Goal: Information Seeking & Learning: Learn about a topic

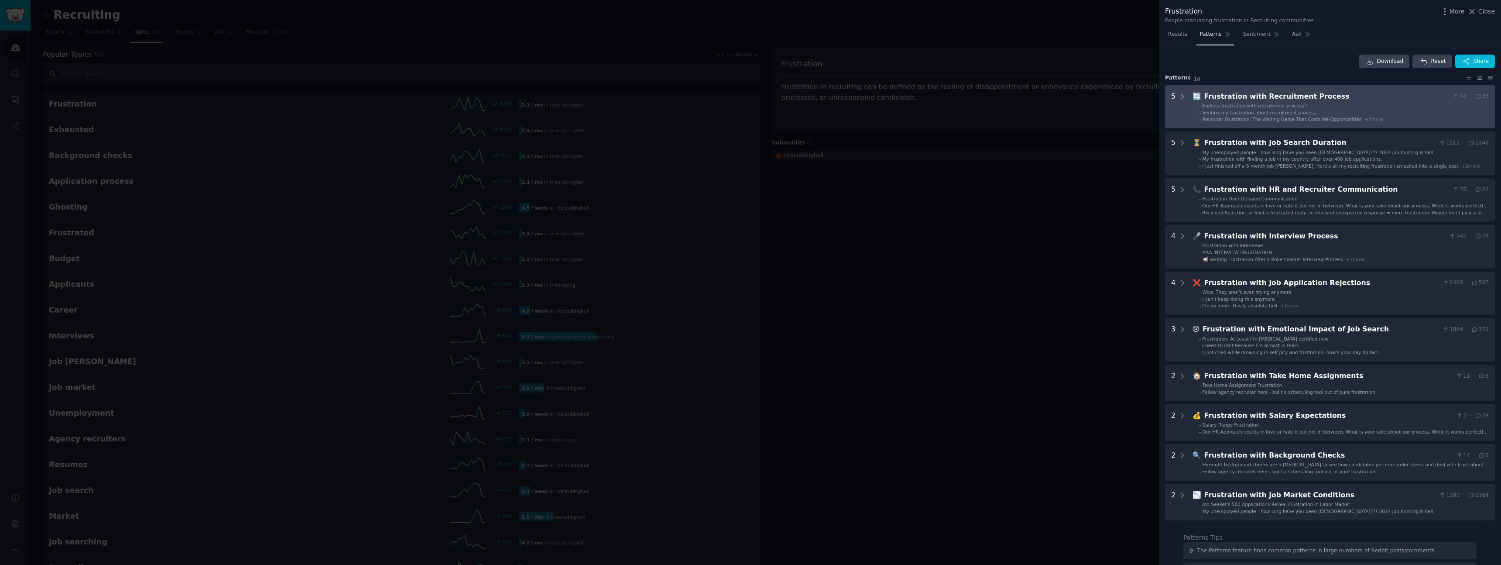
click at [1288, 112] on span "Venting my frustration about recruitment process" at bounding box center [1260, 112] width 114 height 5
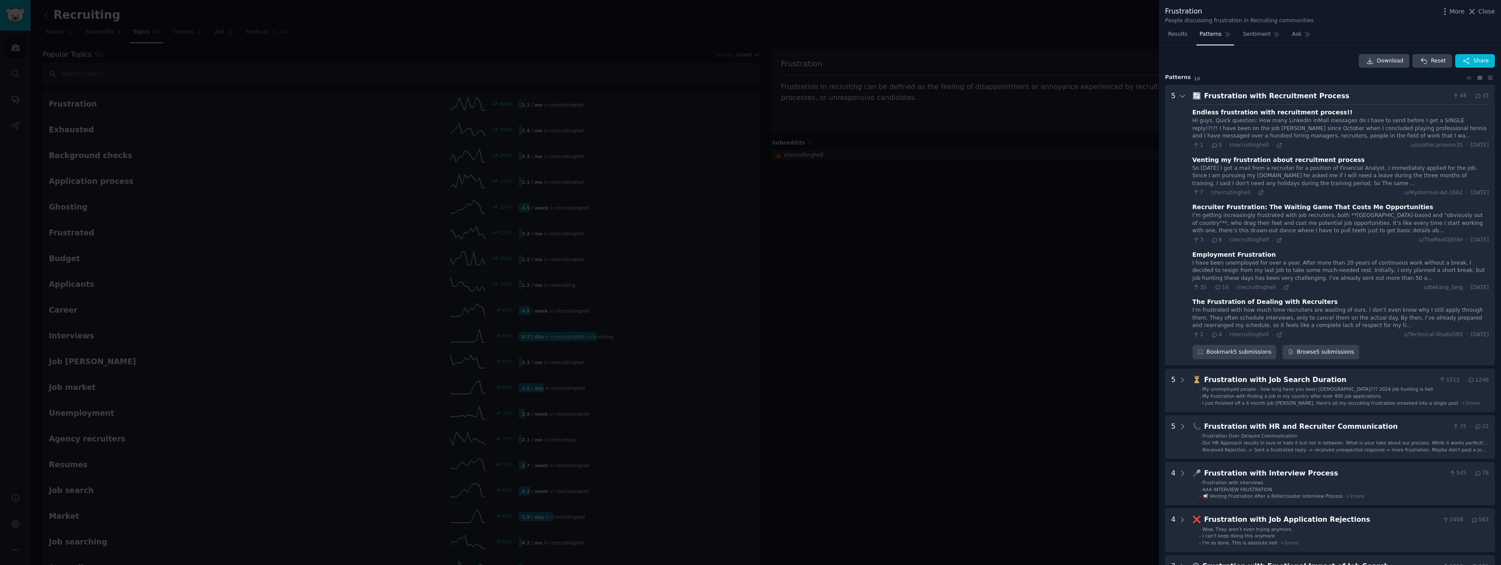
scroll to position [3, 0]
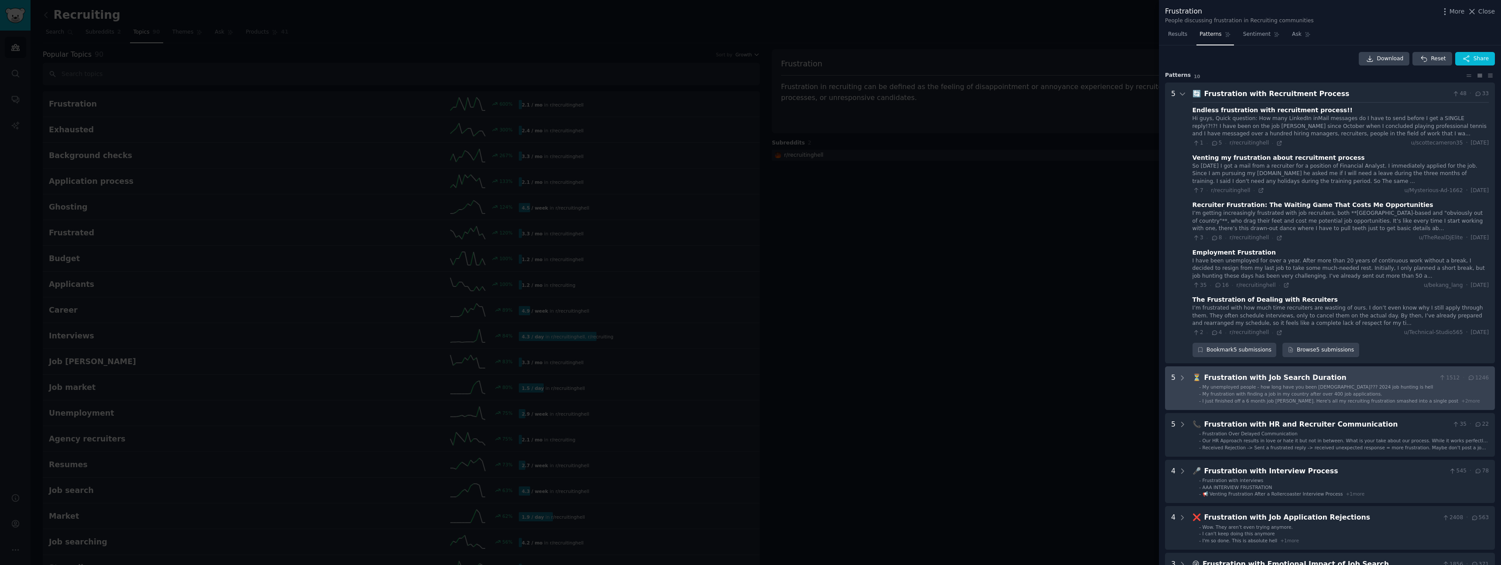
click at [1292, 384] on span "My unemployed people - how long have you been [DEMOGRAPHIC_DATA]??? 2024 job hu…" at bounding box center [1318, 386] width 231 height 5
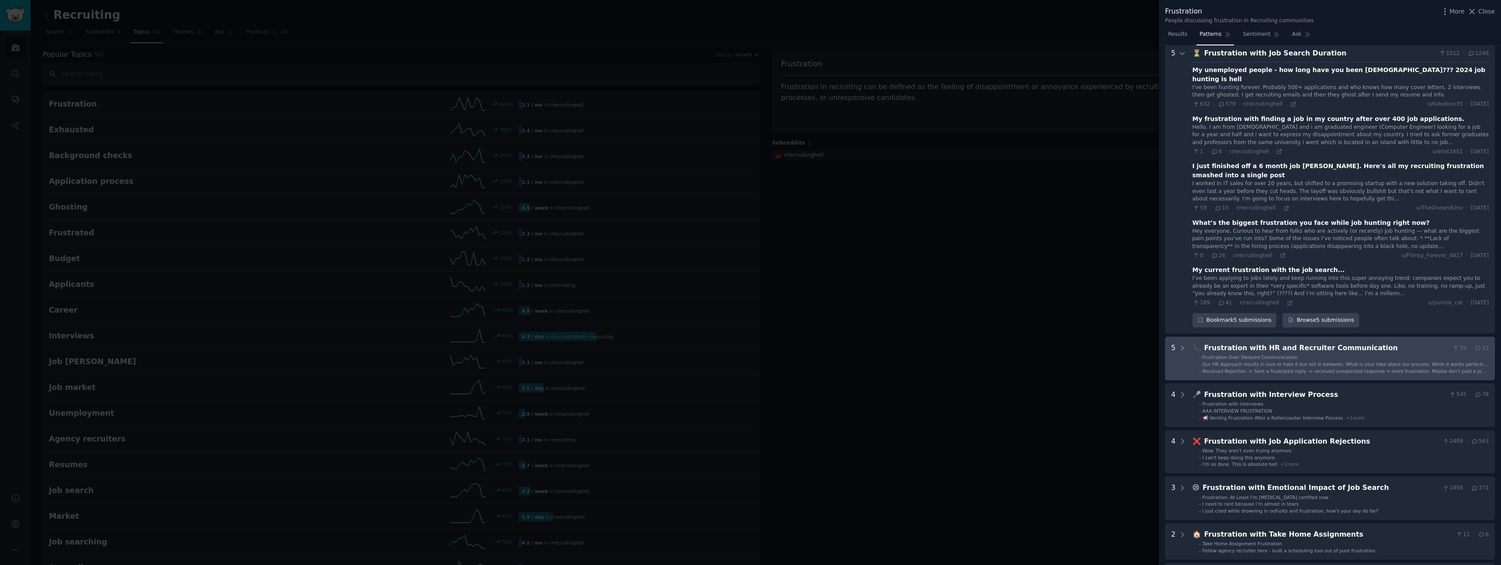
click at [1297, 354] on li "- Frustration Over Delayed Communication" at bounding box center [1344, 357] width 290 height 6
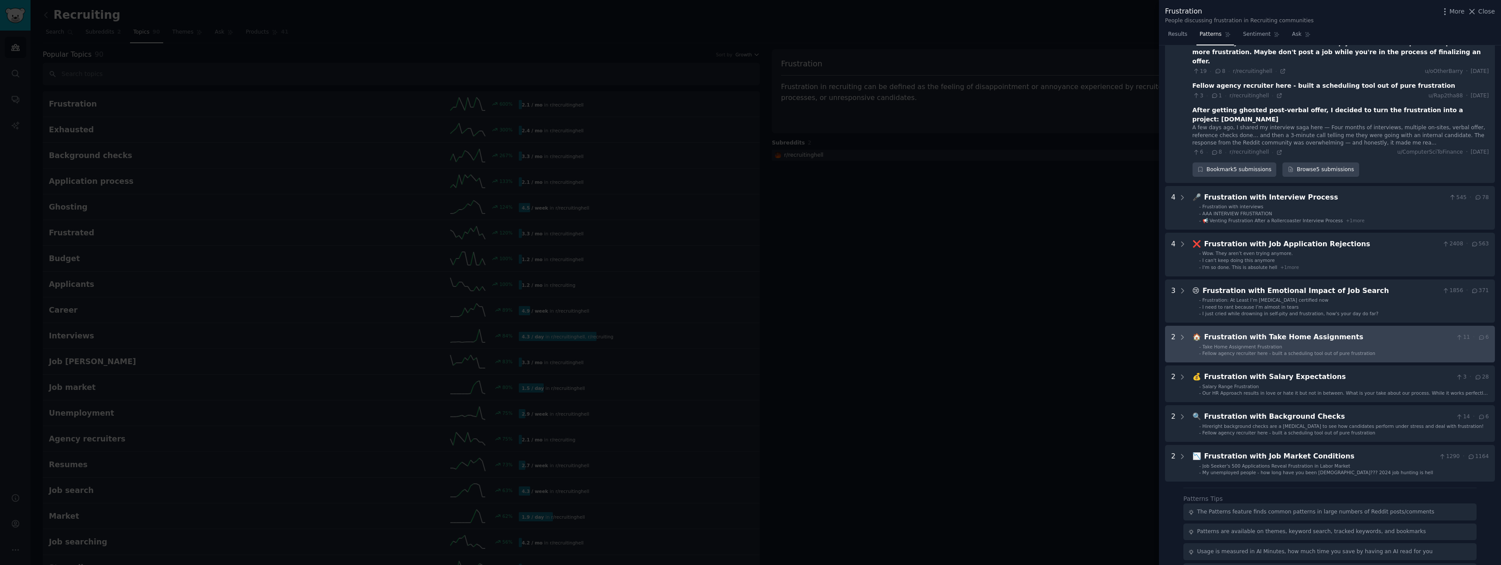
scroll to position [766, 0]
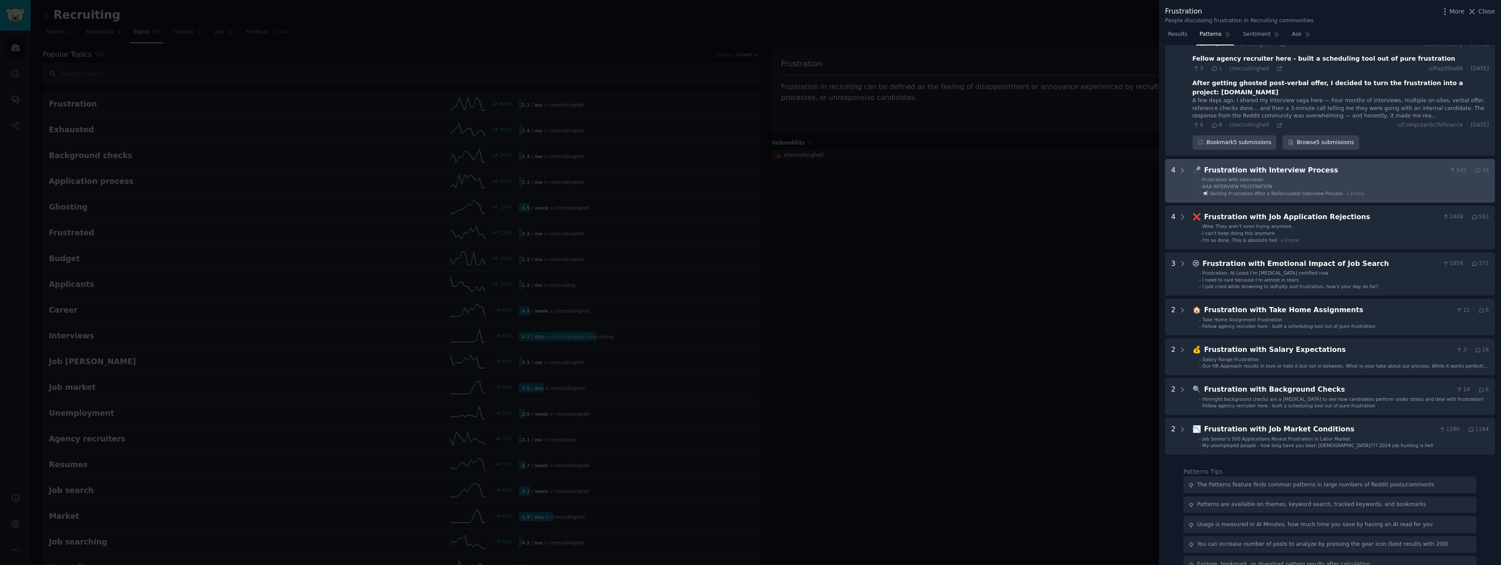
click at [1294, 165] on div "Frustration with Interview Process" at bounding box center [1326, 170] width 242 height 11
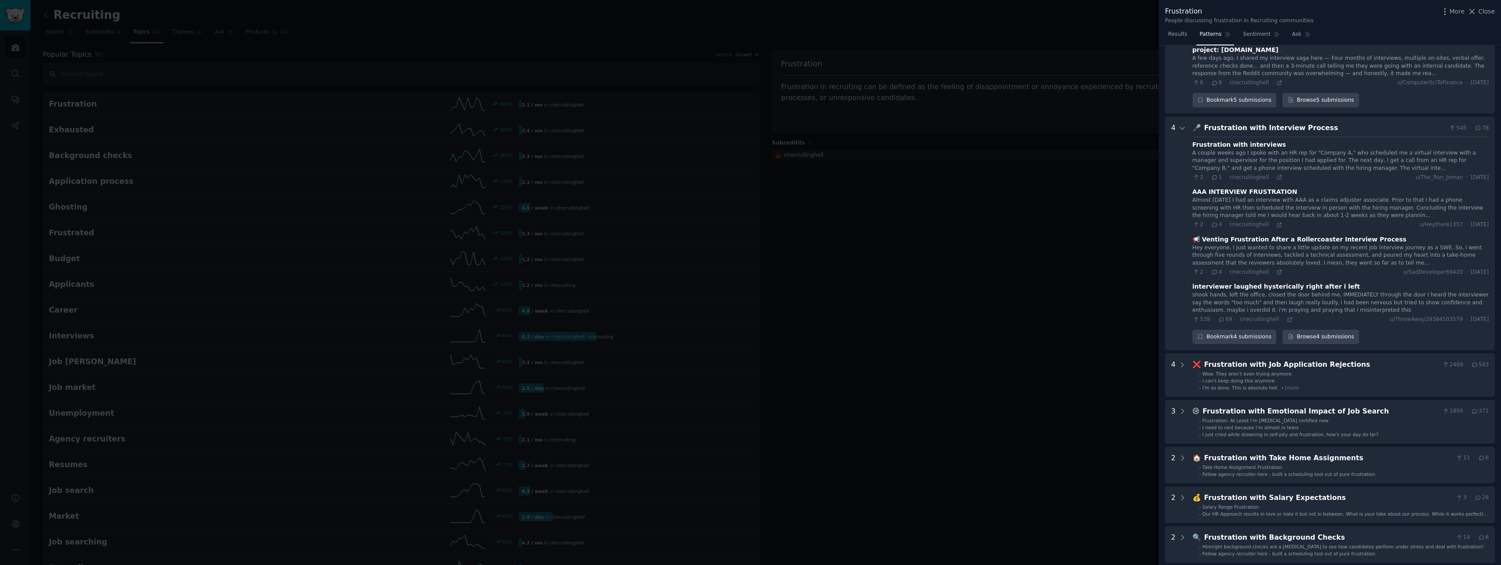
scroll to position [843, 0]
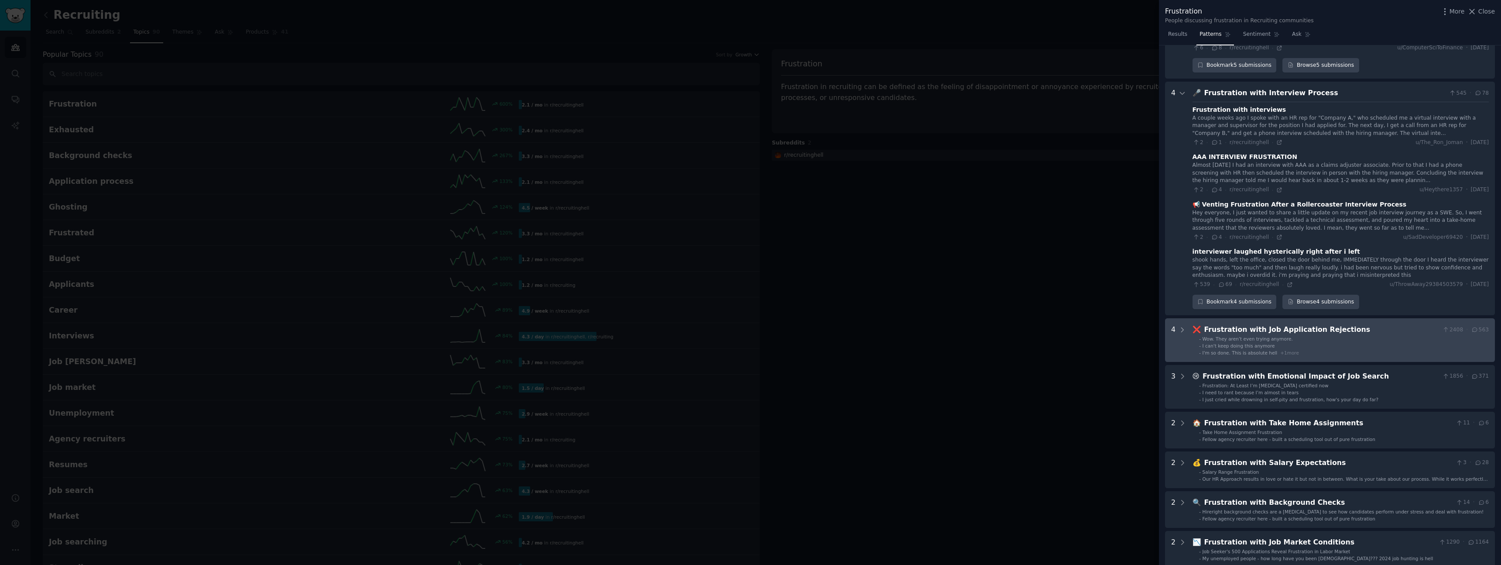
click at [1285, 336] on span "Wow. They aren’t even trying anymore." at bounding box center [1248, 338] width 90 height 5
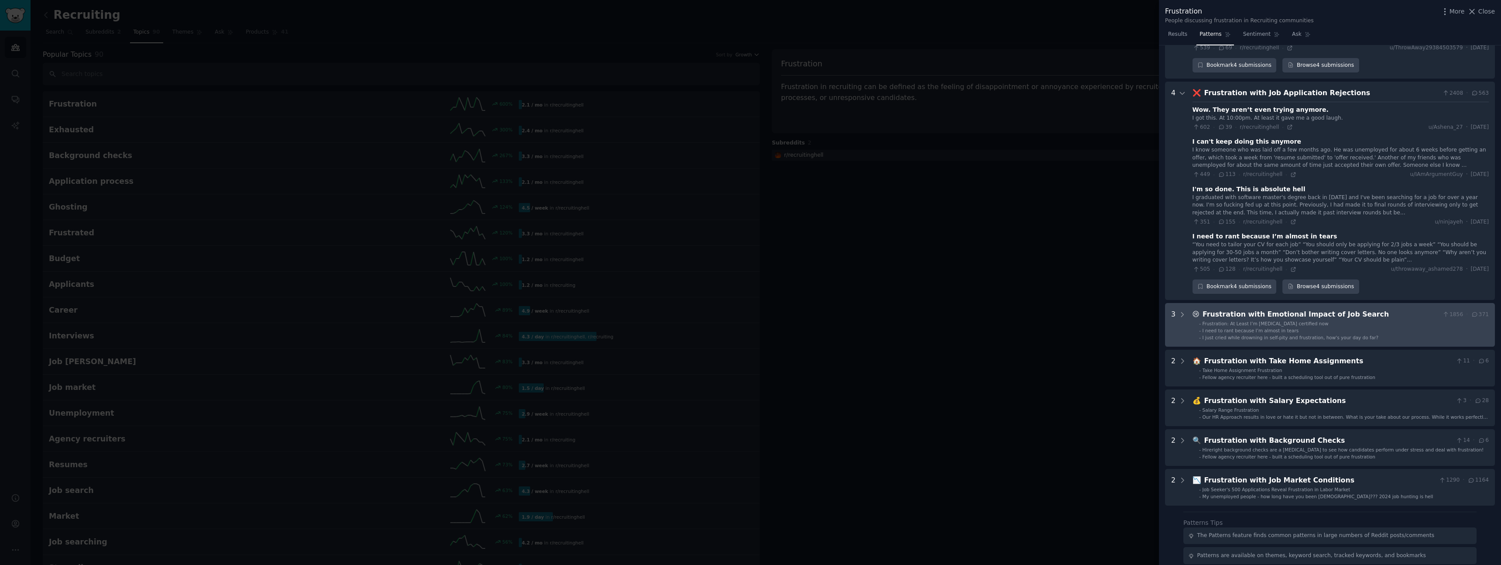
click at [1282, 321] on span "Frustration: At Least I’m [MEDICAL_DATA] certified now" at bounding box center [1266, 323] width 126 height 5
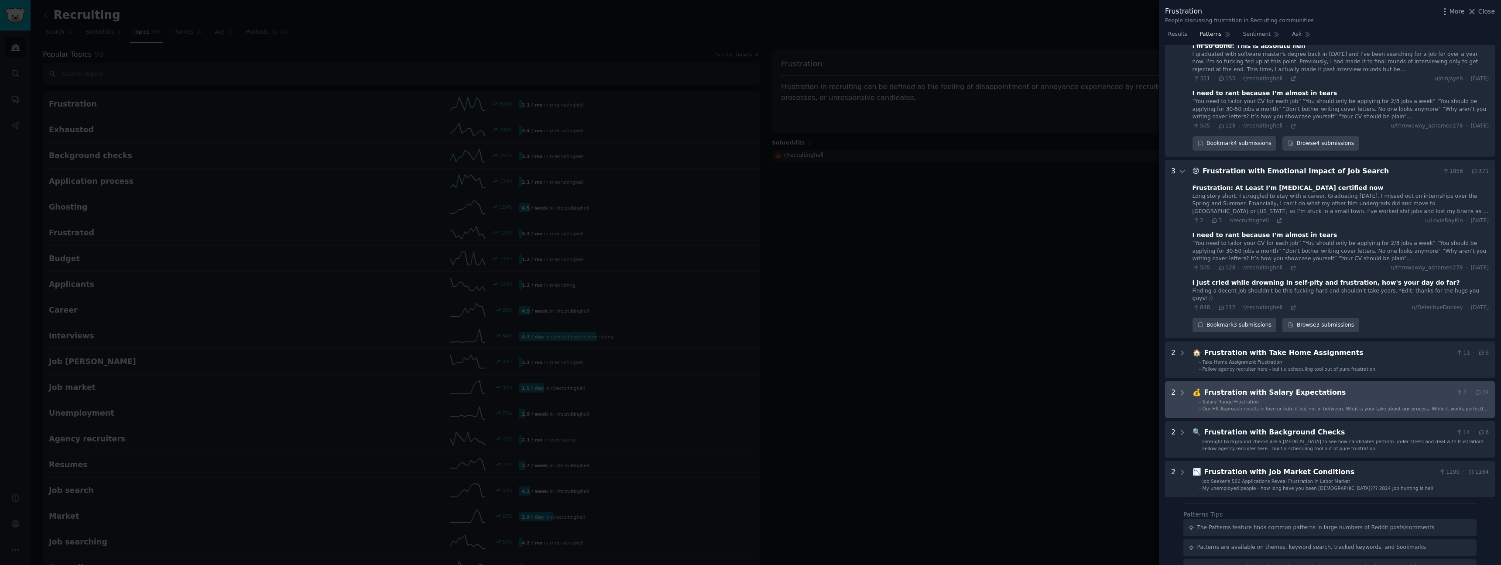
scroll to position [1257, 0]
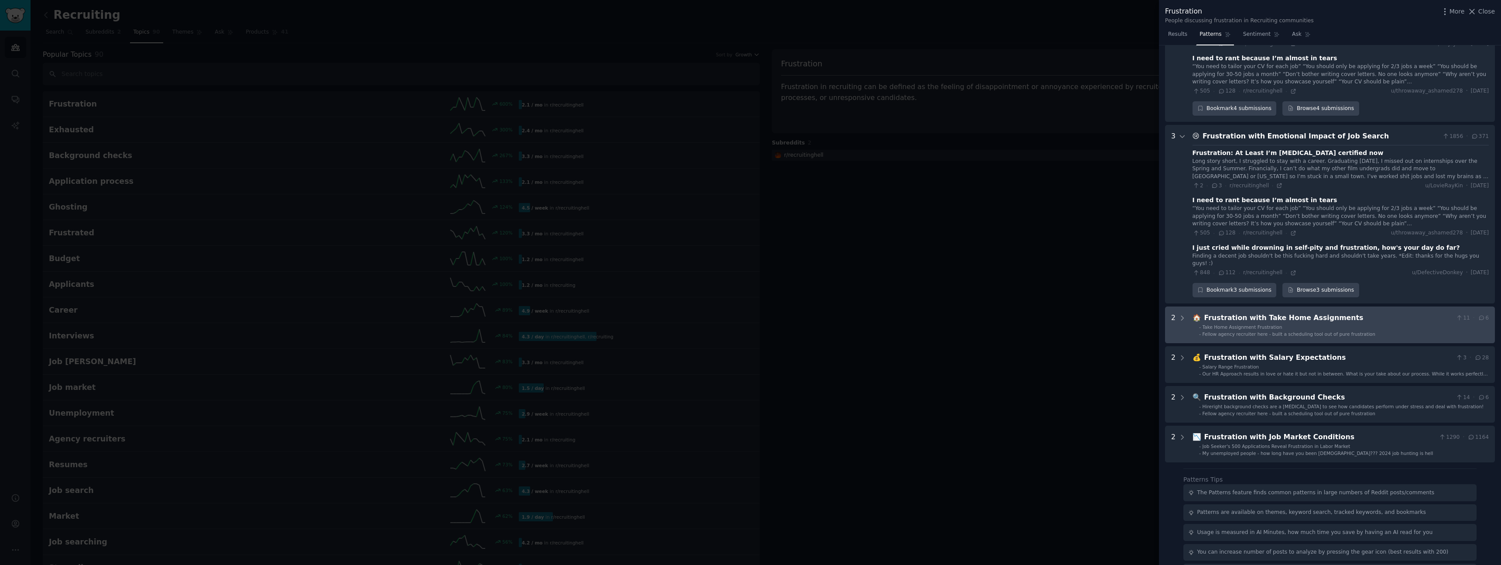
click at [1284, 312] on div "Frustration with Take Home Assignments" at bounding box center [1329, 317] width 248 height 11
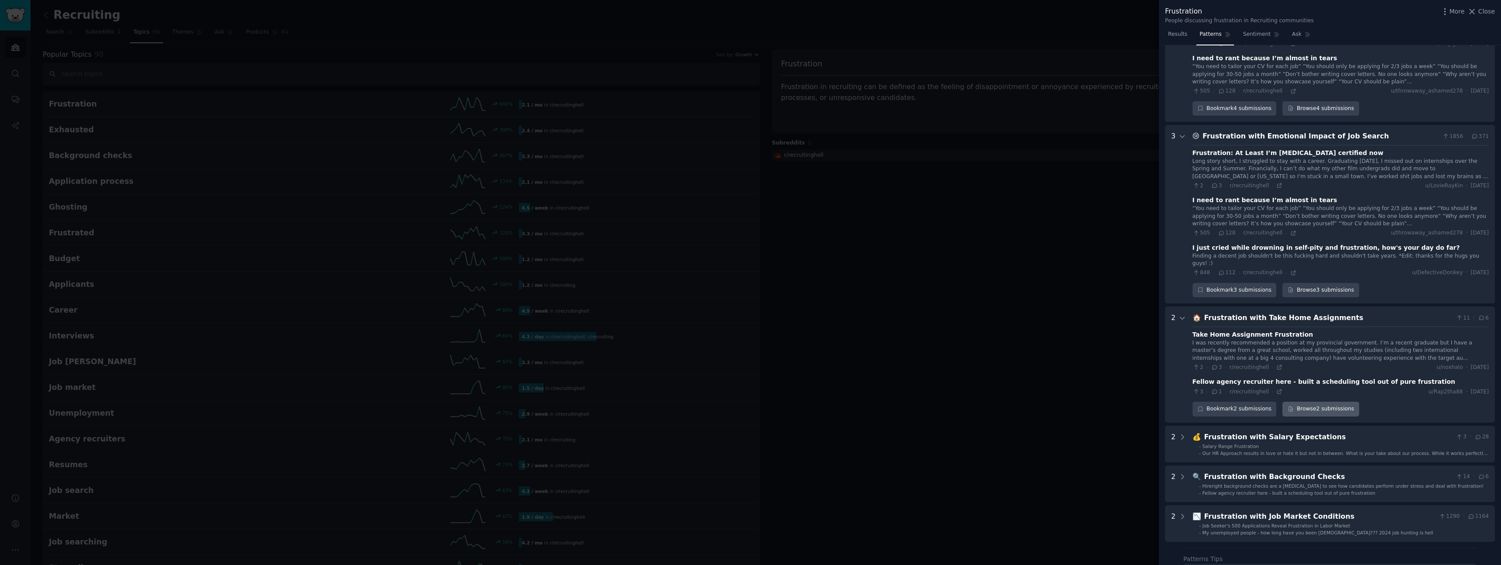
scroll to position [1337, 0]
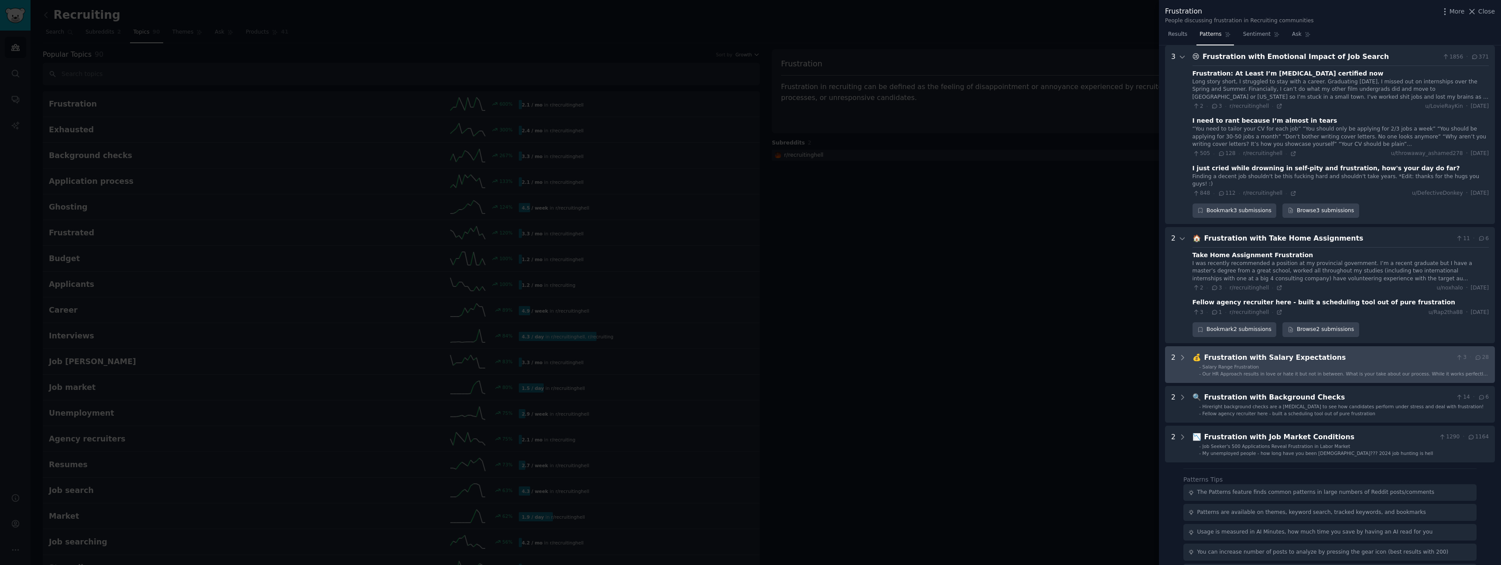
click at [1279, 371] on div "Our HR Approach results in love or hate it but not in between. What is your tak…" at bounding box center [1346, 374] width 286 height 6
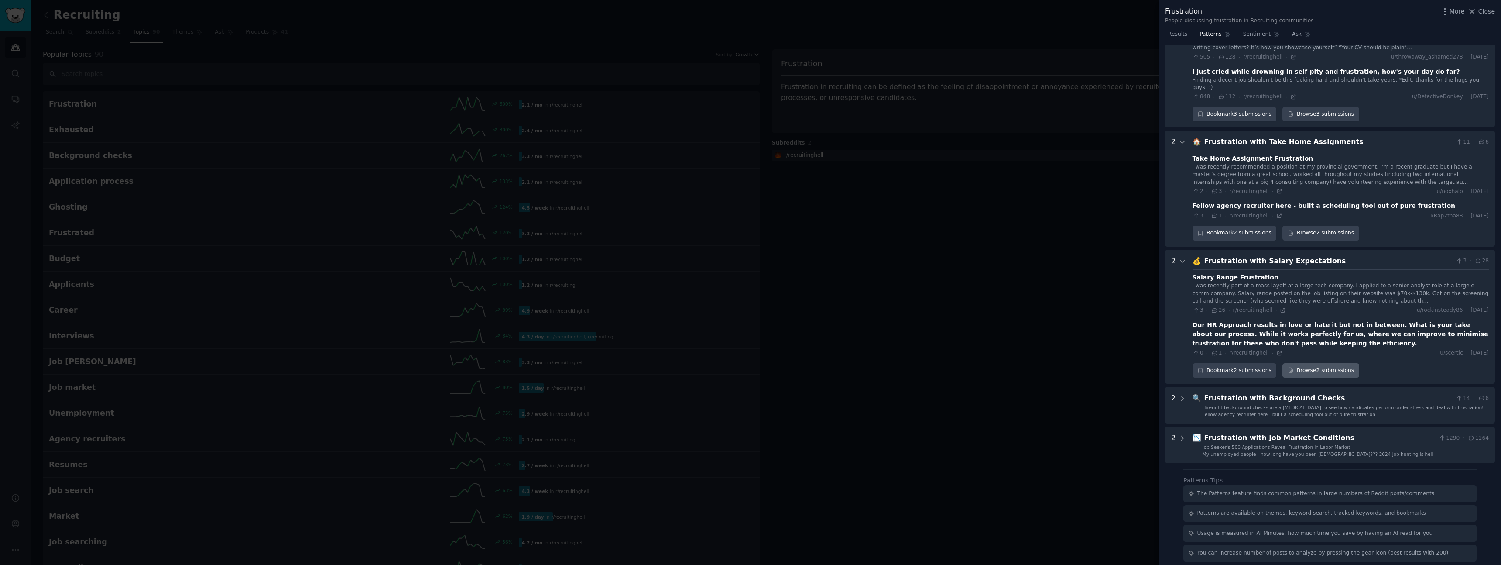
scroll to position [1434, 0]
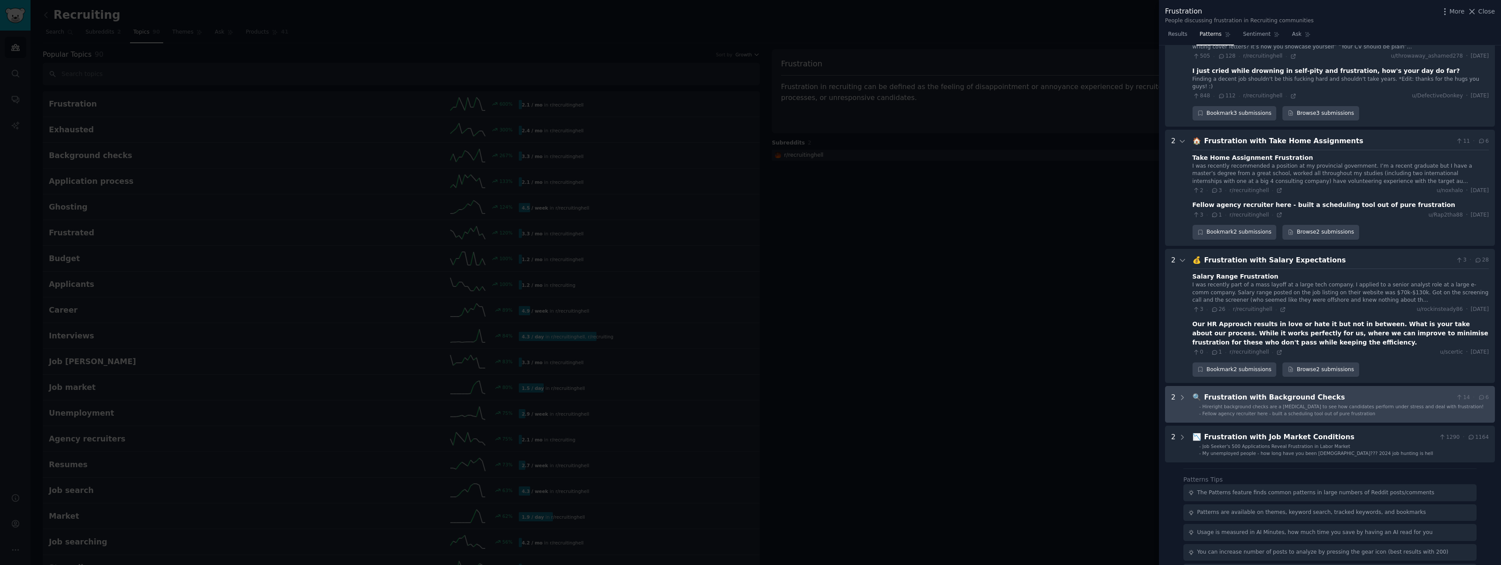
click at [1270, 404] on span "Hireright background checks are a [MEDICAL_DATA] to see how candidates perform …" at bounding box center [1344, 406] width 282 height 5
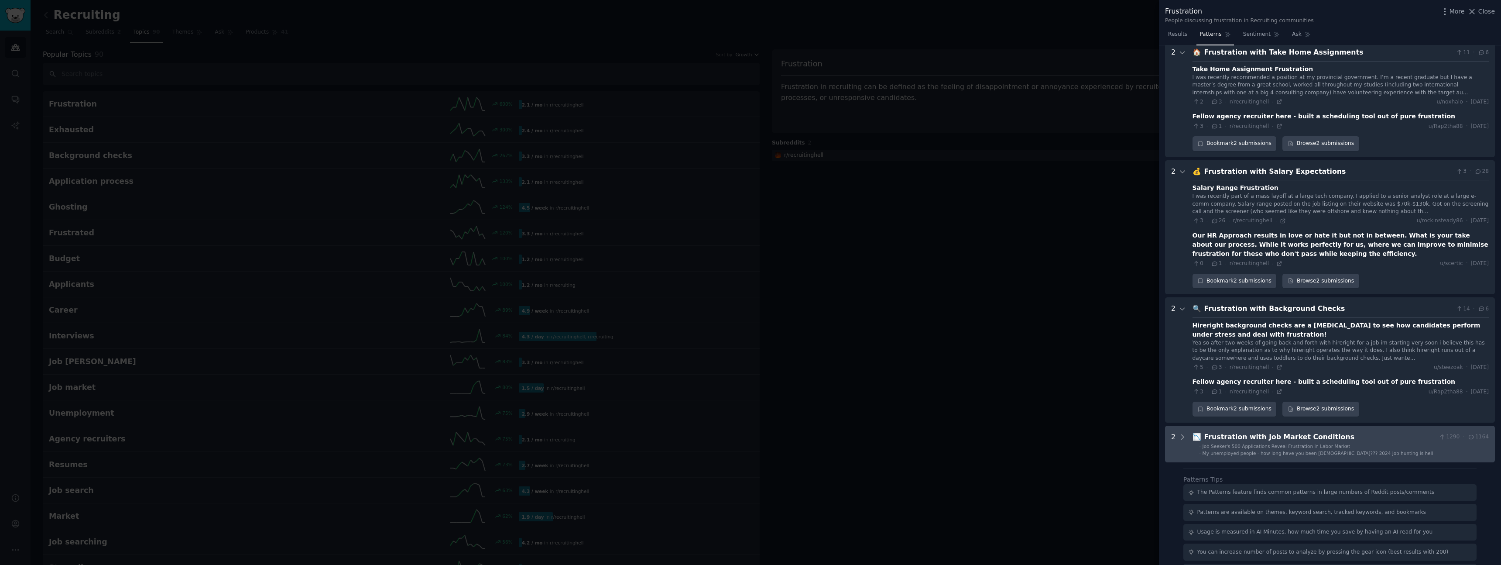
click at [1274, 432] on div "Frustration with Job Market Conditions" at bounding box center [1320, 437] width 231 height 11
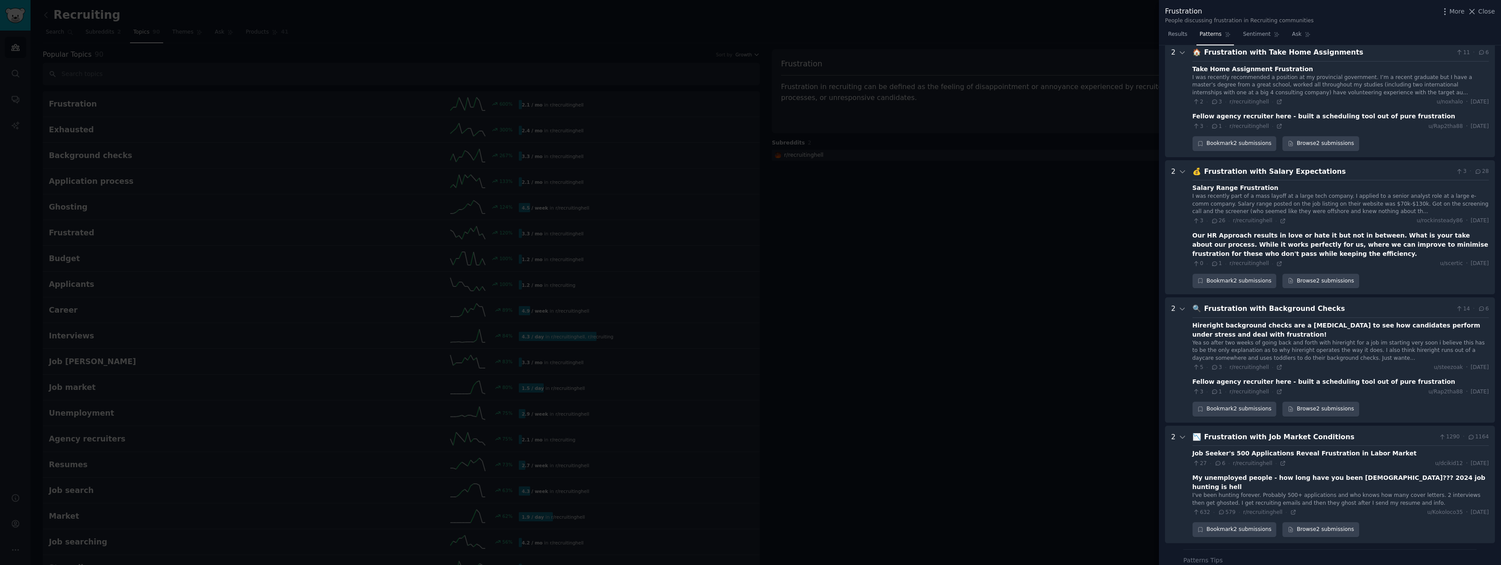
scroll to position [1594, 0]
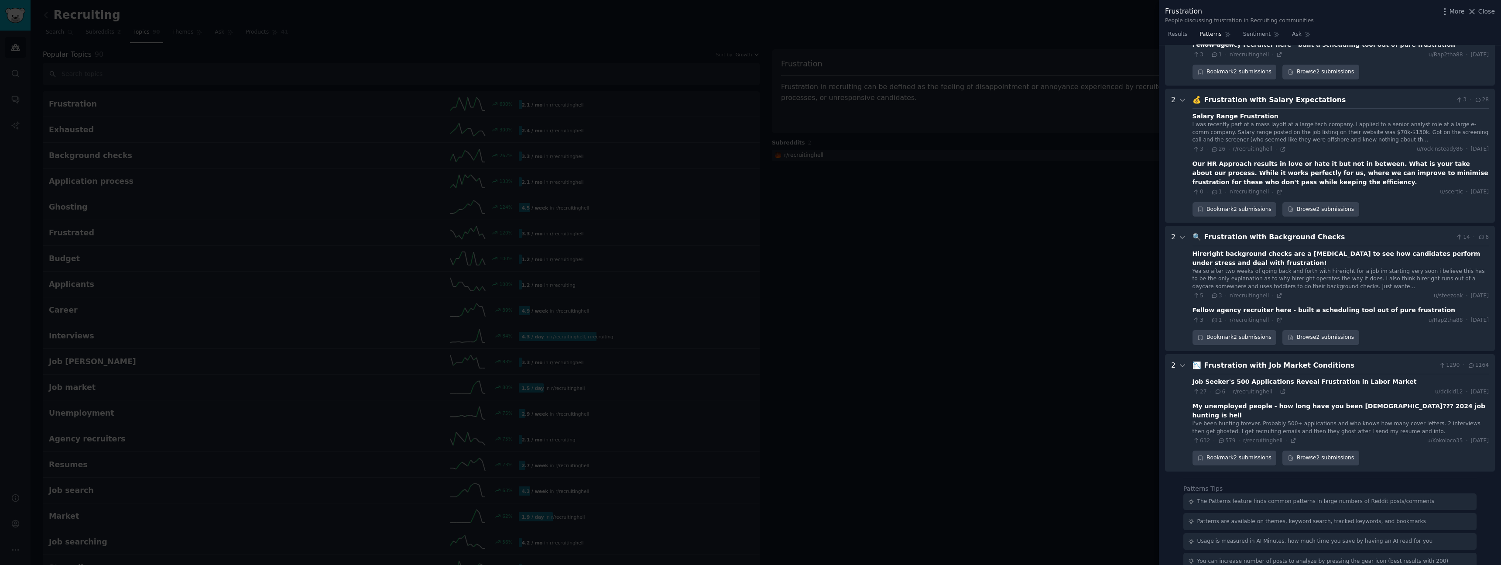
click at [1239, 402] on div "My unemployed people - how long have you been [DEMOGRAPHIC_DATA]??? 2024 job hu…" at bounding box center [1341, 411] width 296 height 18
drag, startPoint x: 1491, startPoint y: 389, endPoint x: 1415, endPoint y: 329, distance: 96.3
click at [1415, 354] on Conditions "2 📉 Frustration with Job Market Conditions 1290 · 1164 Job Seeker's 500 Applica…" at bounding box center [1330, 412] width 330 height 117
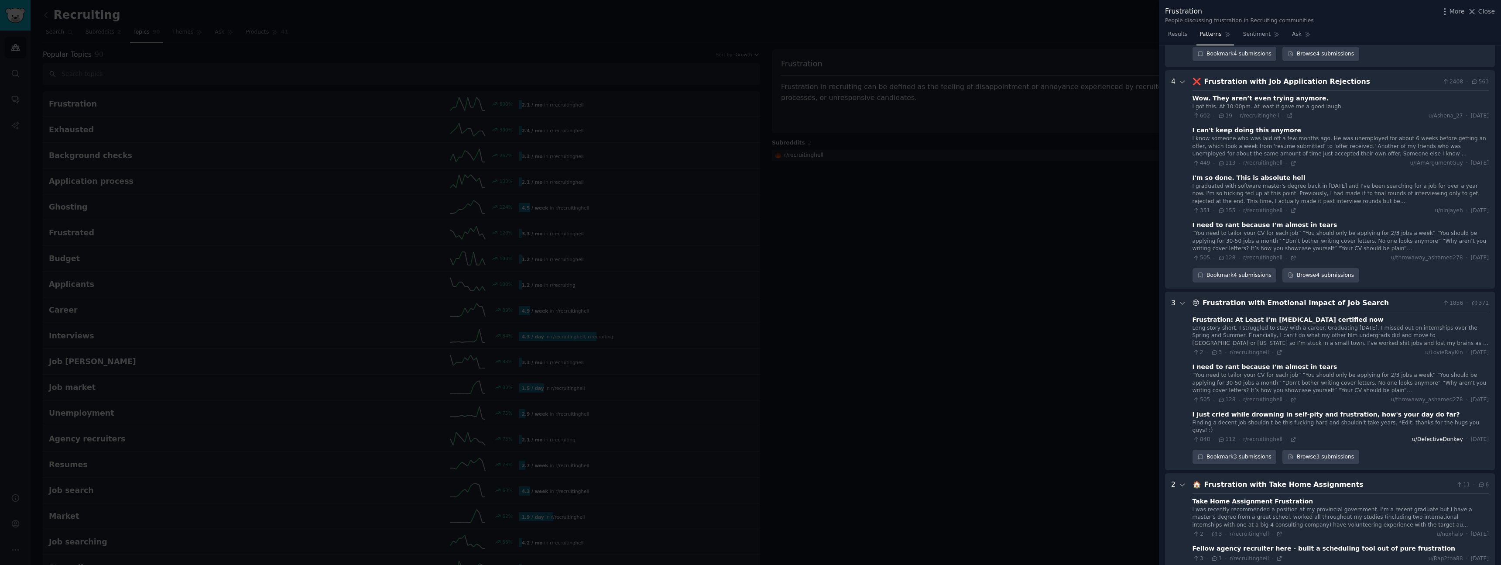
scroll to position [0, 0]
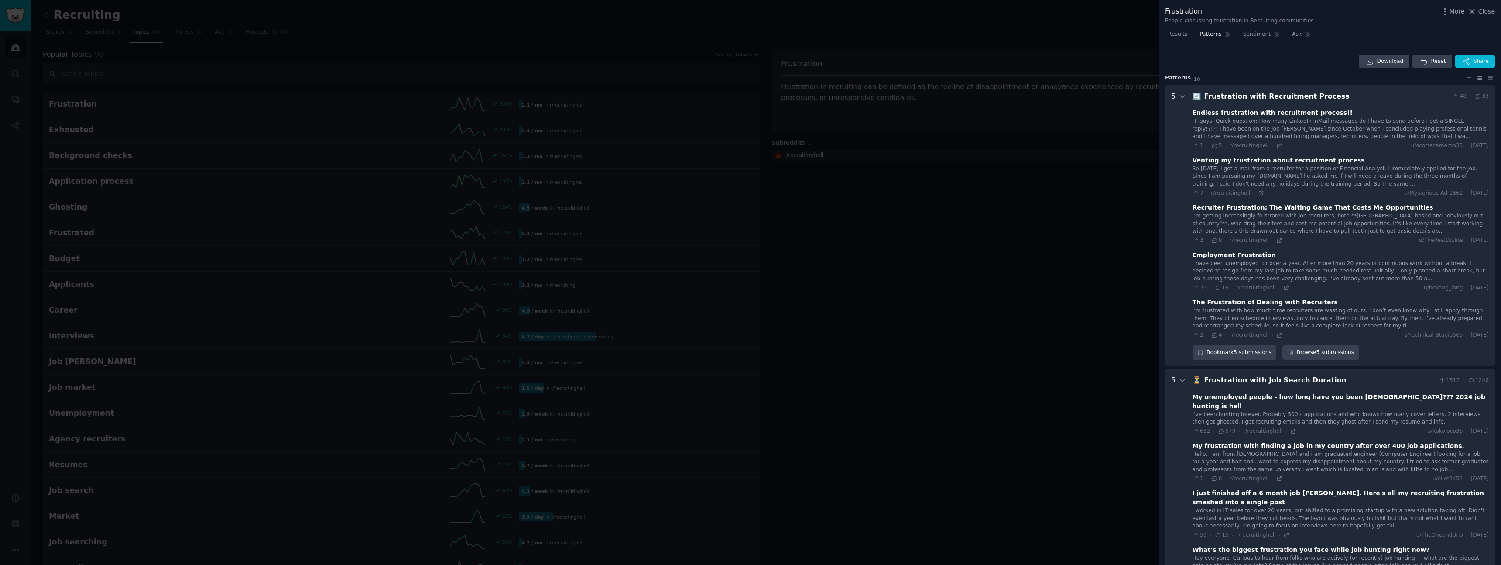
click at [1189, 93] on Process "5 🔄 Frustration with Recruitment Process 48 · 33 Endless frustration with recru…" at bounding box center [1330, 225] width 330 height 281
copy div "🔄 Loremipsumd sita Consectetur Adipisc 47 · 79 Elitsed doeiusmodte inci utlabor…"
click at [1390, 56] on link "Download" at bounding box center [1384, 62] width 51 height 14
click at [1261, 64] on div "Download Reset Share" at bounding box center [1330, 59] width 330 height 14
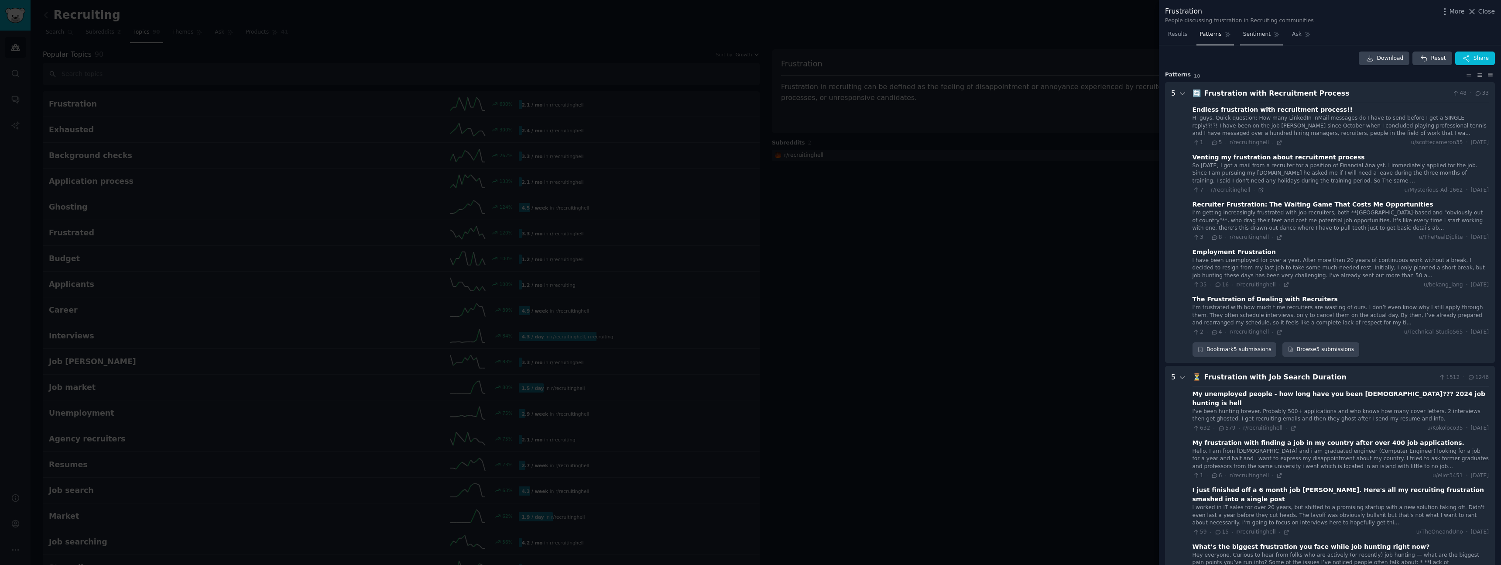
click at [1249, 37] on span "Sentiment" at bounding box center [1256, 35] width 27 height 8
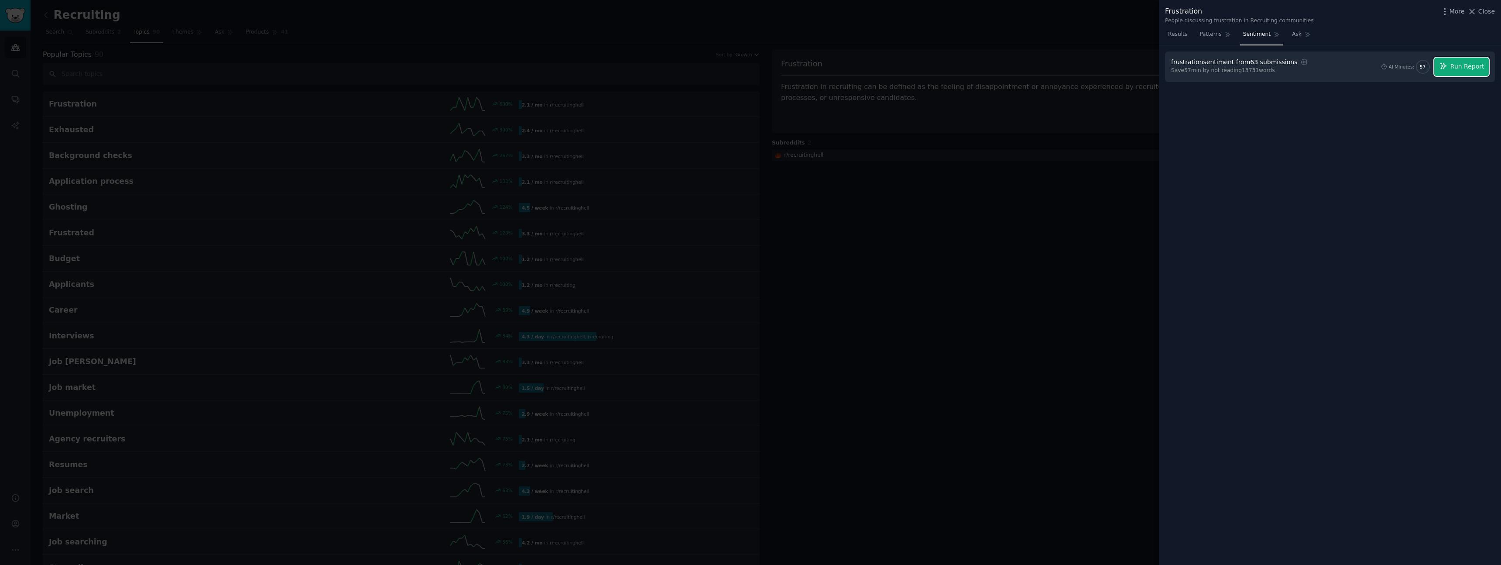
click at [1451, 68] on button "Run Report" at bounding box center [1462, 67] width 55 height 18
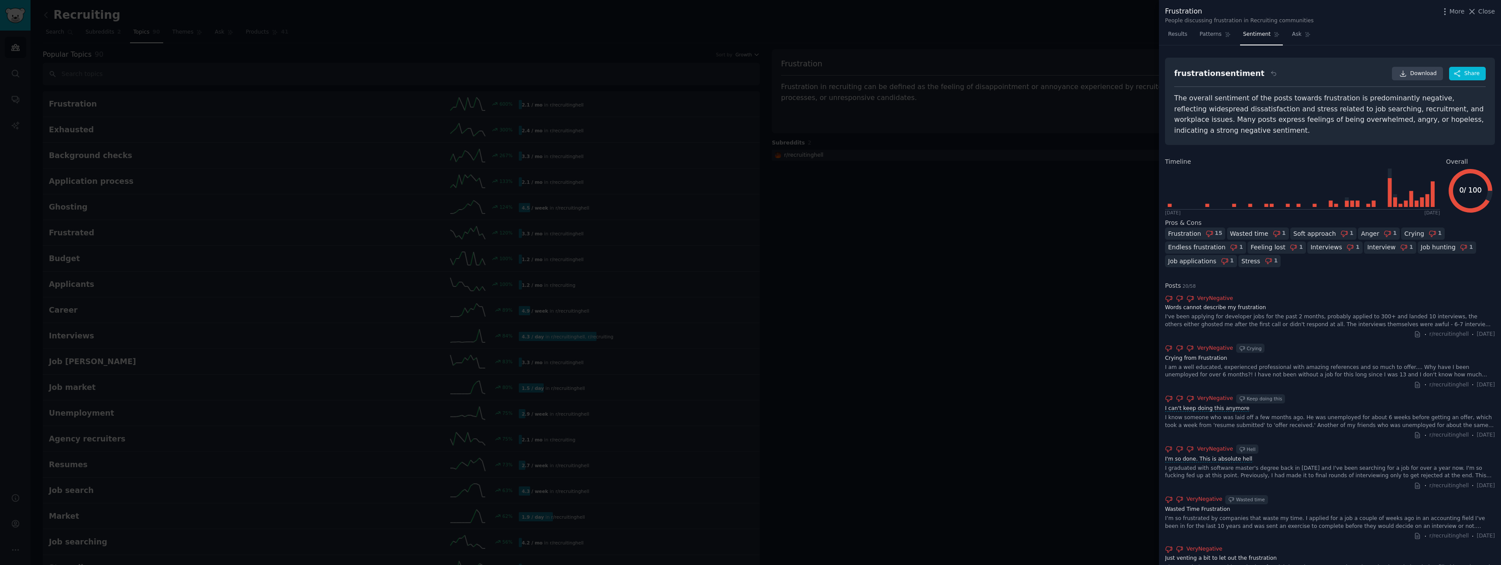
drag, startPoint x: 1184, startPoint y: 83, endPoint x: 1374, endPoint y: 448, distance: 411.1
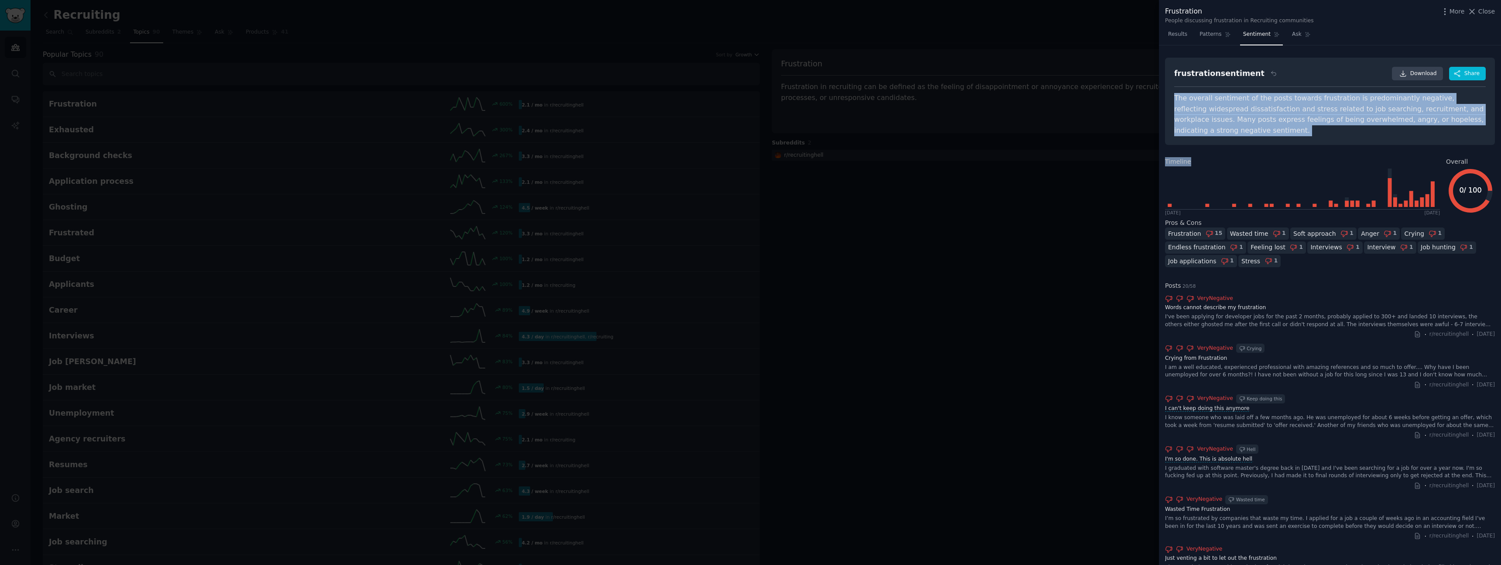
drag, startPoint x: 1175, startPoint y: 96, endPoint x: 1255, endPoint y: 182, distance: 116.7
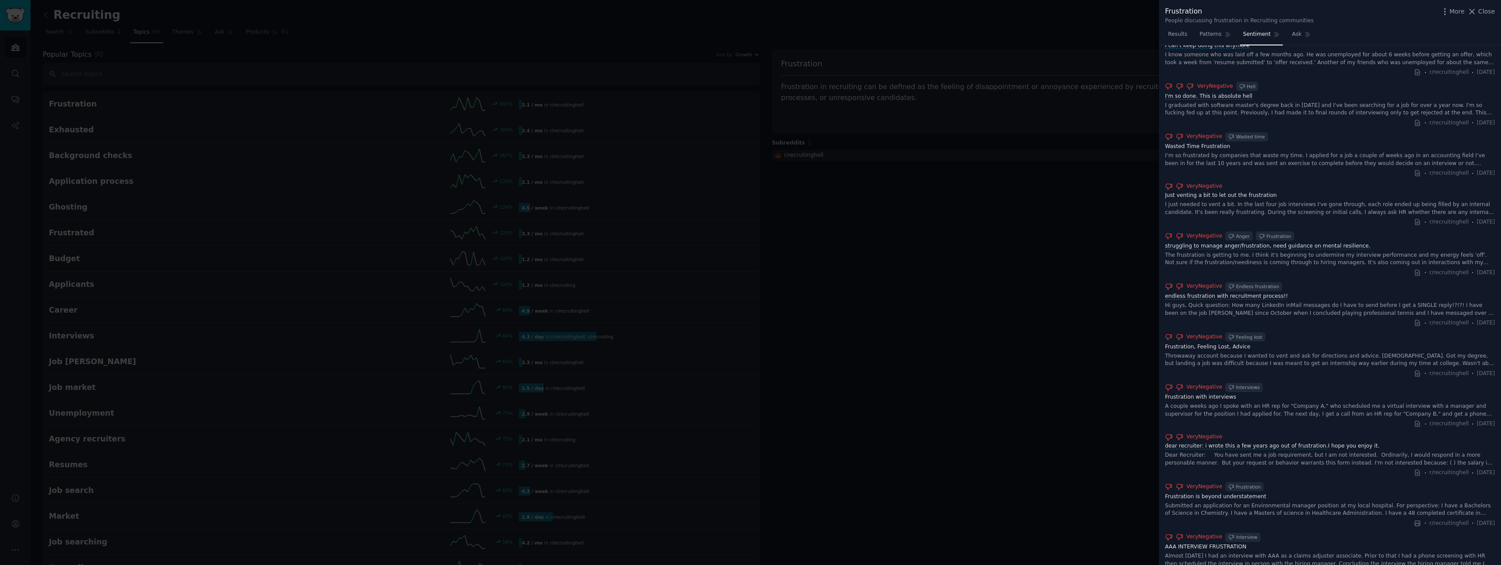
scroll to position [738, 0]
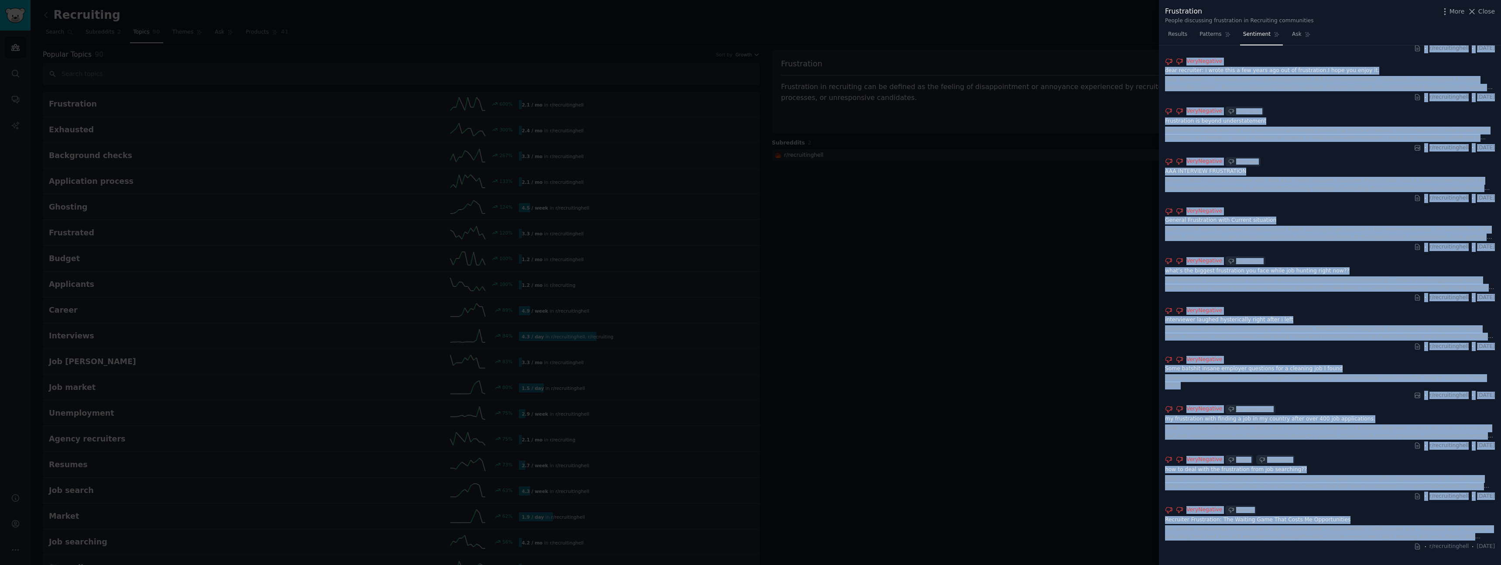
click at [1492, 531] on div "I’m getting increasingly frustrated with job recruiters, both **[GEOGRAPHIC_DAT…" at bounding box center [1330, 532] width 330 height 15
copy div "Lor ipsumdo sitametco ad eli seddo eiusmod temporincid ut laboreetdolor magnaal…"
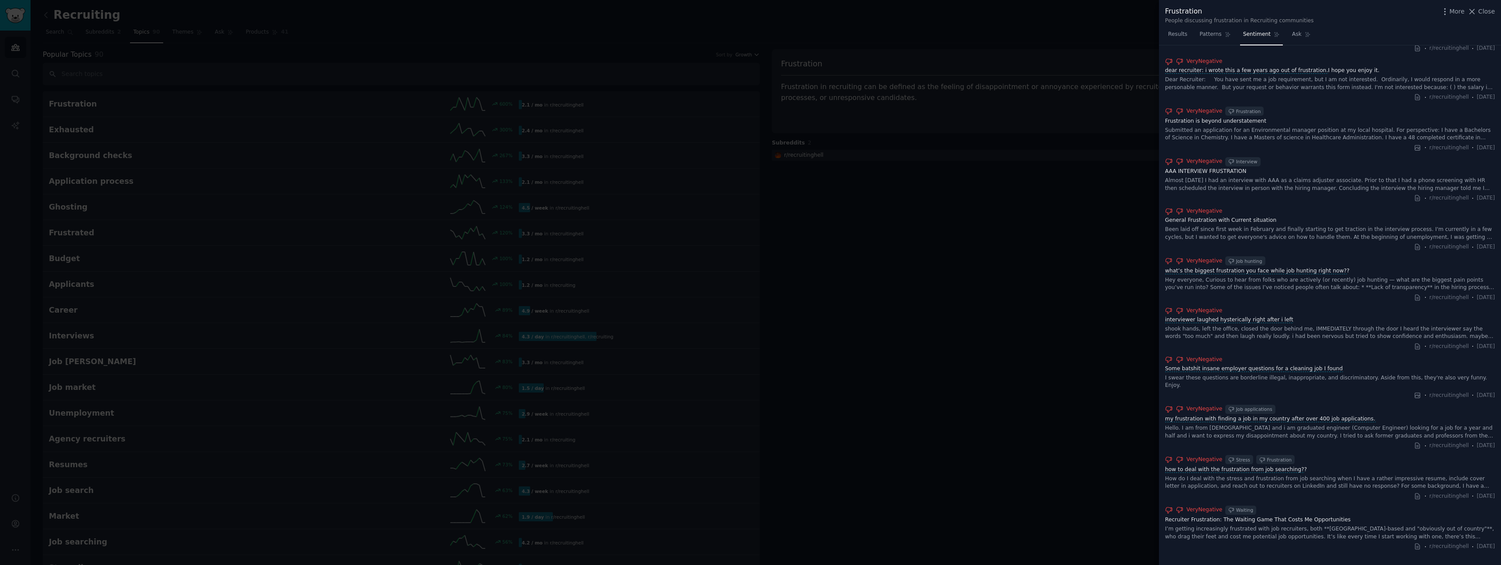
click at [1066, 133] on div at bounding box center [750, 282] width 1501 height 565
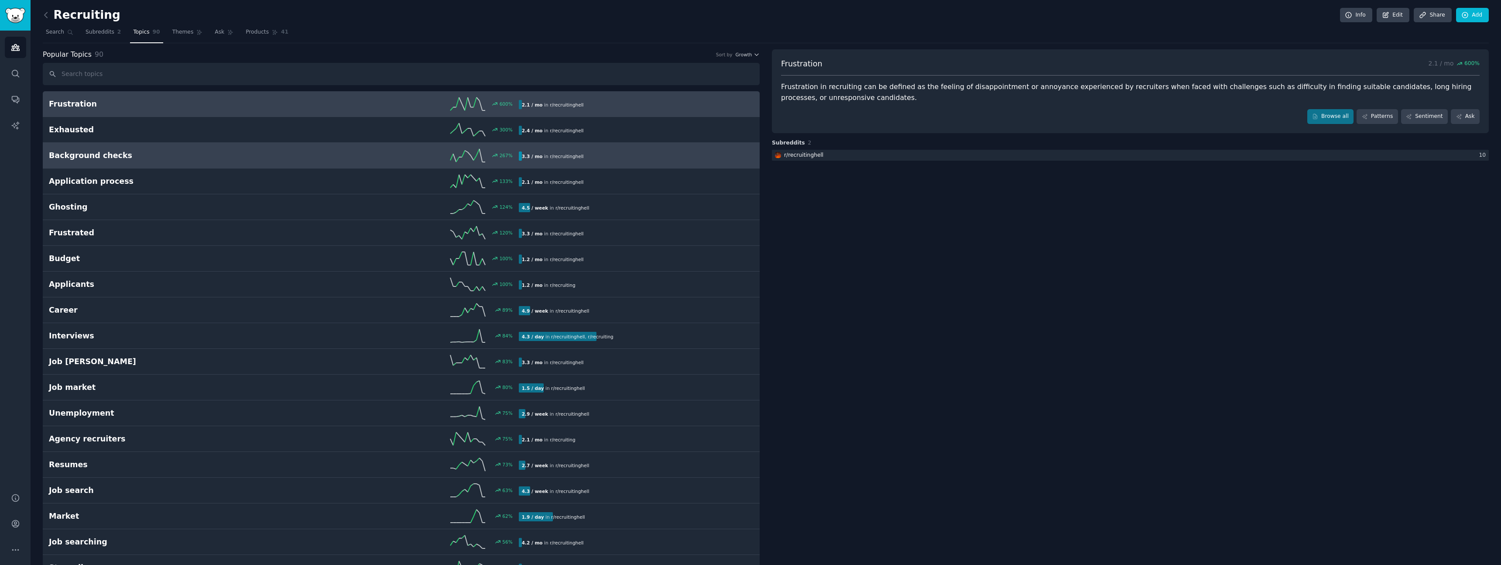
click at [205, 154] on h2 "Background checks" at bounding box center [166, 155] width 235 height 11
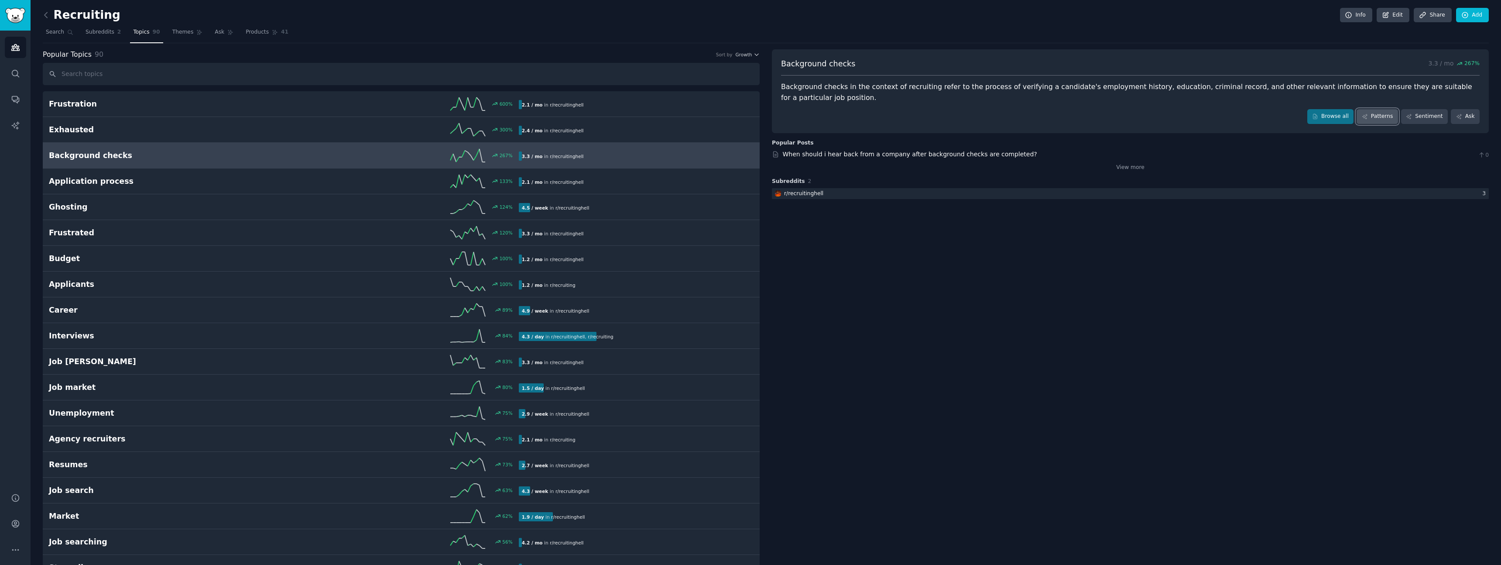
click at [1386, 118] on link "Patterns" at bounding box center [1377, 116] width 41 height 15
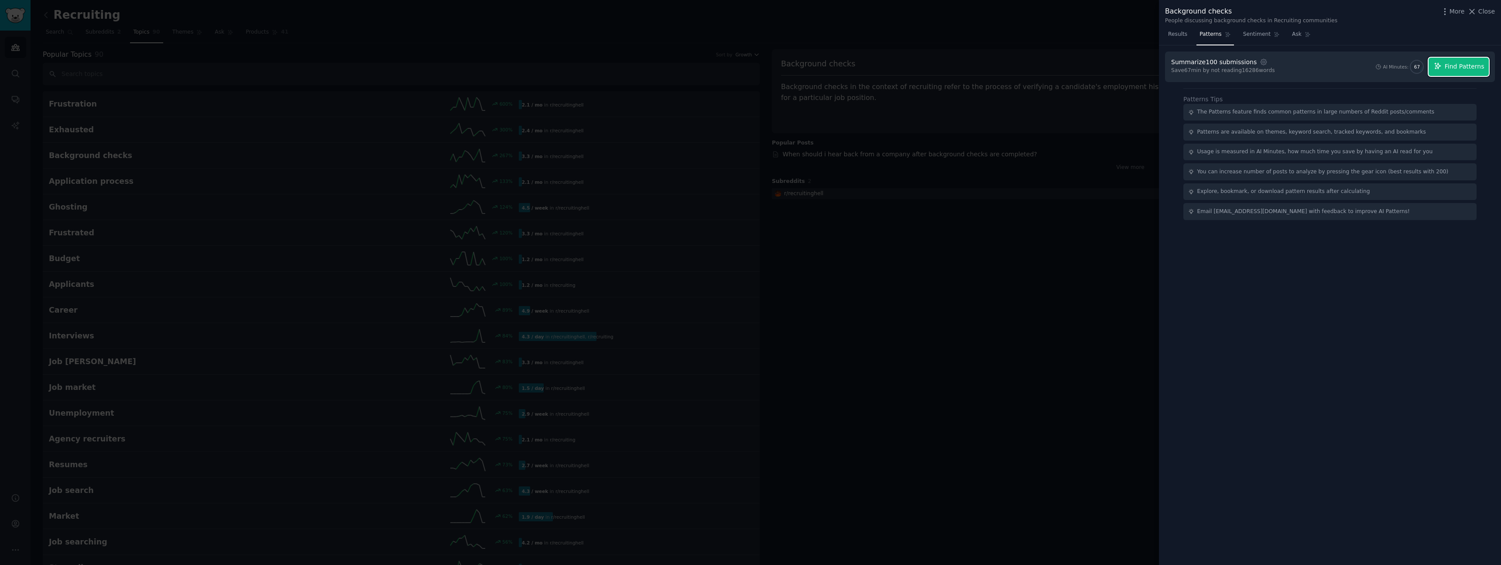
click at [1458, 68] on span "Find Patterns" at bounding box center [1465, 66] width 40 height 9
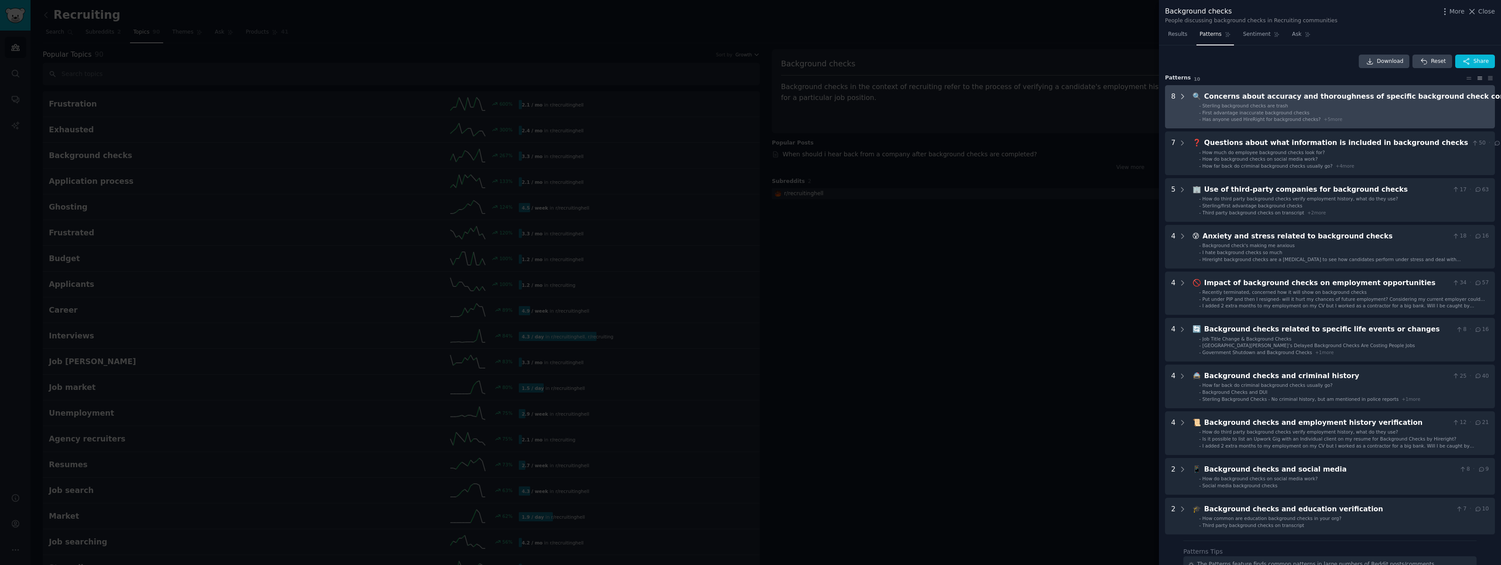
click at [1184, 97] on icon at bounding box center [1183, 97] width 8 height 8
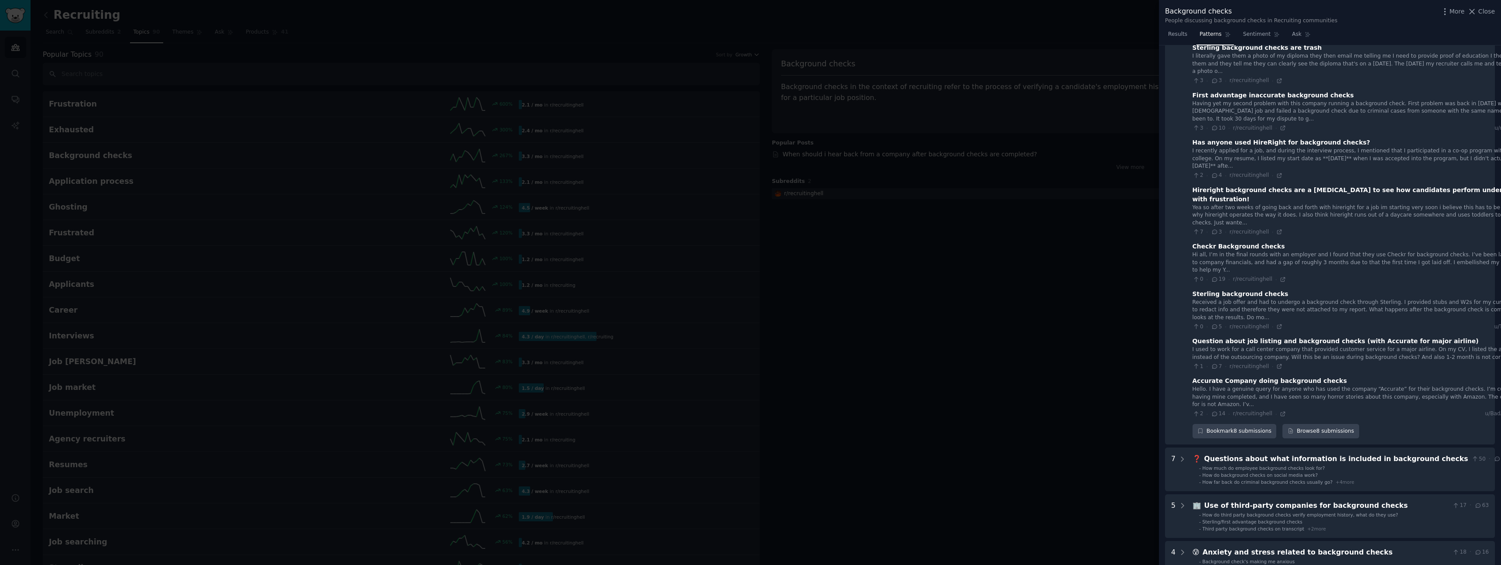
scroll to position [509, 0]
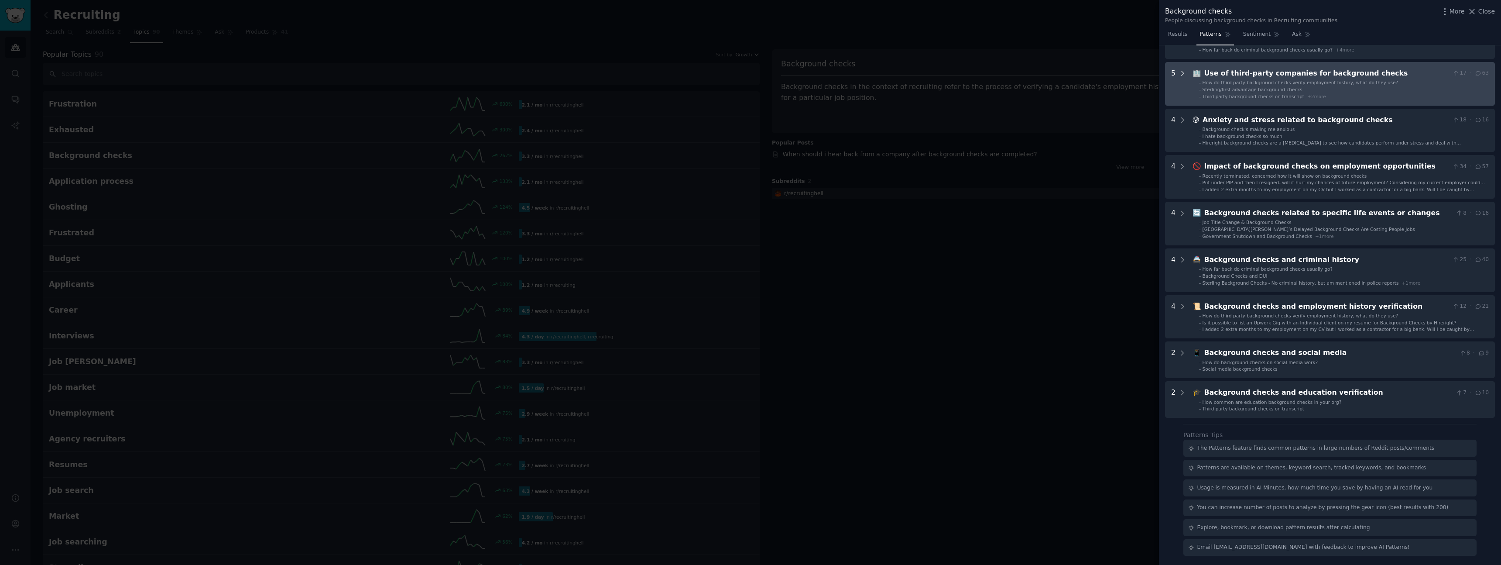
click at [1184, 69] on icon at bounding box center [1183, 73] width 8 height 8
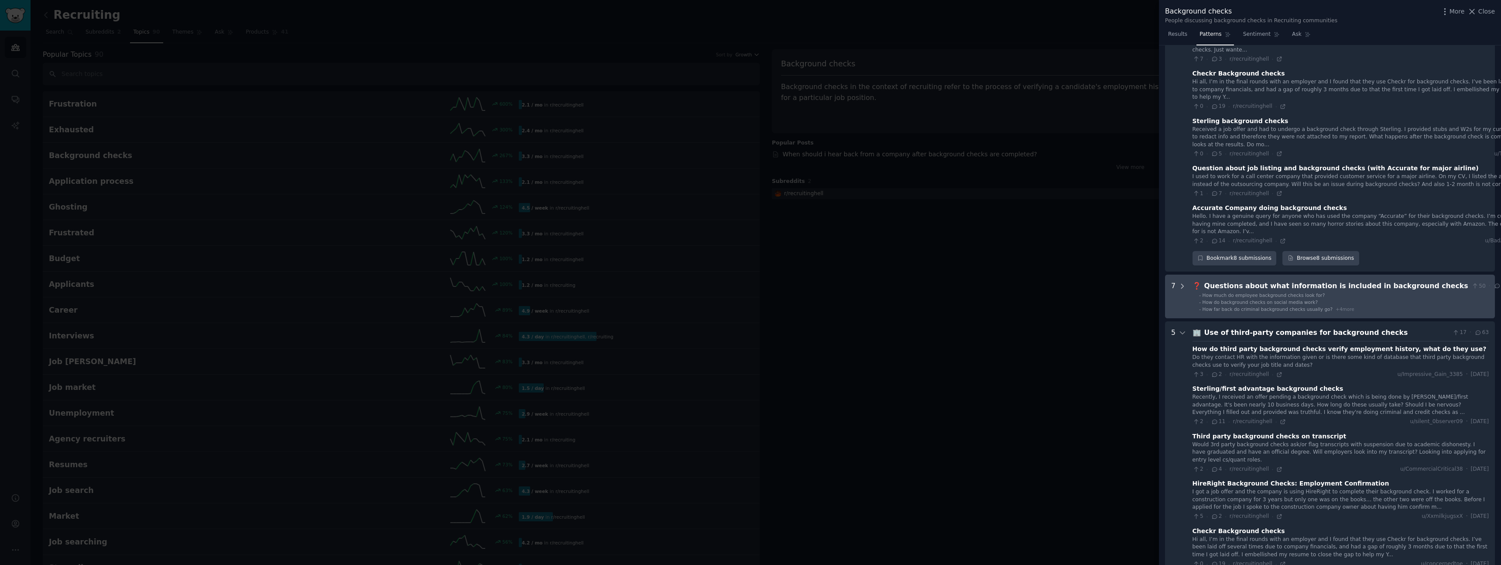
click at [1184, 290] on icon at bounding box center [1183, 286] width 8 height 8
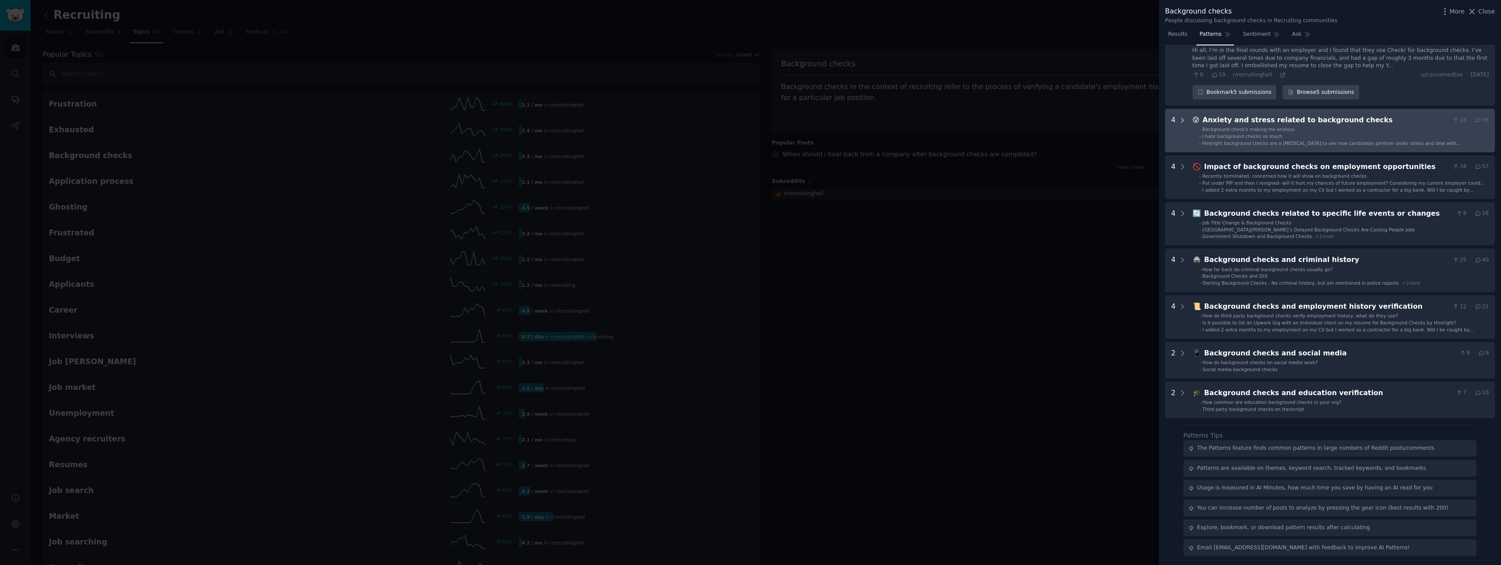
click at [1182, 117] on icon at bounding box center [1183, 121] width 8 height 8
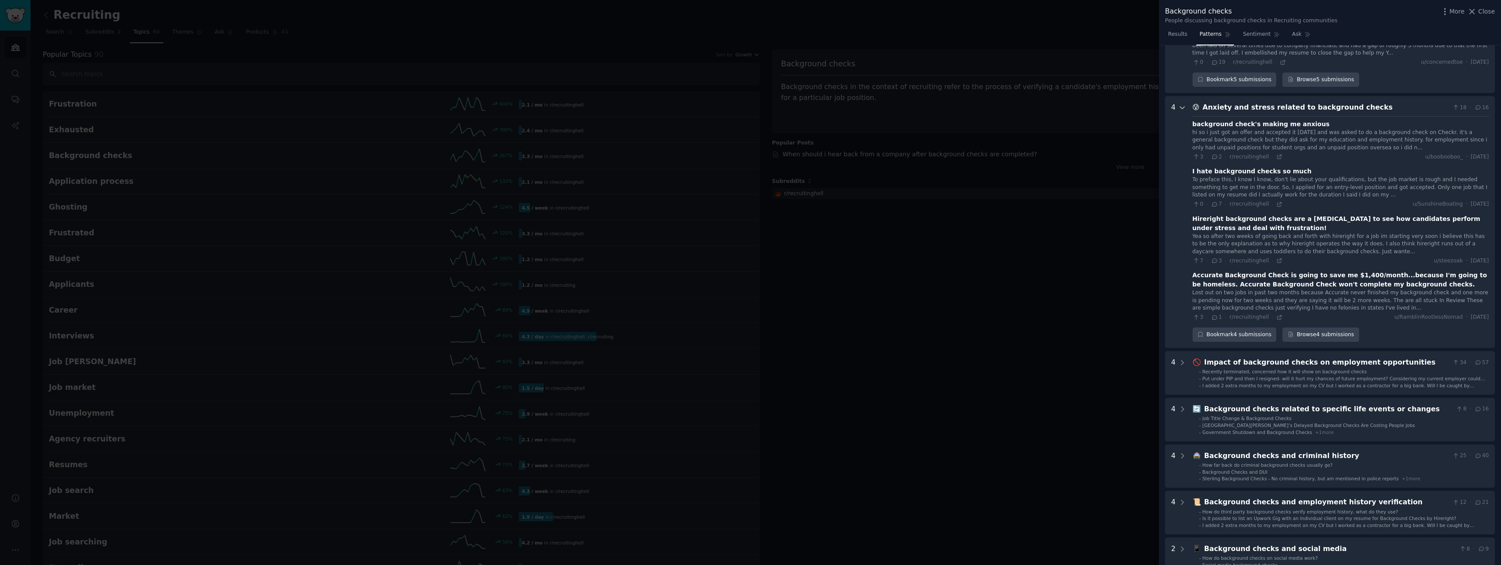
scroll to position [1092, 0]
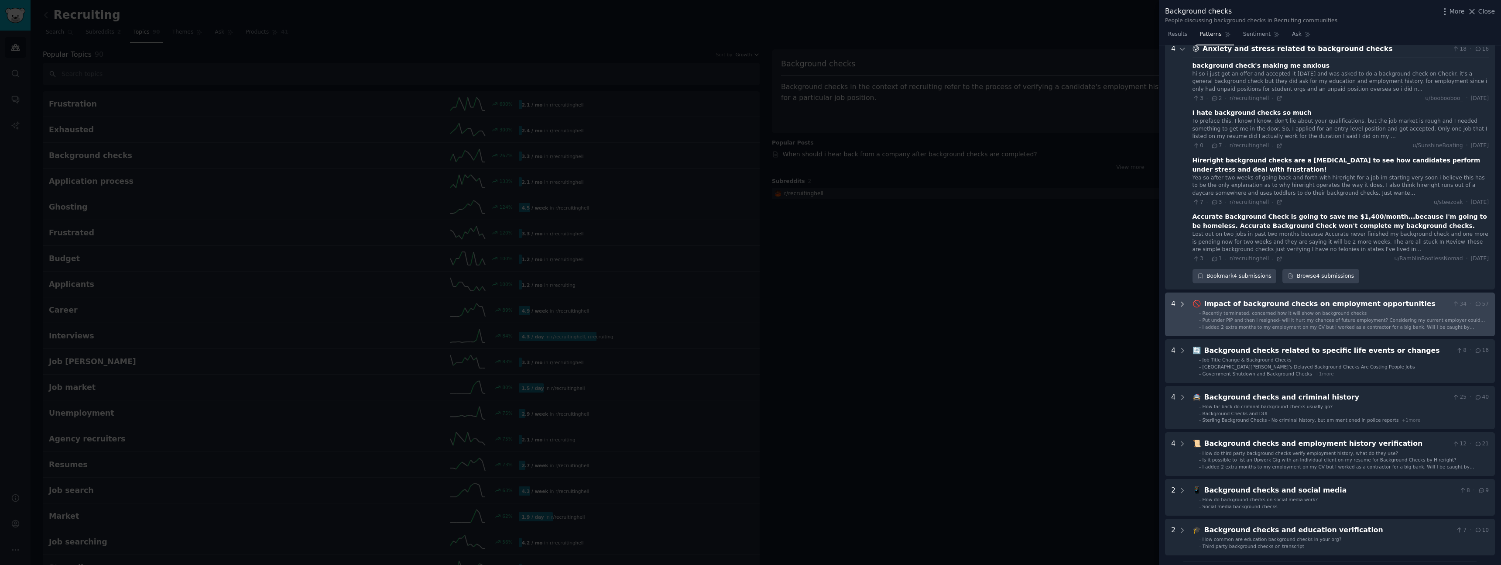
click at [1183, 315] on div at bounding box center [1183, 314] width 8 height 31
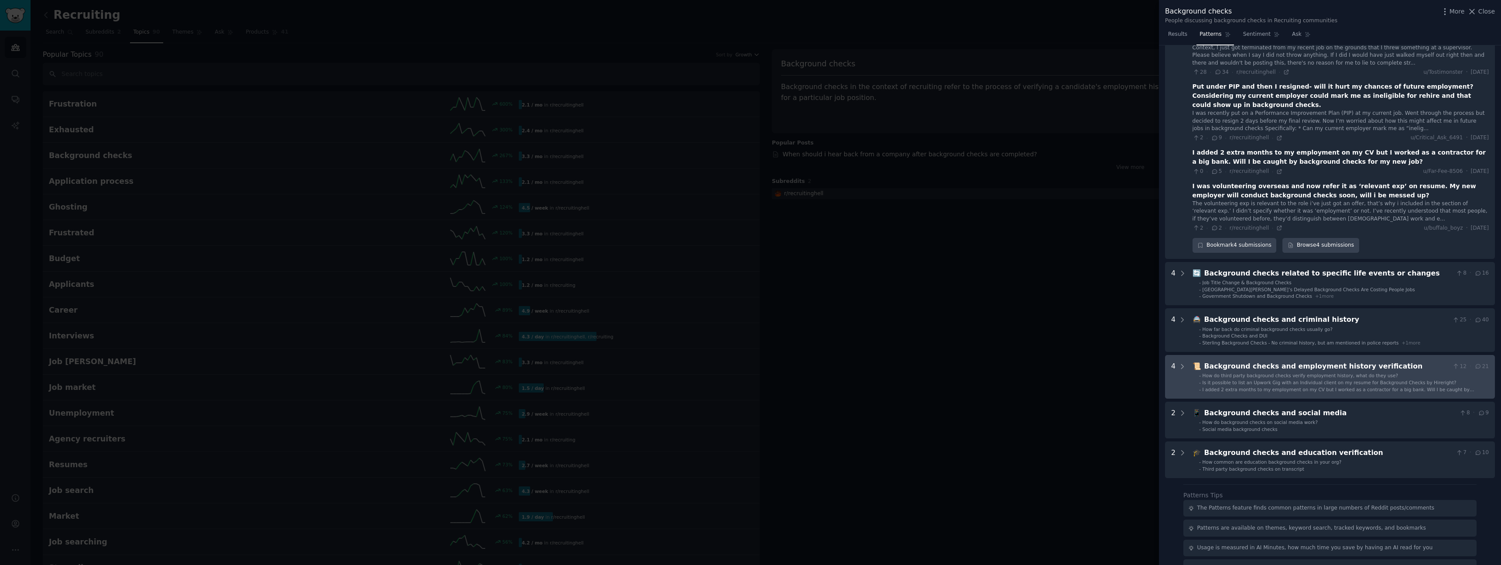
scroll to position [1445, 0]
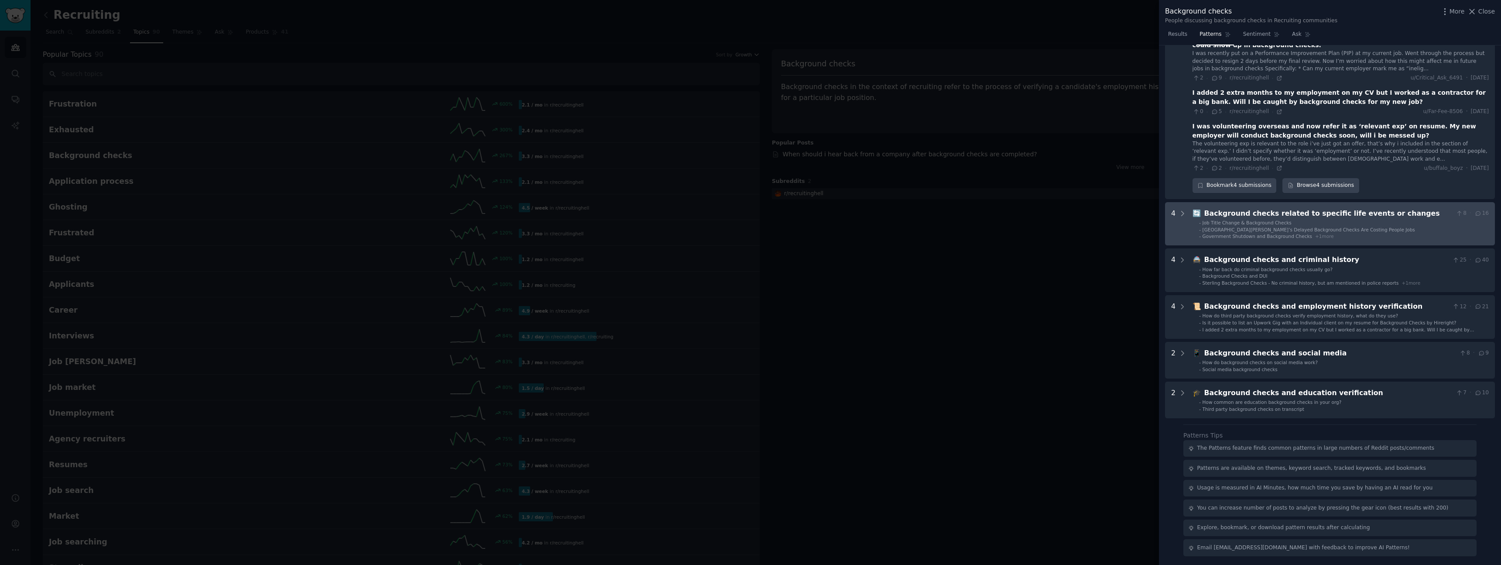
click at [1187, 210] on changes "4 🔄 Background checks related to specific life events or changes 8 · 16 - Job T…" at bounding box center [1330, 224] width 330 height 44
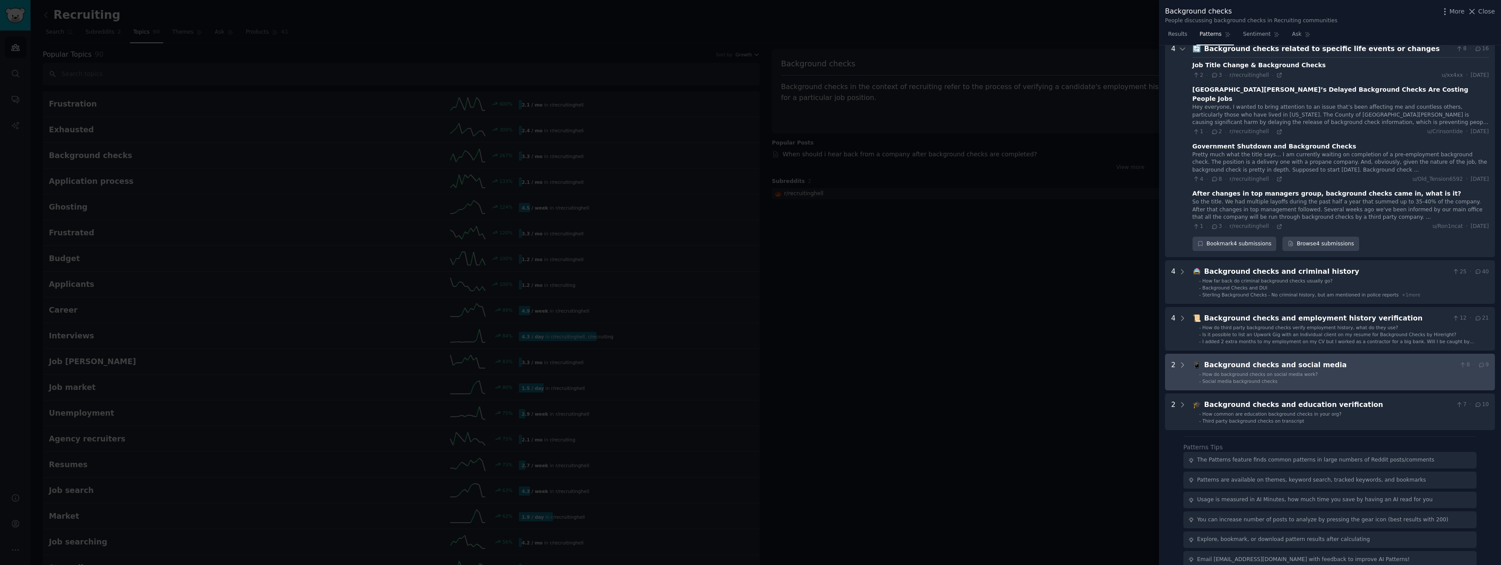
scroll to position [1612, 0]
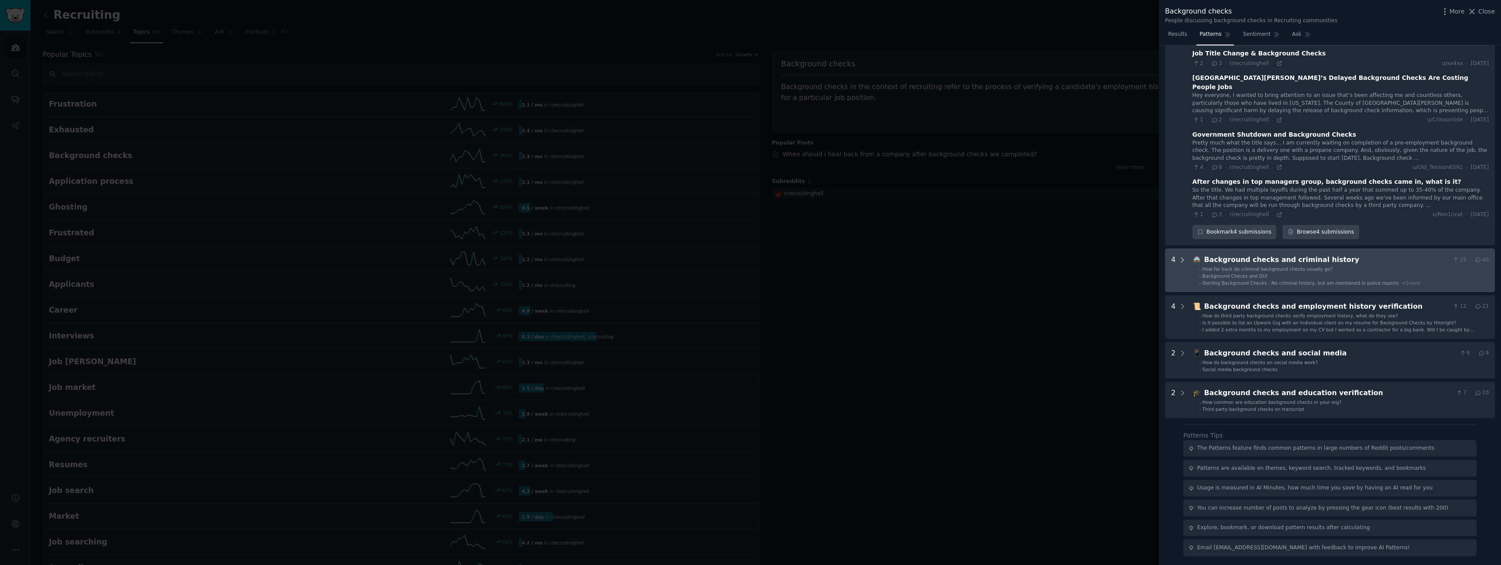
click at [1185, 256] on icon at bounding box center [1183, 260] width 8 height 8
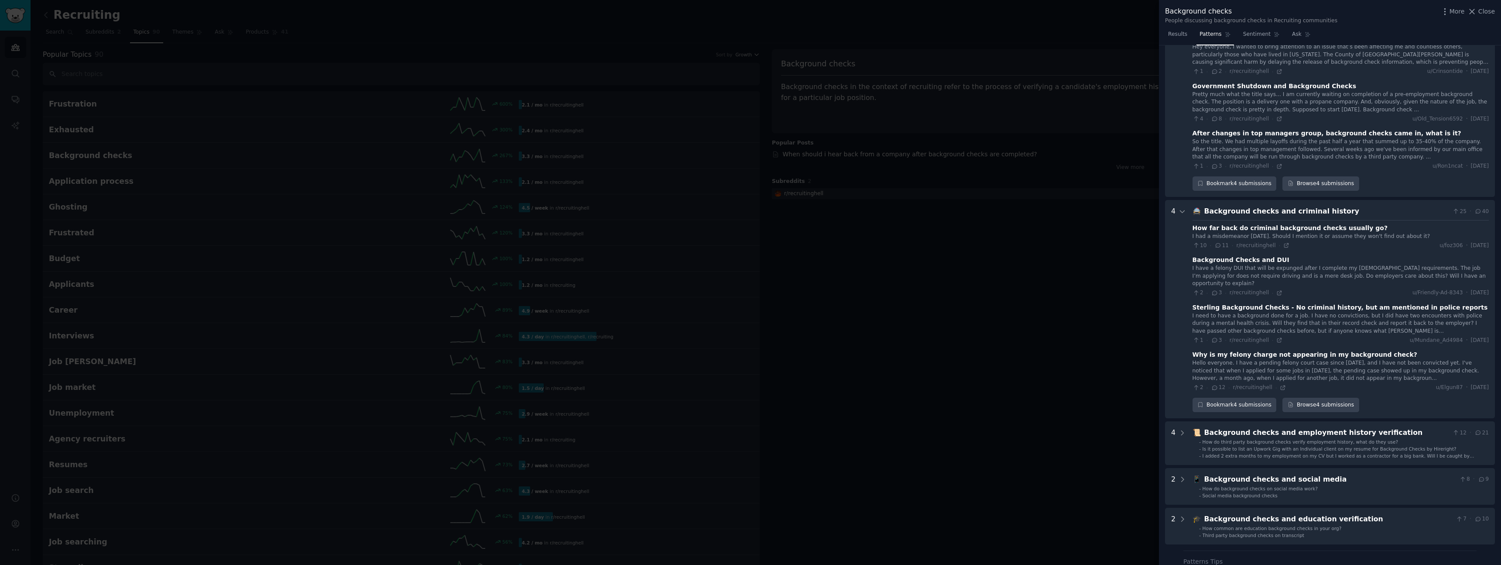
scroll to position [1779, 0]
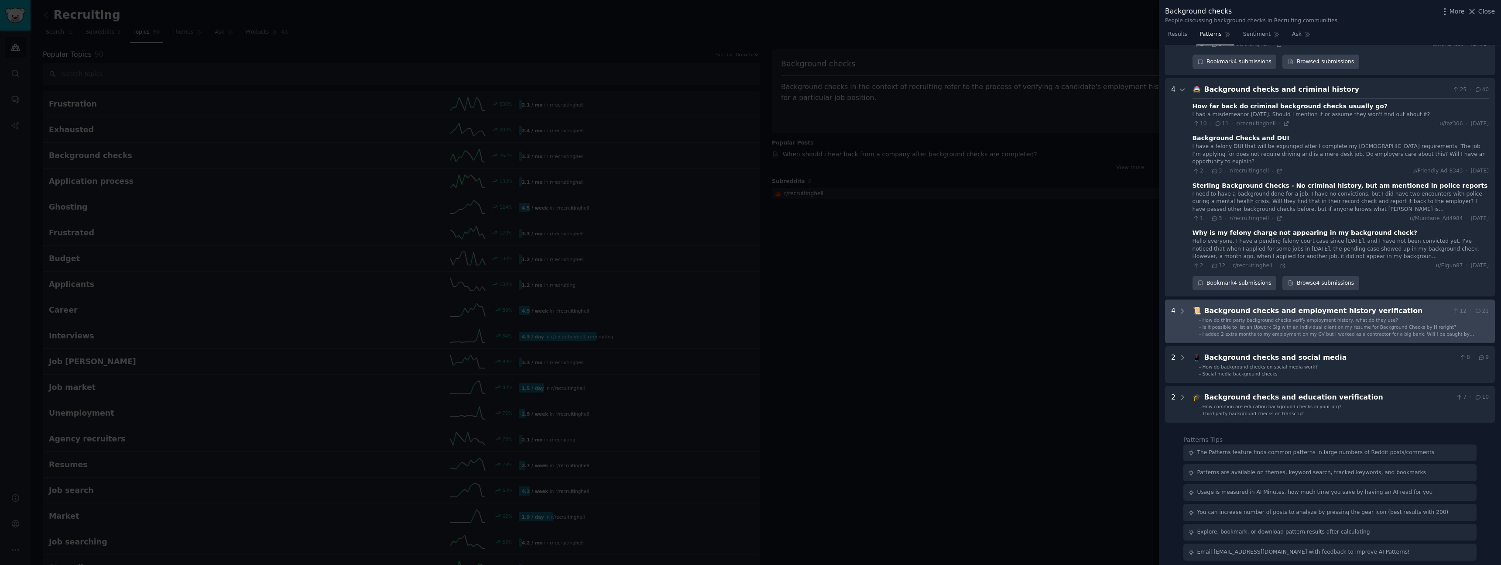
drag, startPoint x: 1183, startPoint y: 312, endPoint x: 1191, endPoint y: 333, distance: 22.4
click at [1183, 312] on div at bounding box center [1183, 321] width 8 height 31
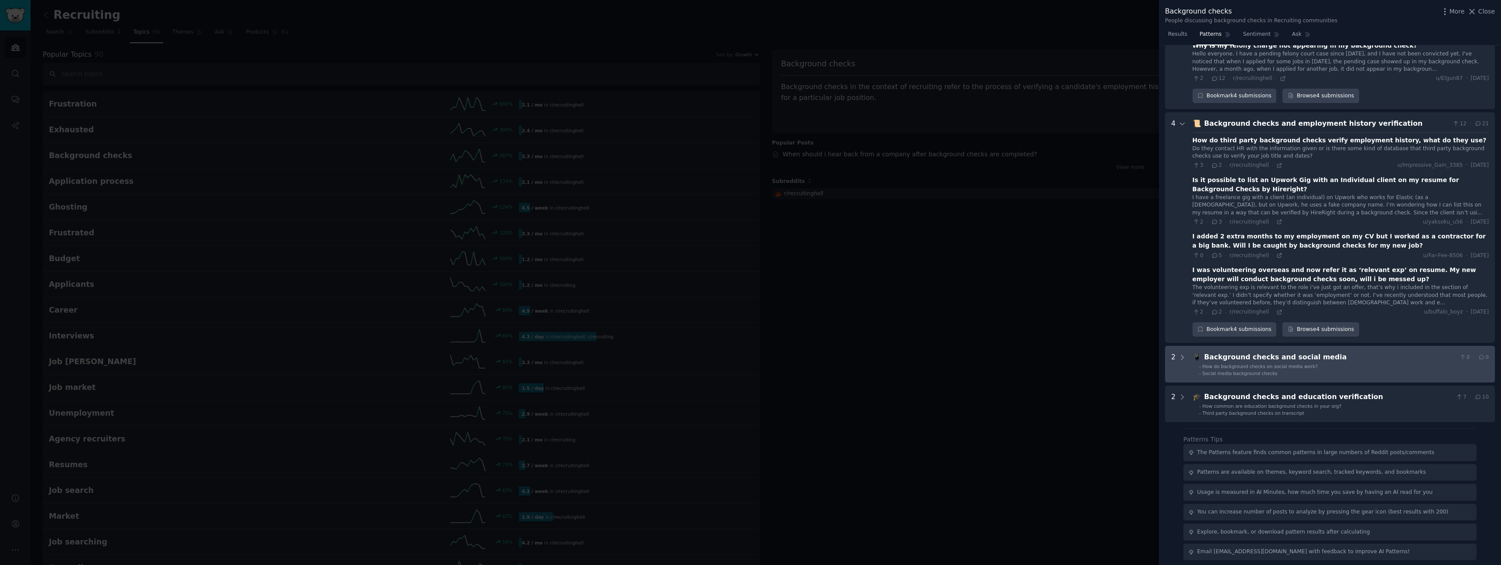
drag, startPoint x: 1183, startPoint y: 349, endPoint x: 1188, endPoint y: 369, distance: 20.2
click at [1183, 354] on icon at bounding box center [1183, 358] width 8 height 8
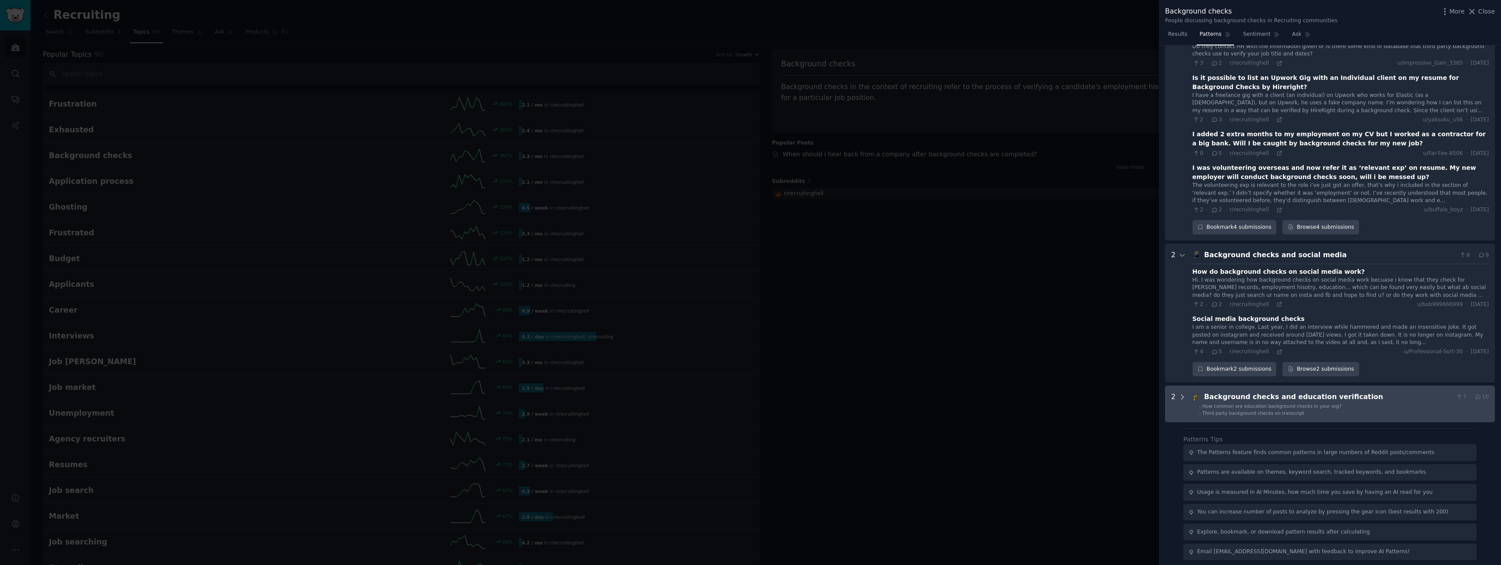
click at [1184, 394] on div at bounding box center [1183, 403] width 8 height 24
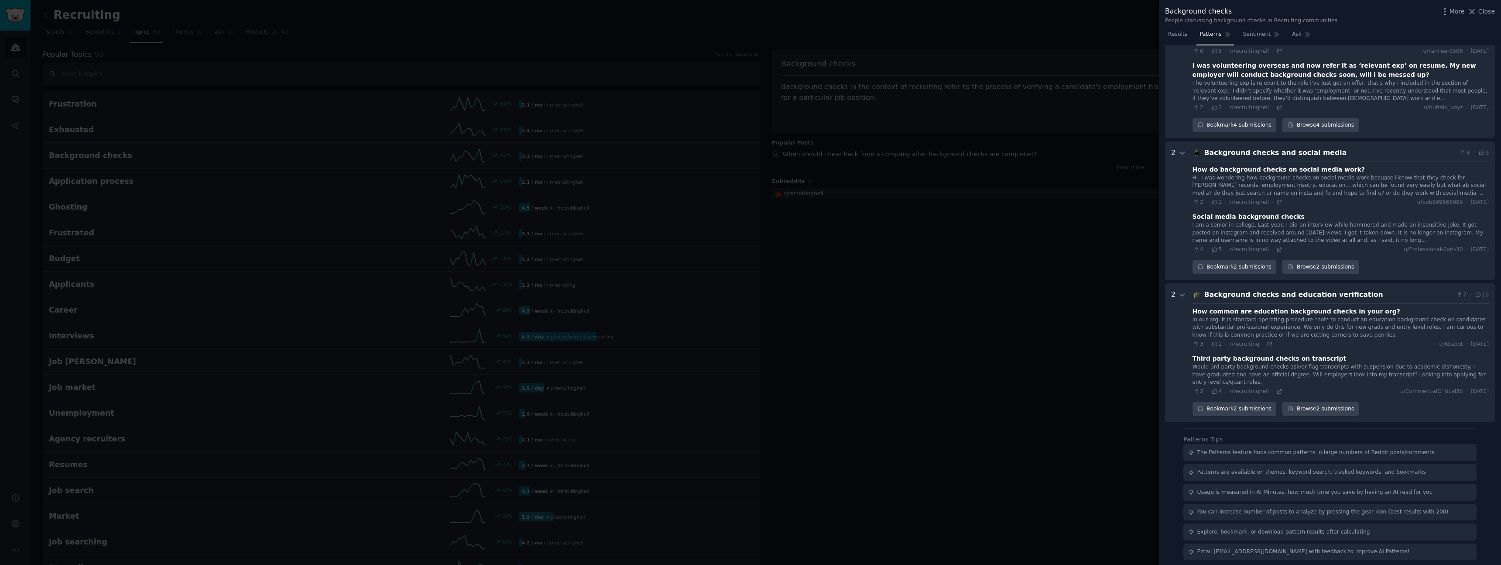
scroll to position [2170, 24]
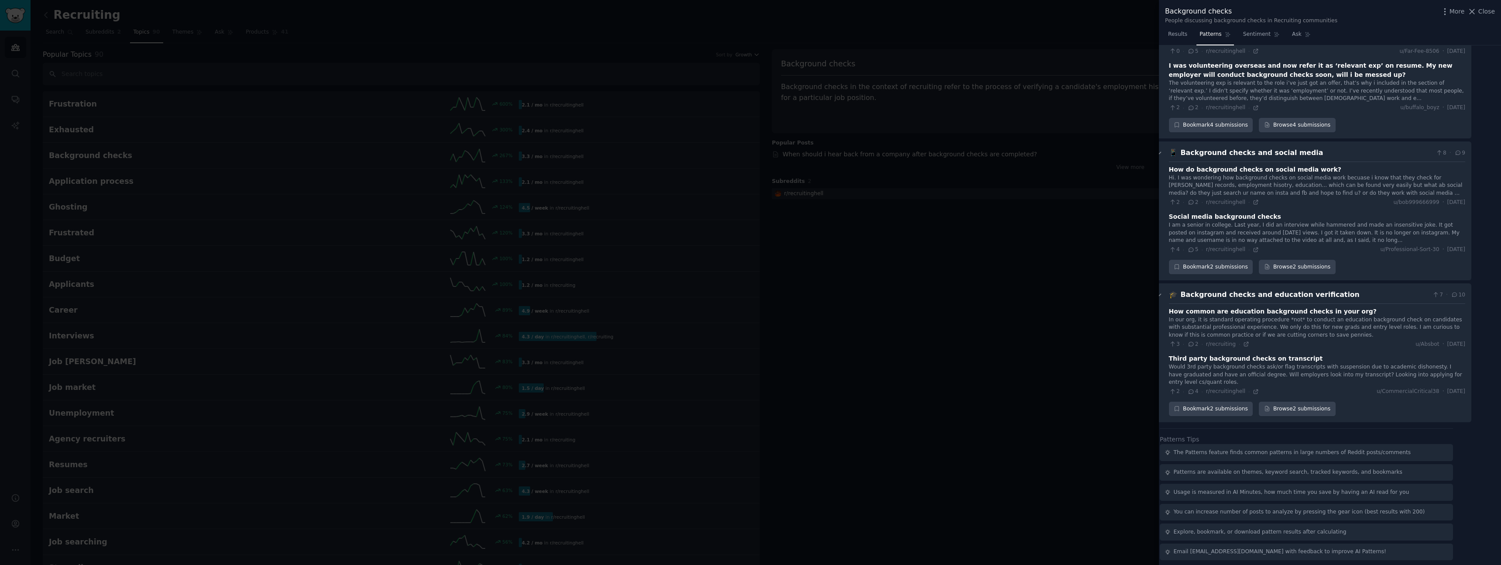
drag, startPoint x: 1249, startPoint y: 131, endPoint x: 1466, endPoint y: 385, distance: 333.9
copy div "🔍 Loremips dolor sitametc adi elitseddoeiu te incididu utlaboreet dolor magnaal…"
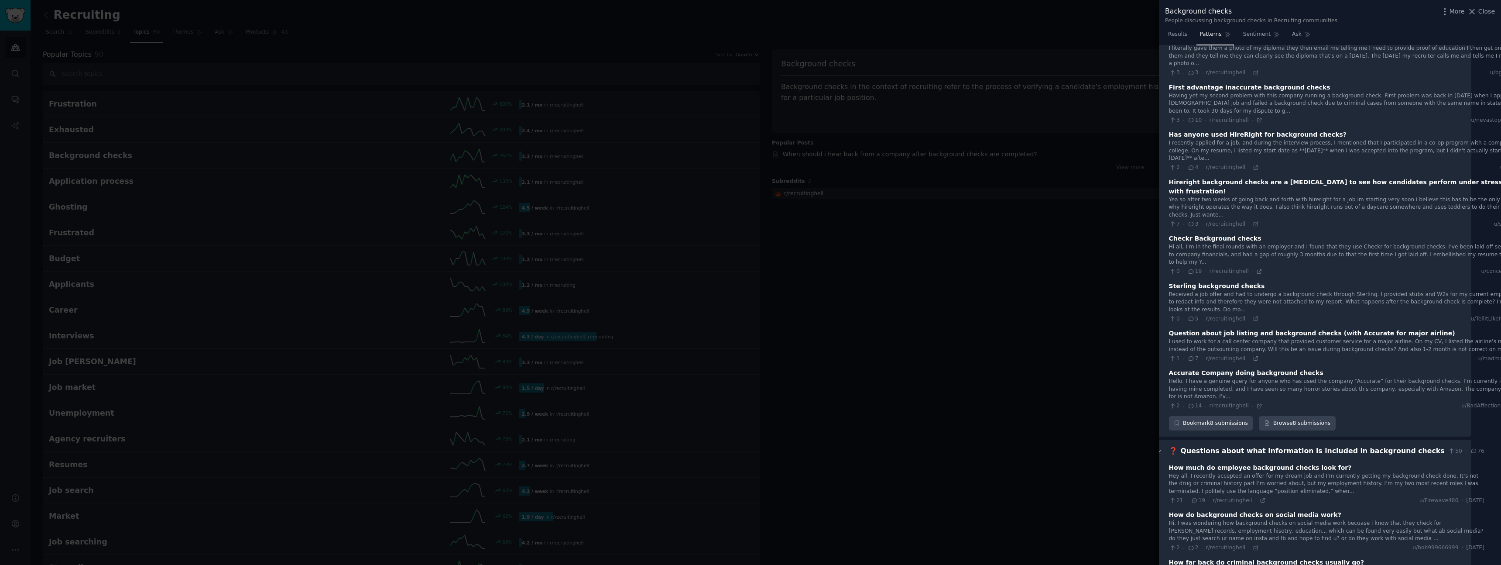
scroll to position [0, 24]
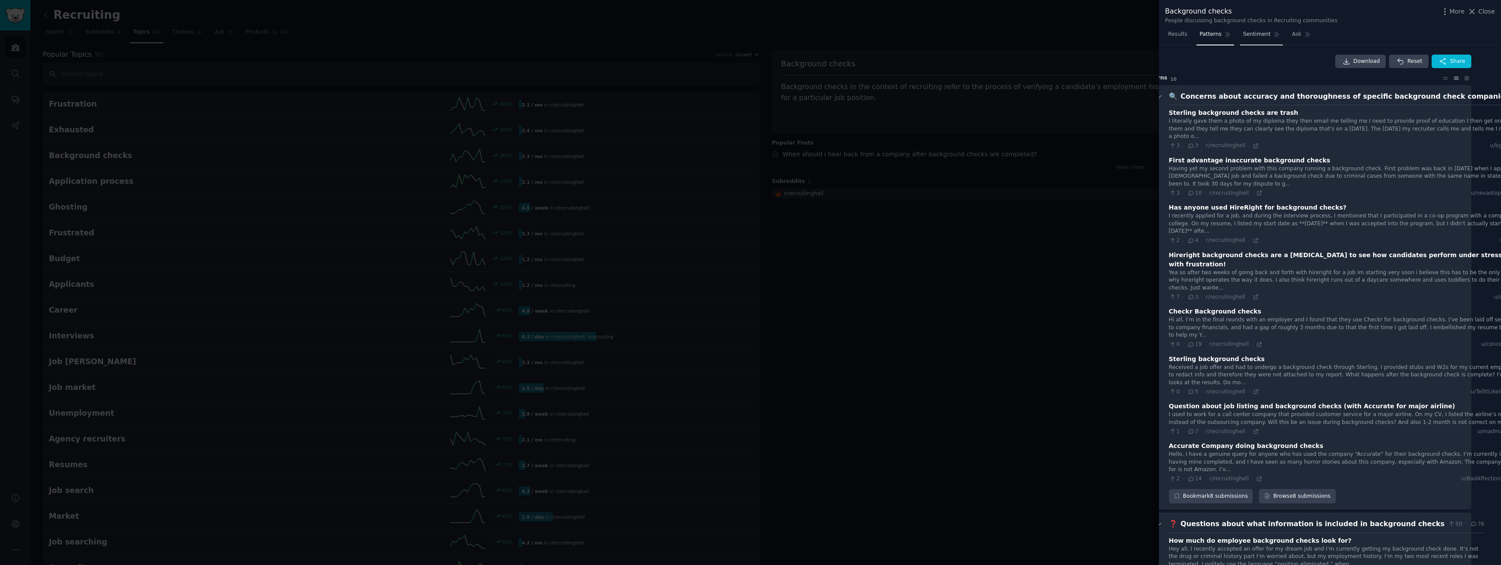
click at [1257, 38] on span "Sentiment" at bounding box center [1256, 35] width 27 height 8
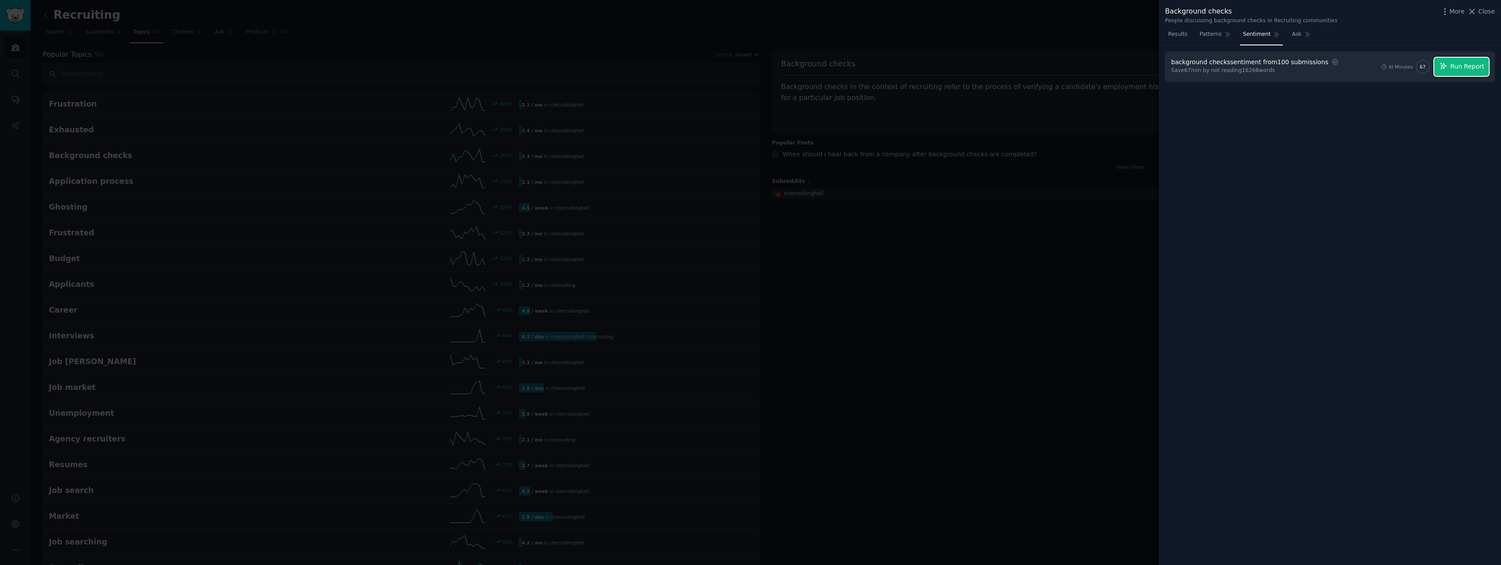
click at [1471, 68] on span "Run Report" at bounding box center [1468, 66] width 34 height 9
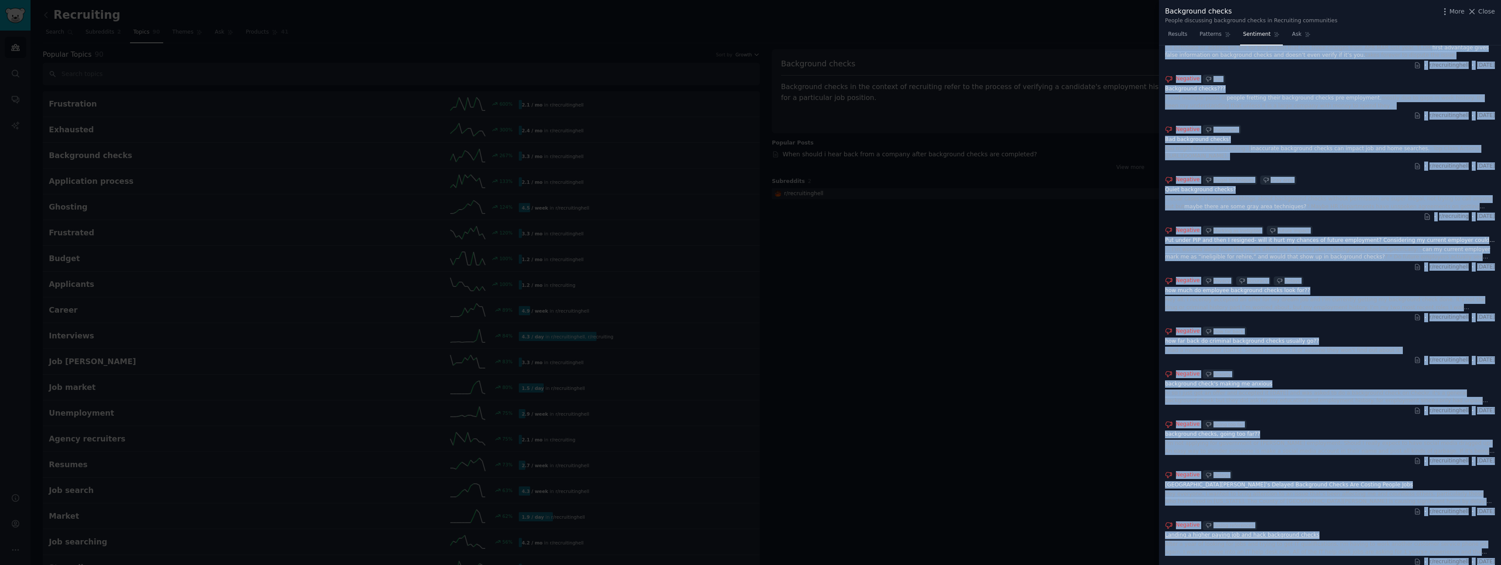
scroll to position [714, 0]
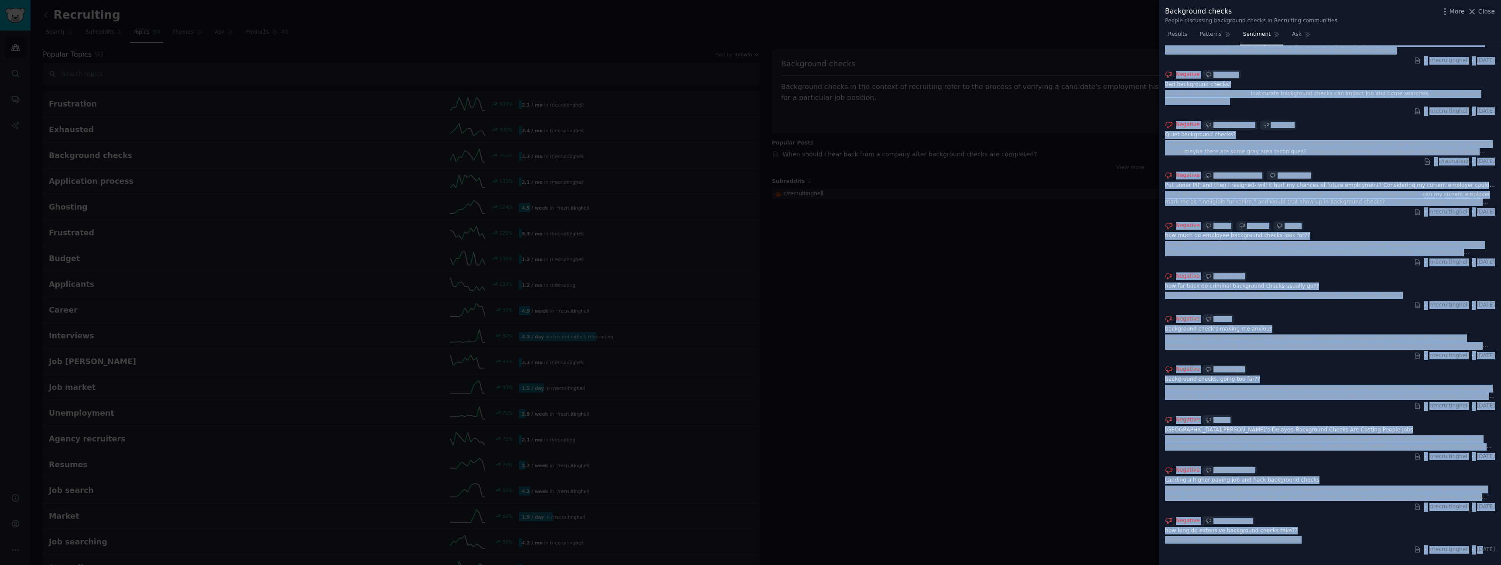
drag, startPoint x: 1180, startPoint y: 74, endPoint x: 1501, endPoint y: 544, distance: 569.7
click at [1501, 544] on div "background checks sentiment Download Share Overall, the posts show a mixed to s…" at bounding box center [1330, 305] width 342 height 520
copy div "loremipsum dolors ametconse Adipisci Elits Doeiusm, tem incid utla e dolor ma a…"
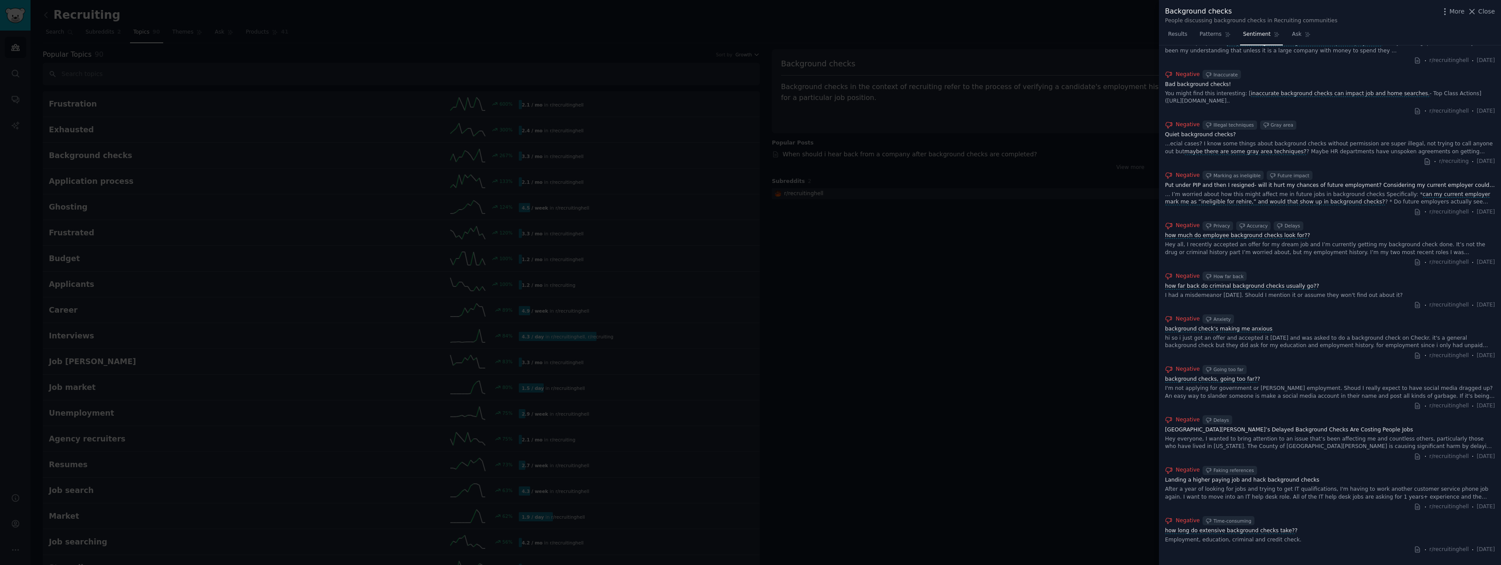
click at [1037, 132] on div at bounding box center [750, 282] width 1501 height 565
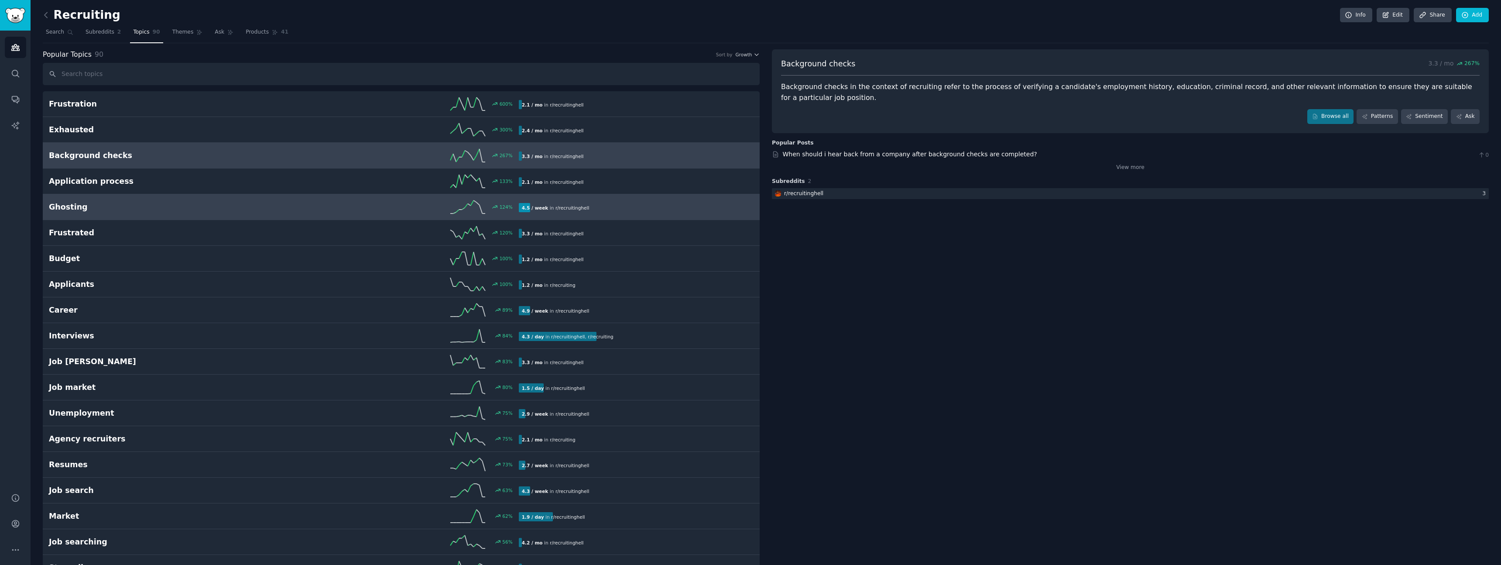
click at [78, 211] on h2 "Ghosting" at bounding box center [166, 207] width 235 height 11
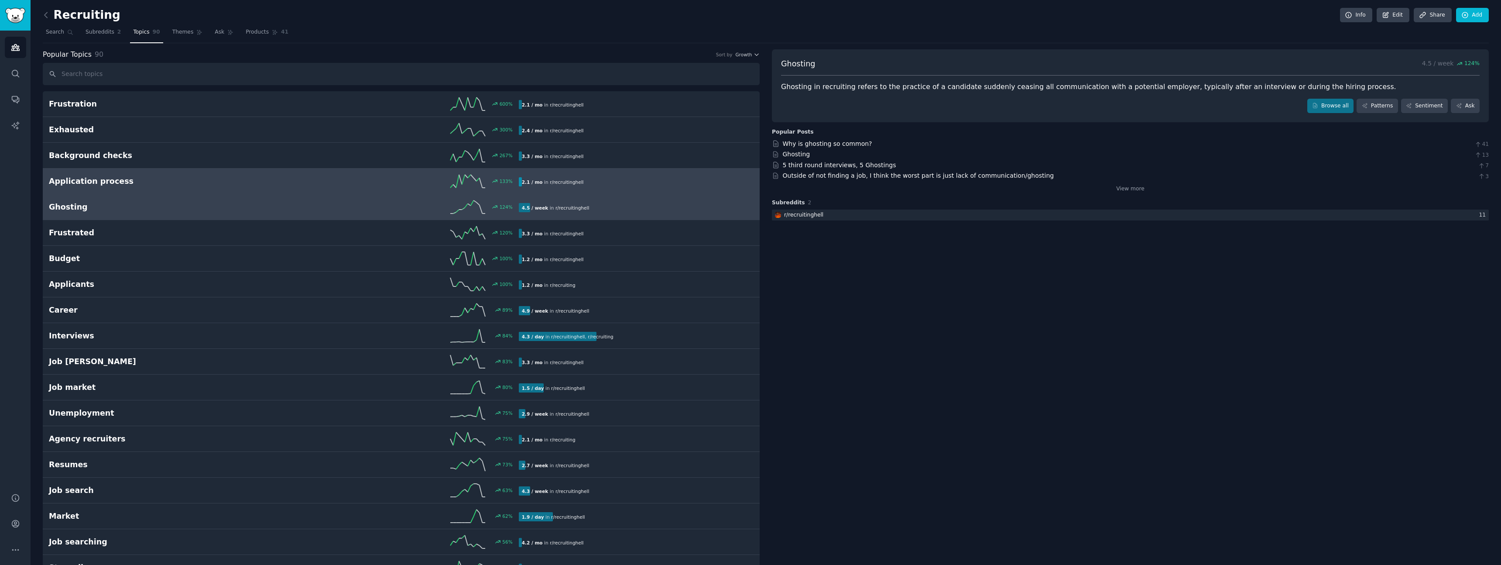
click at [90, 182] on h2 "Application process" at bounding box center [166, 181] width 235 height 11
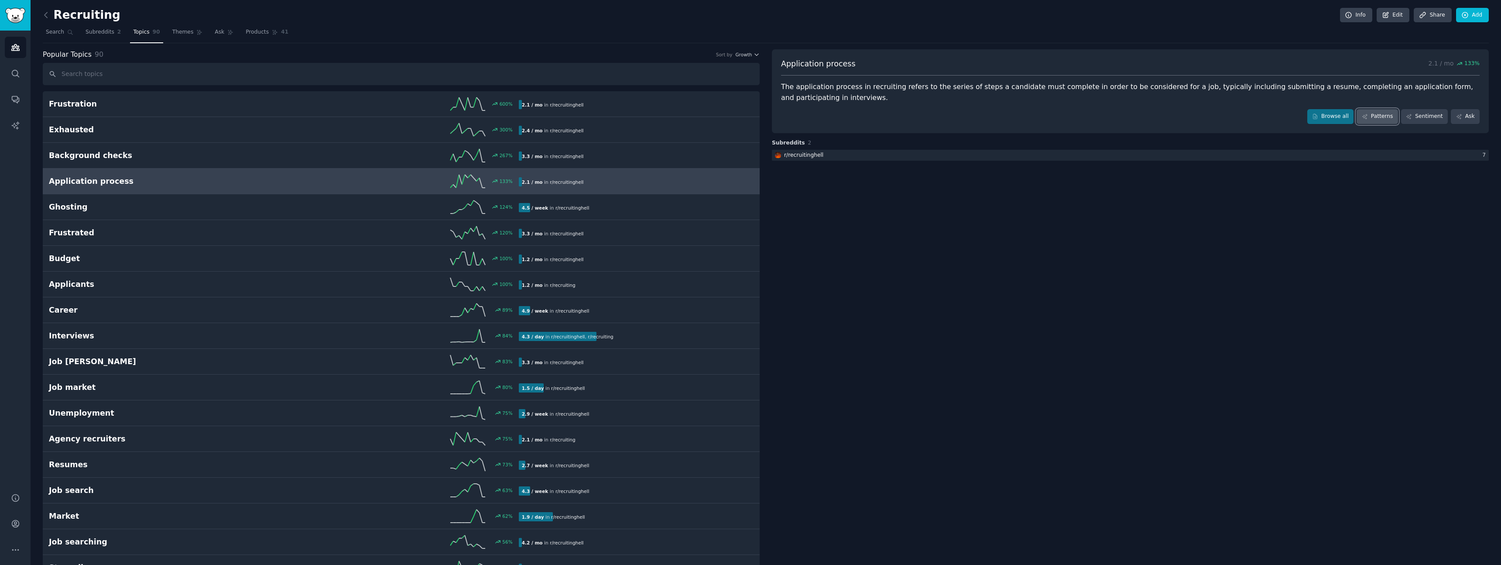
click at [1375, 118] on link "Patterns" at bounding box center [1377, 116] width 41 height 15
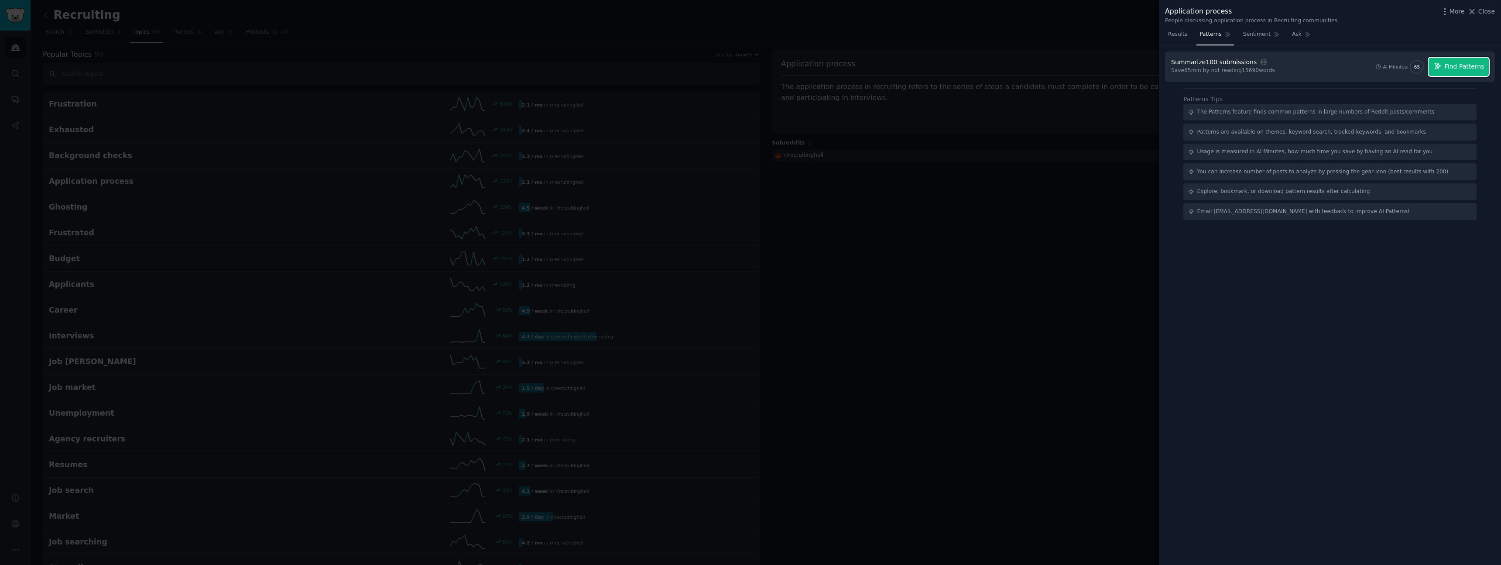
click at [1468, 72] on button "Find Patterns" at bounding box center [1459, 67] width 60 height 18
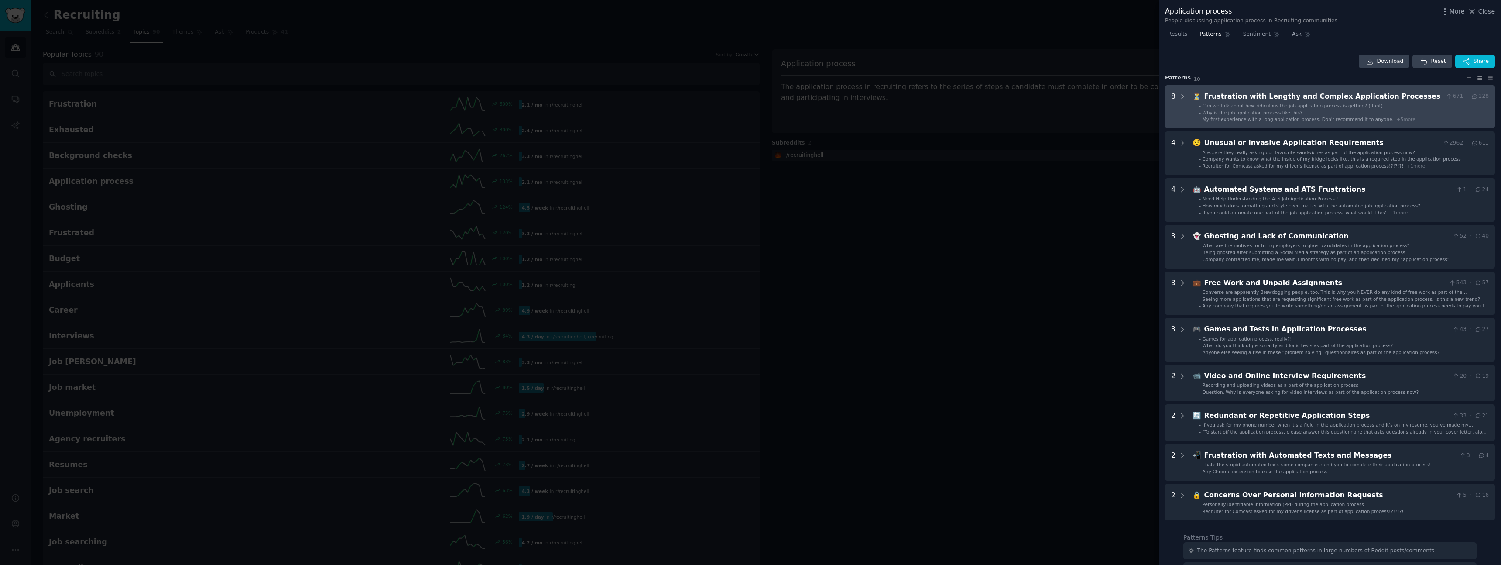
click at [1261, 98] on div "Frustration with Lengthy and Complex Application Processes" at bounding box center [1324, 96] width 238 height 11
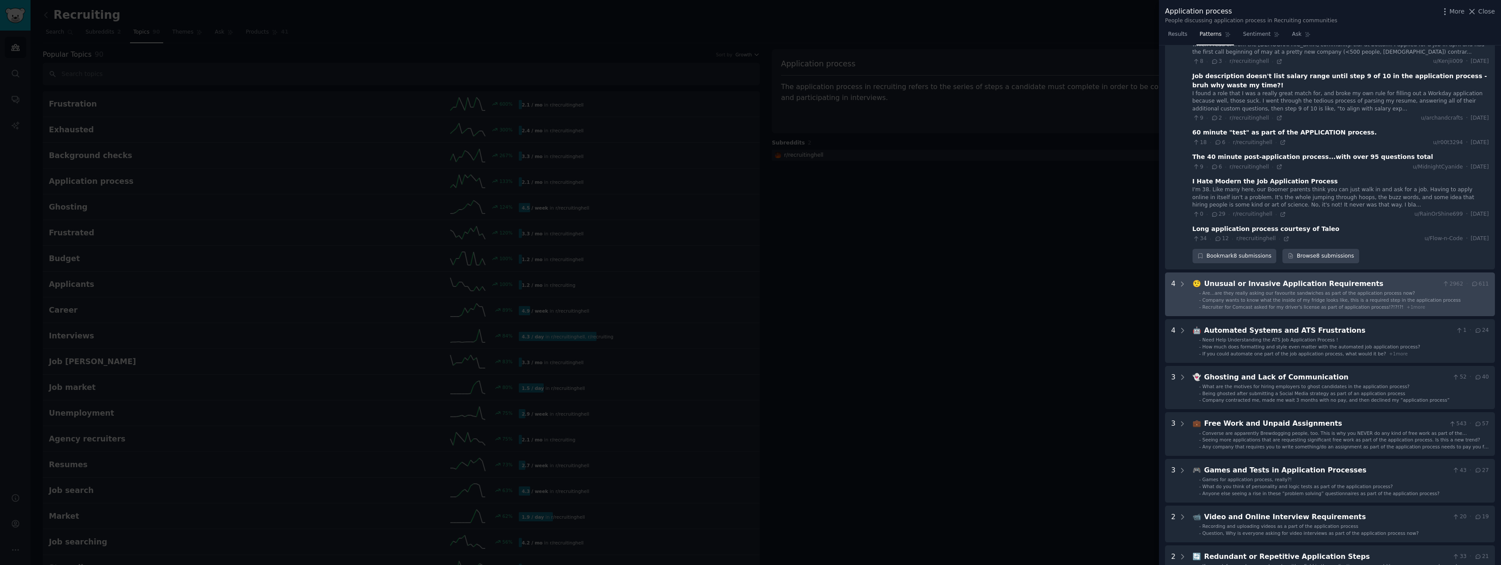
click at [1291, 283] on div "Unusual or Invasive Application Requirements" at bounding box center [1322, 283] width 235 height 11
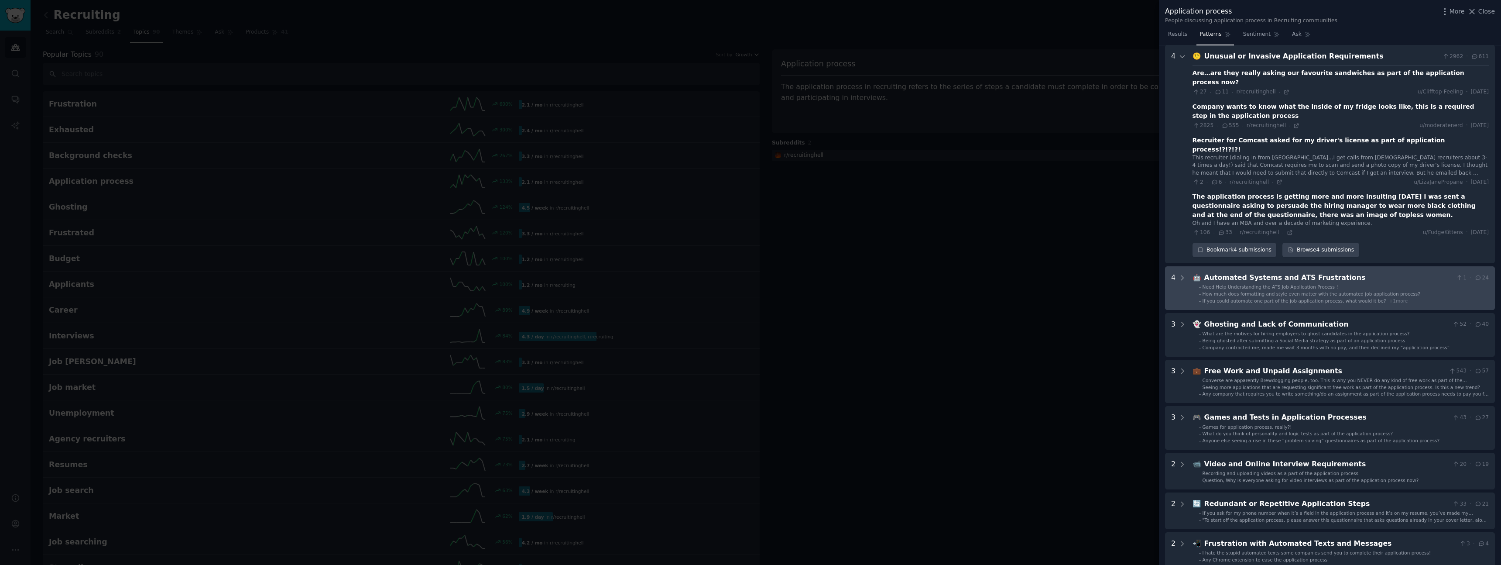
click at [1290, 291] on span "How much does formatting and style even matter with the automated job applicati…" at bounding box center [1312, 293] width 218 height 5
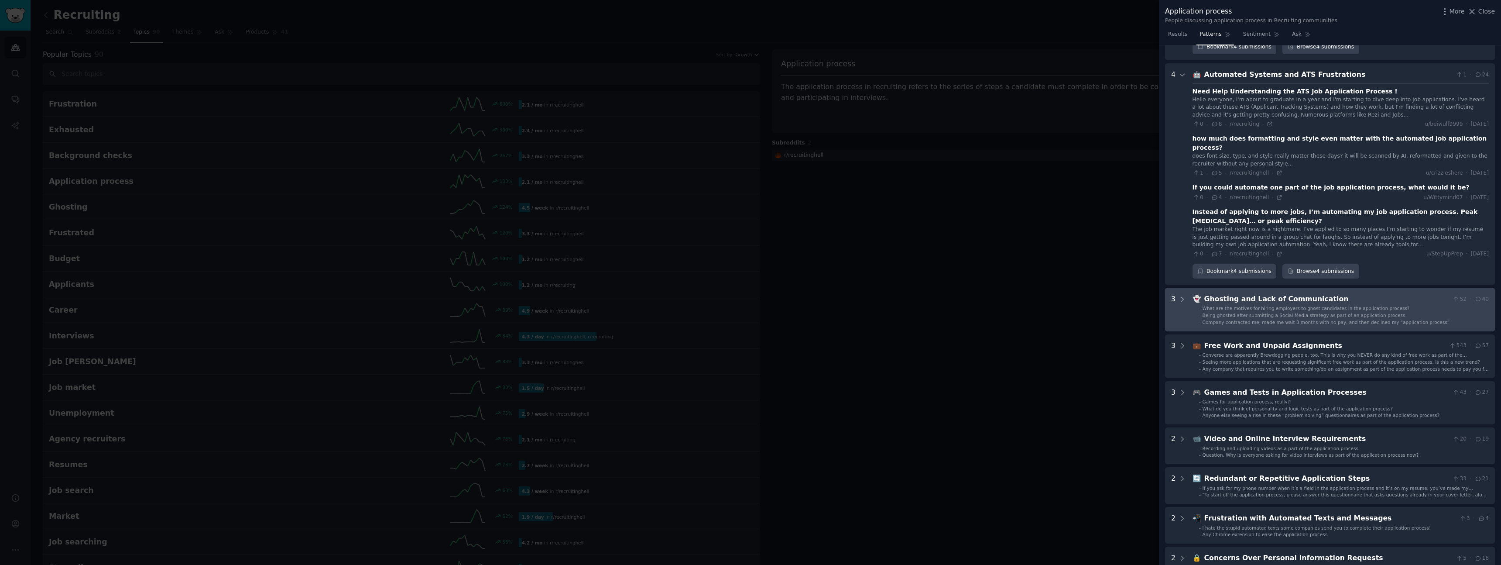
click at [1290, 294] on div "Ghosting and Lack of Communication" at bounding box center [1327, 299] width 245 height 11
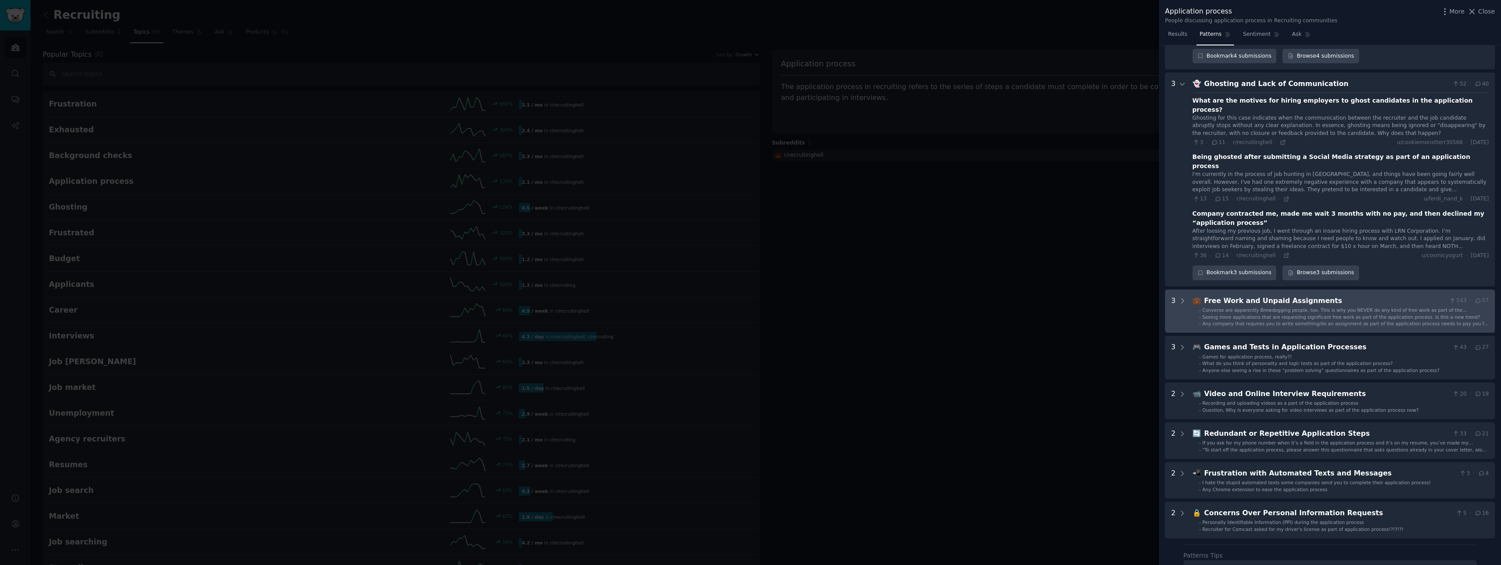
click at [1290, 321] on span "Any company that requires you to write something/do an assignment as part of th…" at bounding box center [1346, 326] width 286 height 11
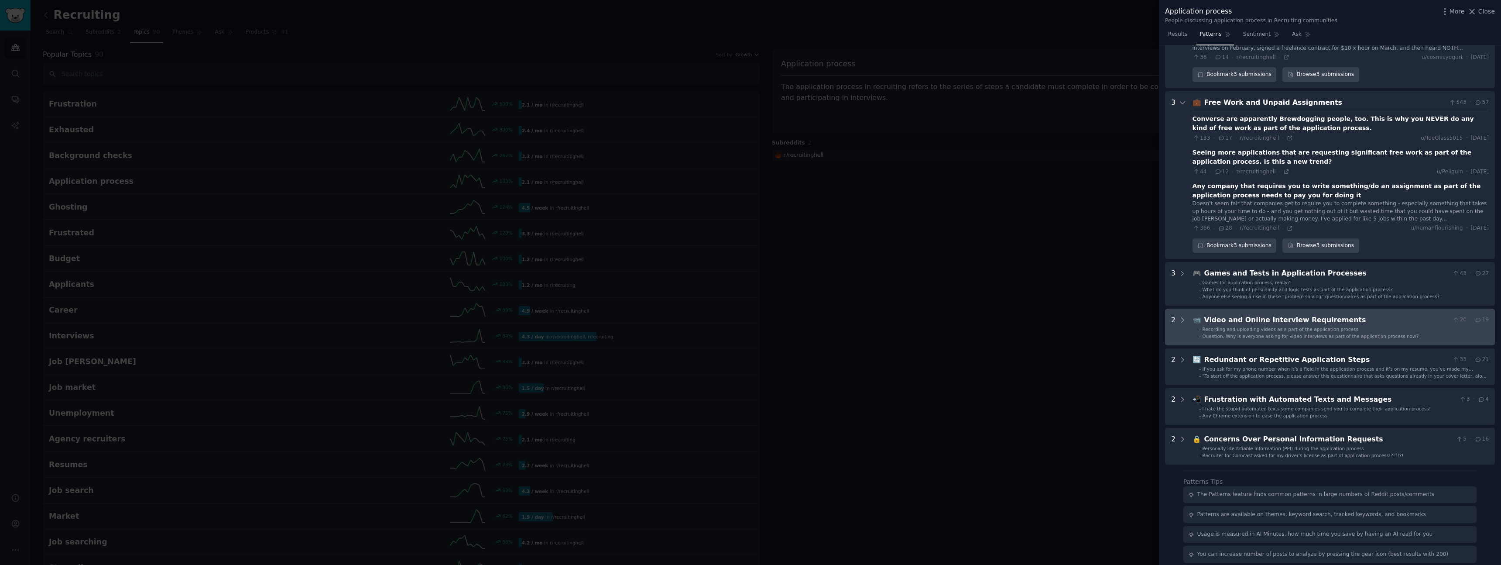
click at [1290, 315] on div "Video and Online Interview Requirements" at bounding box center [1327, 320] width 245 height 11
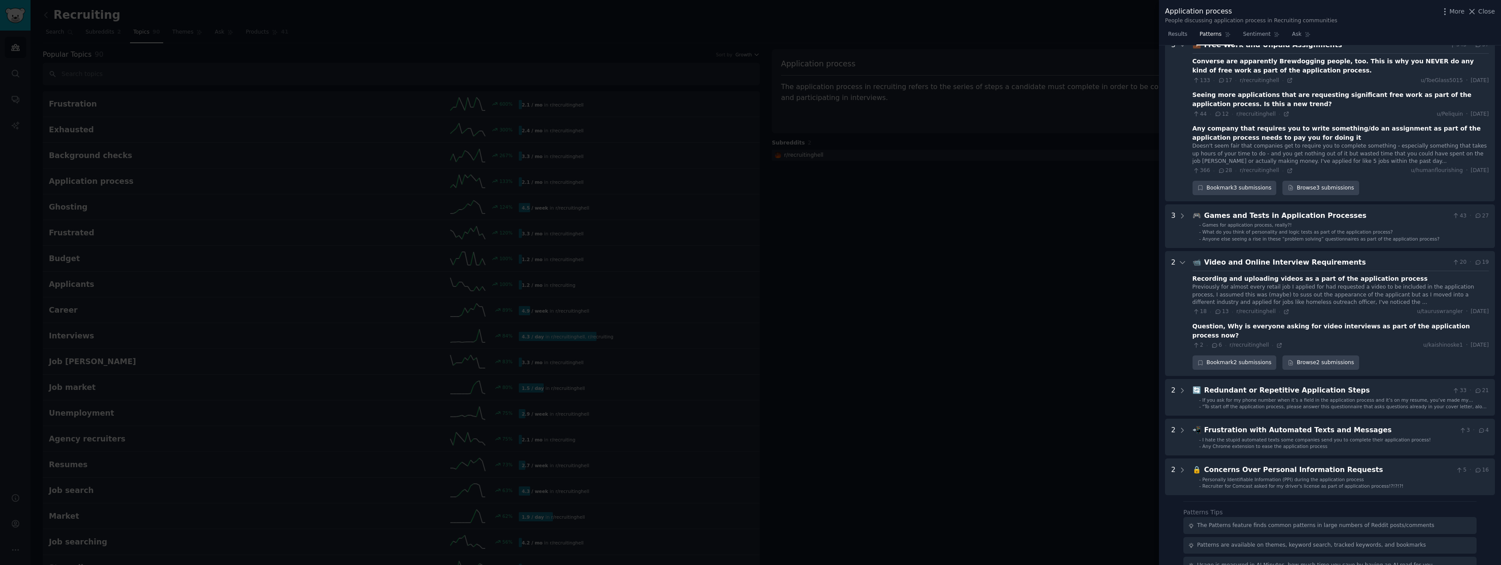
scroll to position [1032, 0]
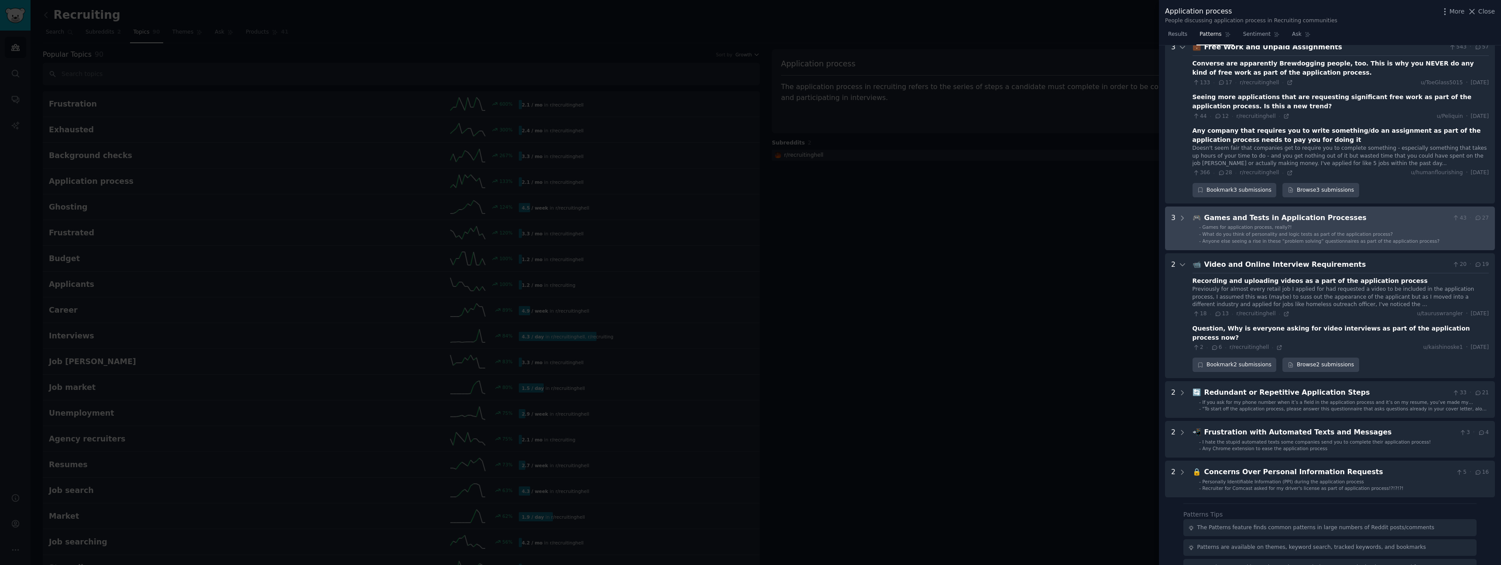
click at [1288, 231] on span "What do you think of personality and logic tests as part of the application pro…" at bounding box center [1298, 233] width 191 height 5
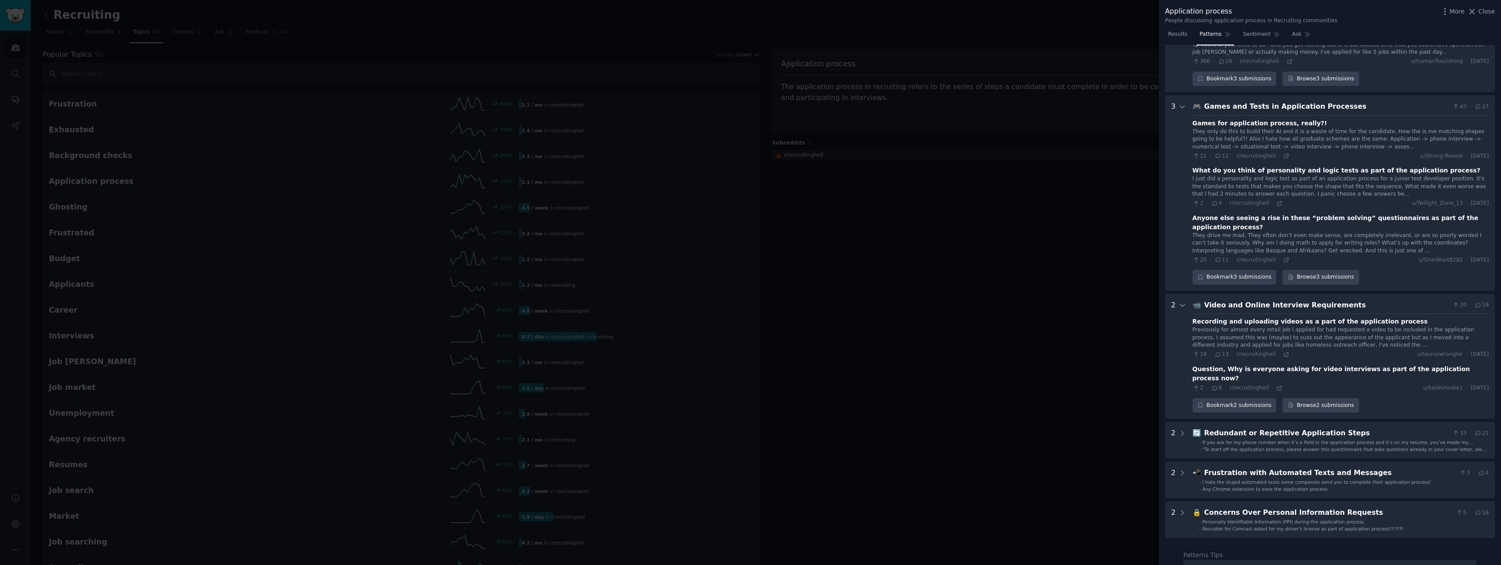
scroll to position [1209, 0]
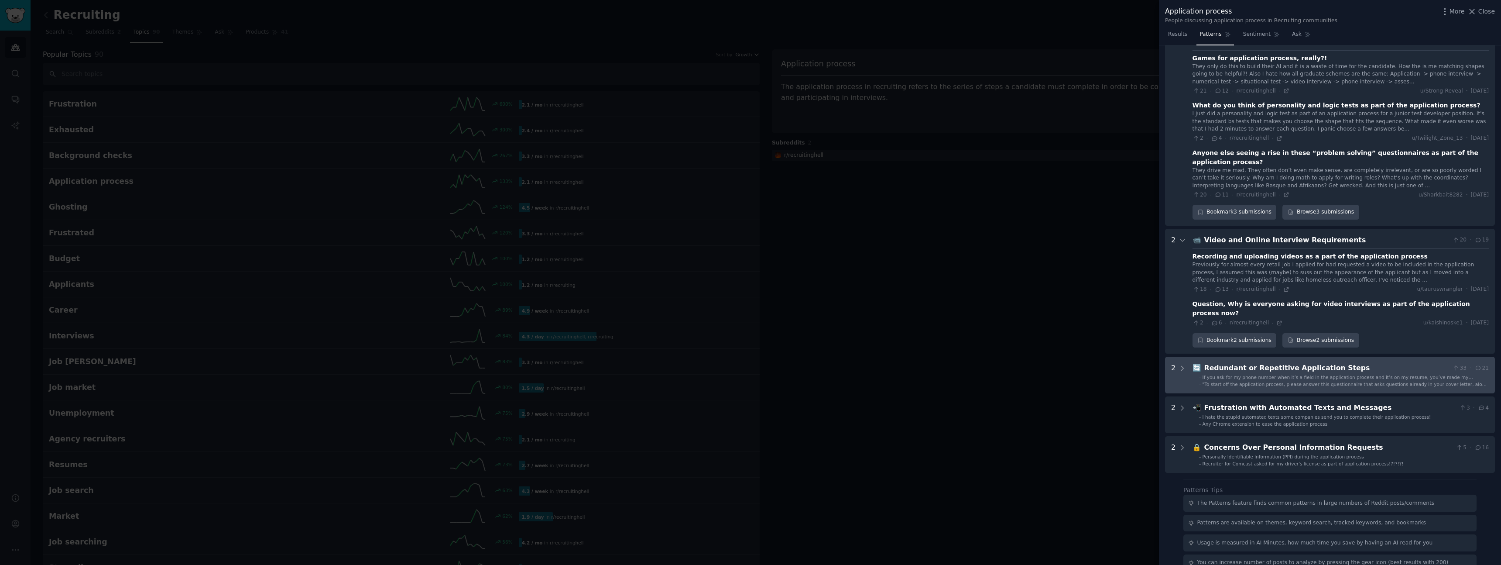
click at [1257, 381] on span ""To start off the application process, please answer this questionnaire that as…" at bounding box center [1345, 386] width 285 height 11
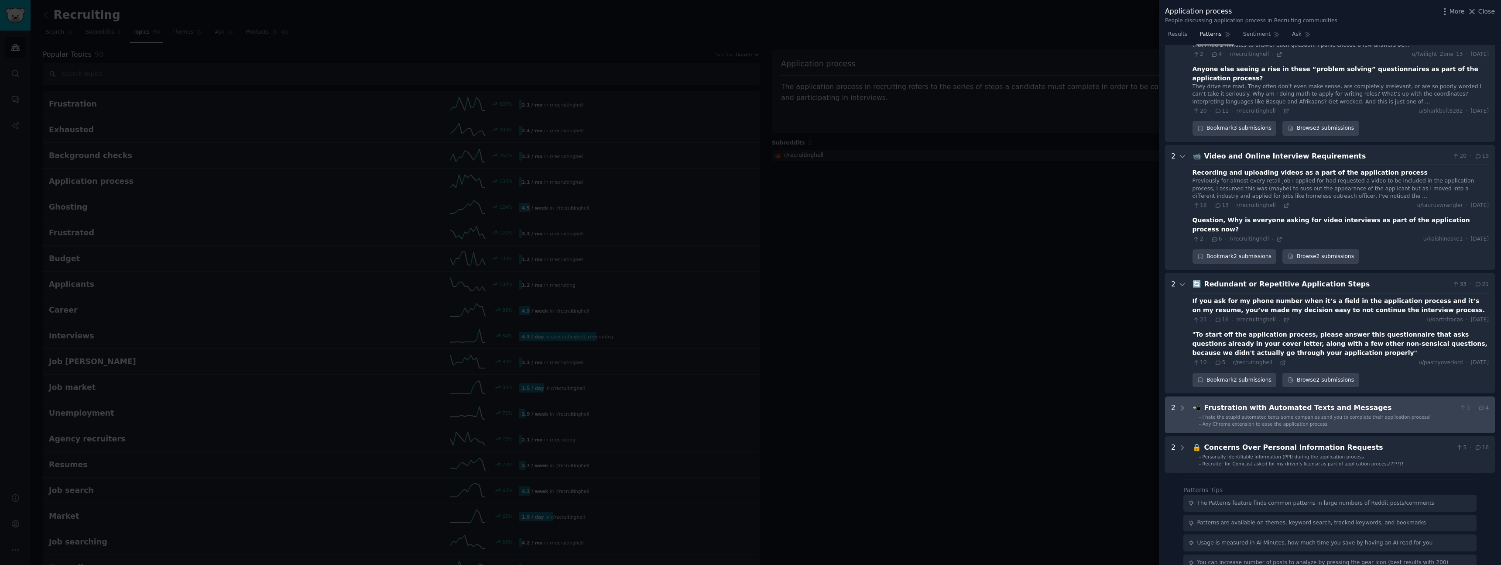
click at [1256, 414] on span "I hate the stupid automated texts some companies send you to complete their app…" at bounding box center [1317, 416] width 229 height 5
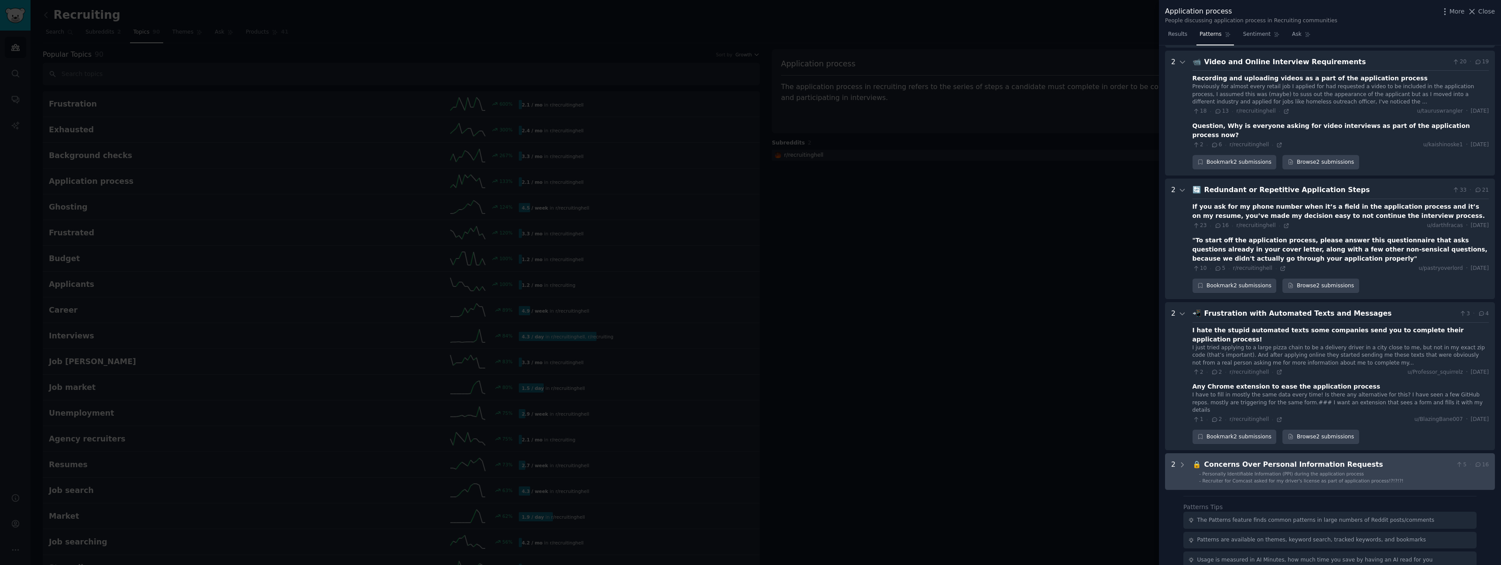
click at [1250, 459] on div "Concerns Over Personal Information Requests" at bounding box center [1329, 464] width 248 height 11
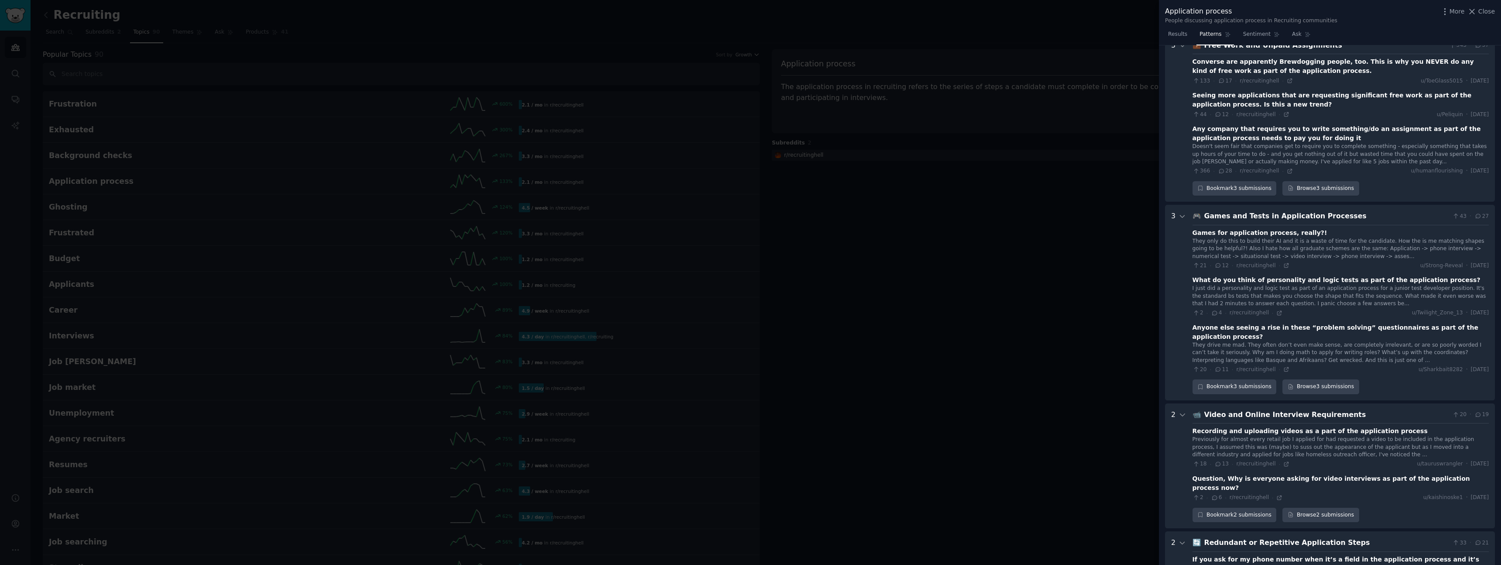
scroll to position [0, 0]
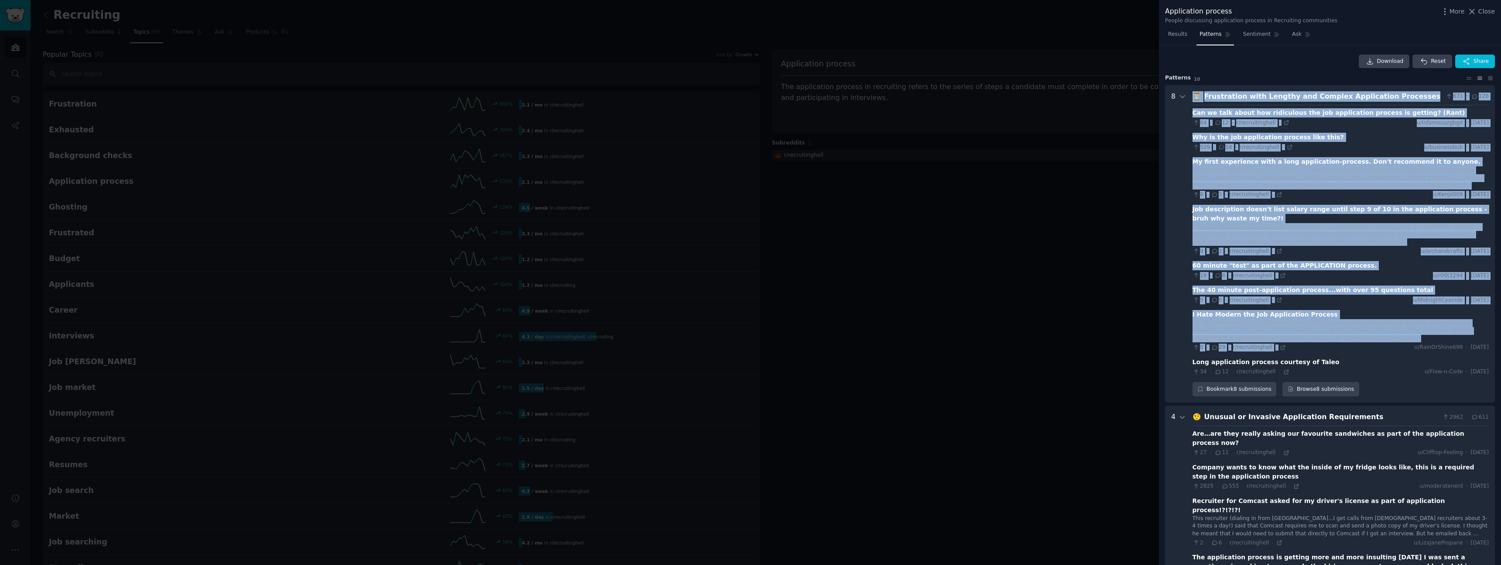
drag, startPoint x: 1193, startPoint y: 93, endPoint x: 1404, endPoint y: 381, distance: 357.4
click at [1404, 381] on div "⏳ Frustration with Lengthy and Complex Application Processes 671 · 128 Can we t…" at bounding box center [1341, 244] width 296 height 306
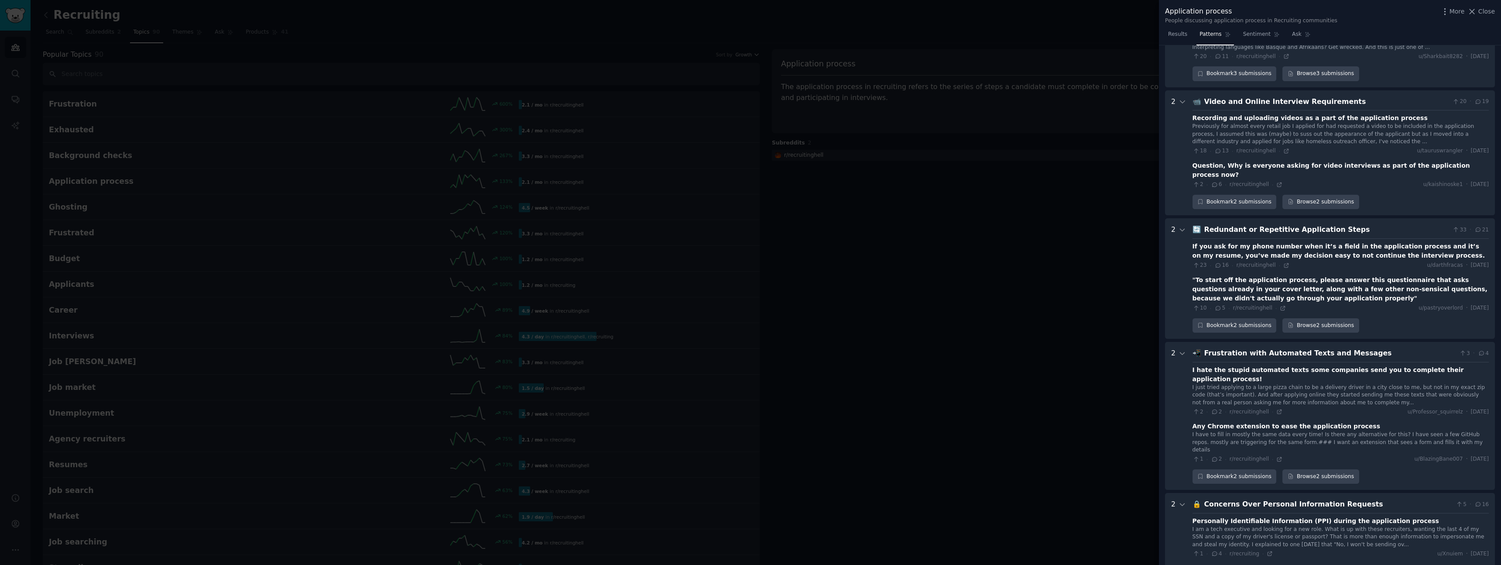
scroll to position [1489, 0]
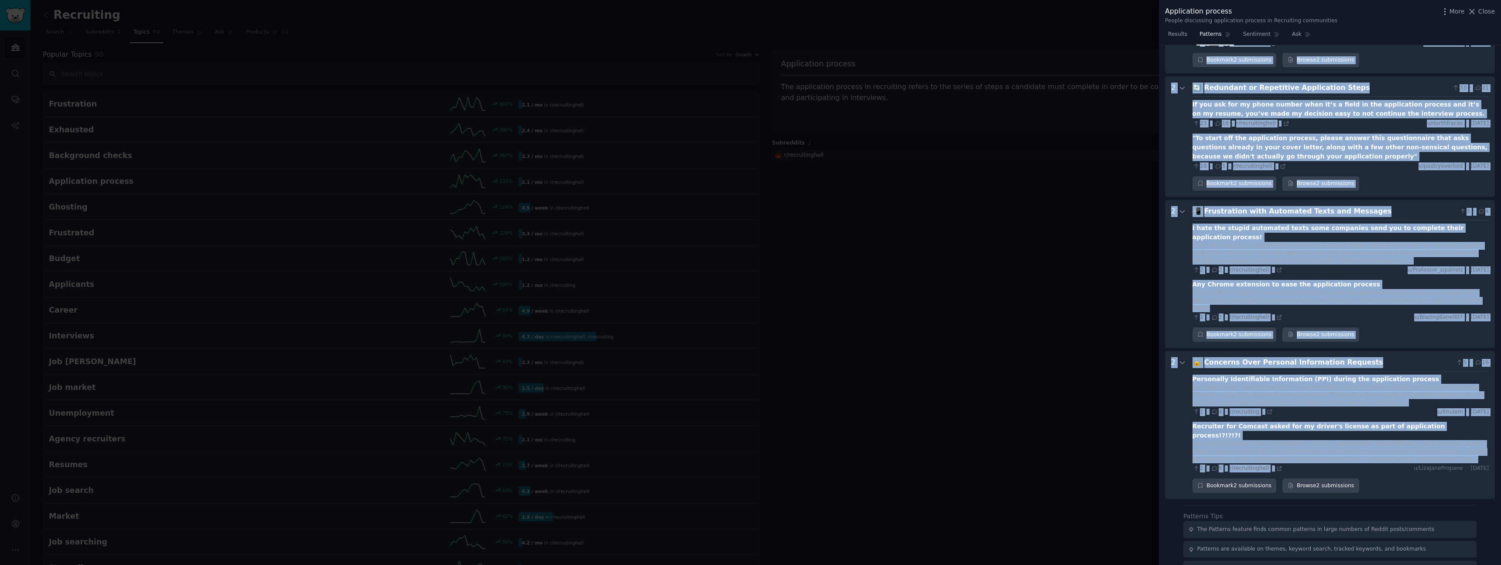
click at [1351, 464] on div "2 · 6 · r/recruitinghell · u/LizaJanePropane · [DATE]" at bounding box center [1341, 468] width 296 height 8
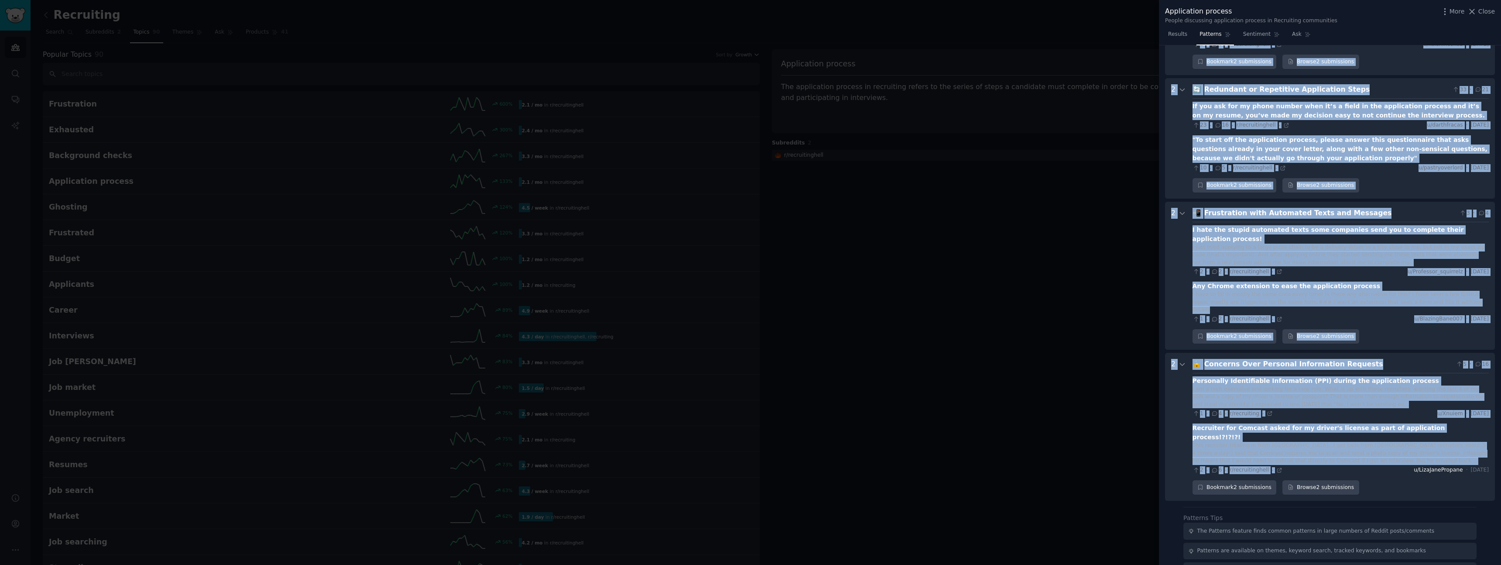
copy div "⏳ Loremipsumd sita Consect adi Elitsed Doeiusmodte Incididun 367 · 735 Utl et d…"
click at [1263, 38] on link "Sentiment" at bounding box center [1261, 36] width 43 height 18
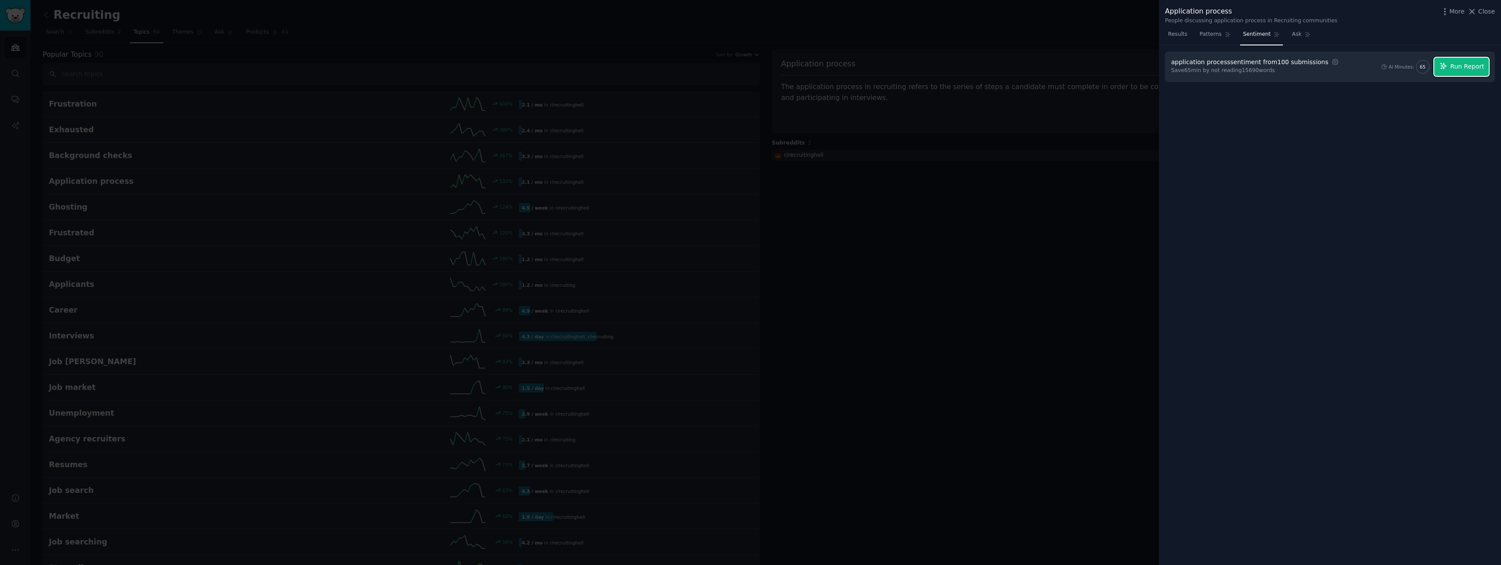
click at [1476, 68] on span "Run Report" at bounding box center [1468, 66] width 34 height 9
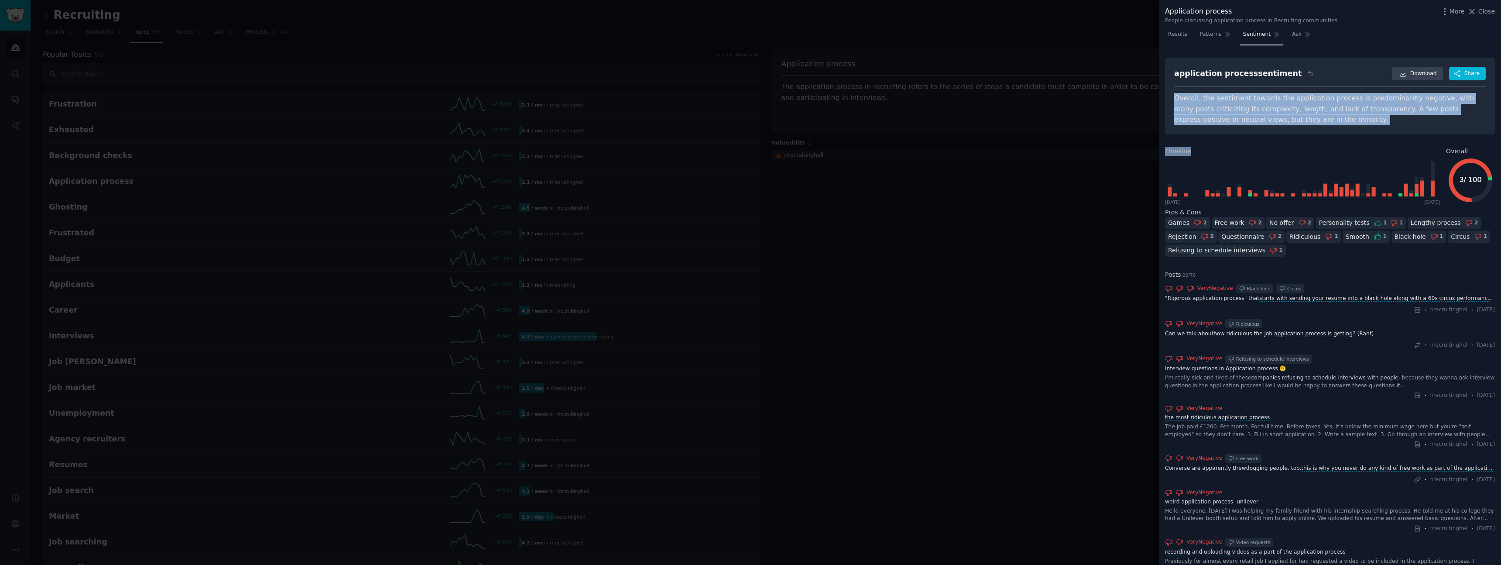
drag, startPoint x: 1174, startPoint y: 94, endPoint x: 1311, endPoint y: 182, distance: 162.3
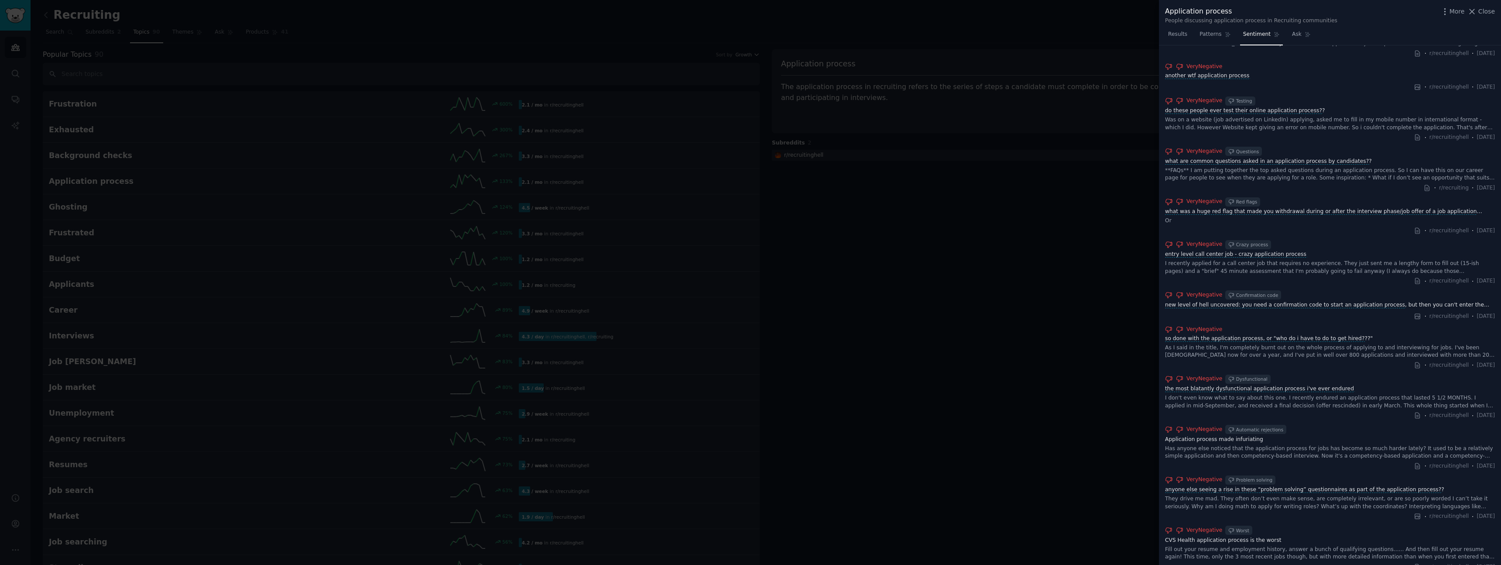
scroll to position [637, 0]
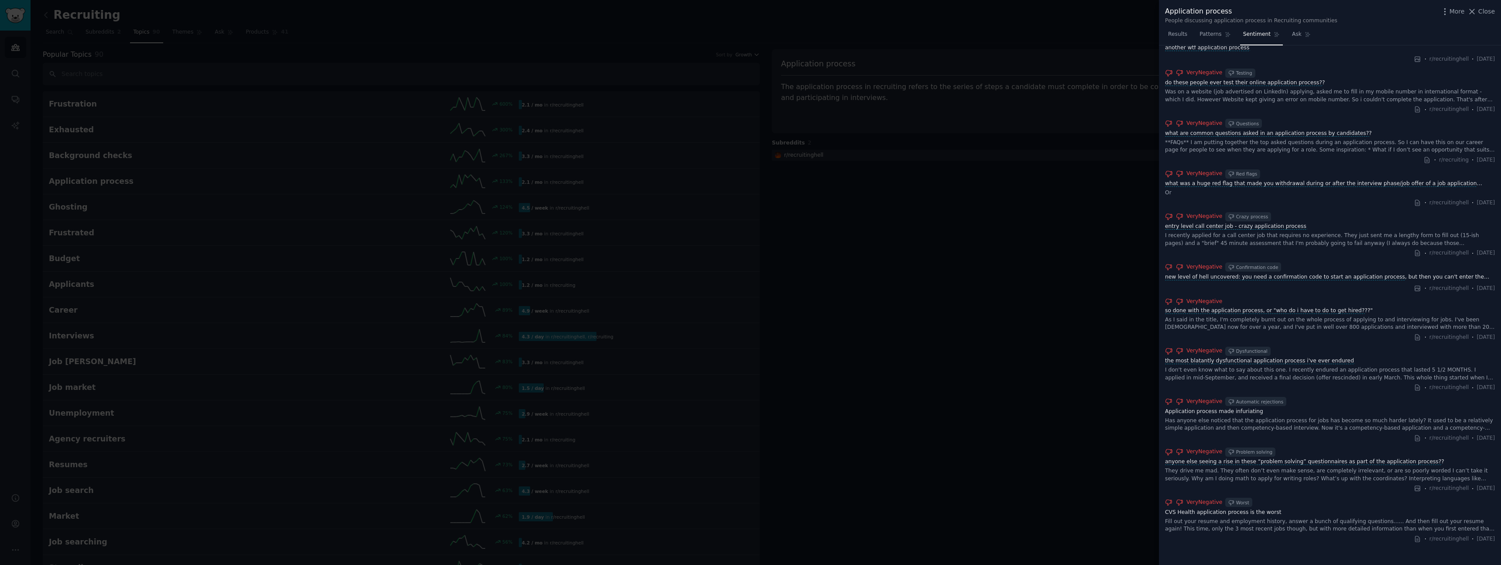
copy div "Loremip, dol sitametco adipisc eli seddoeiusmo tempori ut laboreetdolor magnaal…"
click at [813, 105] on div at bounding box center [750, 282] width 1501 height 565
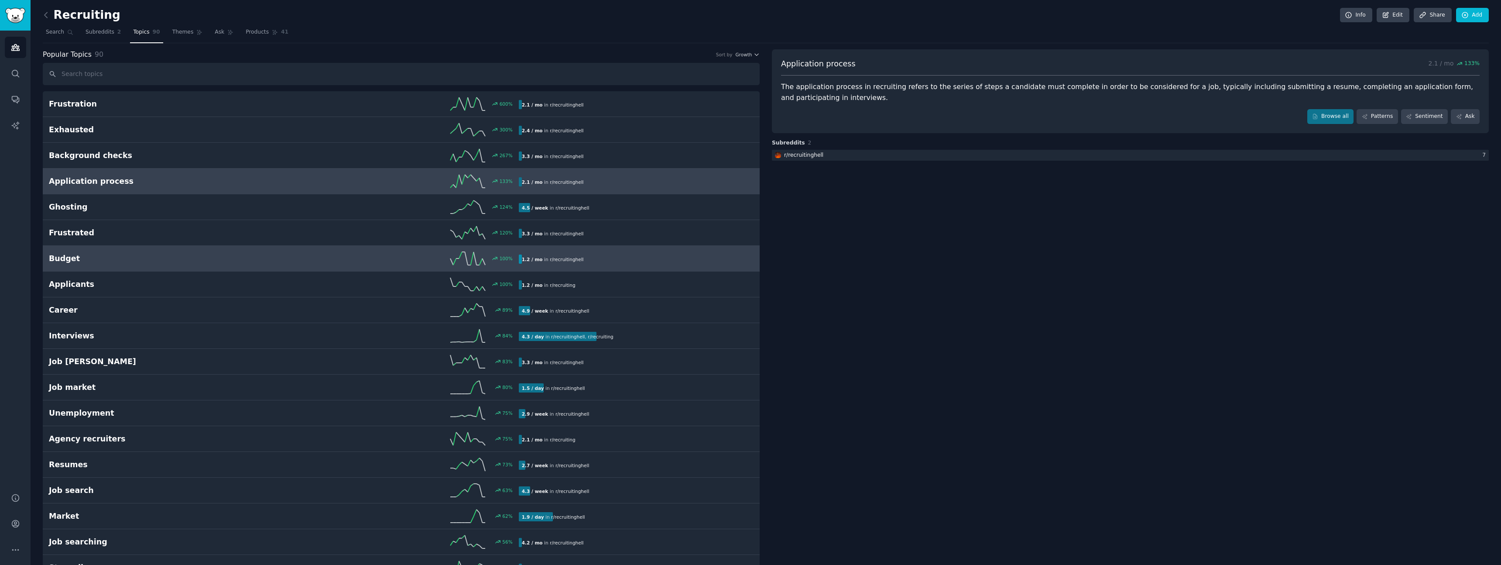
click at [161, 259] on h2 "Budget" at bounding box center [166, 258] width 235 height 11
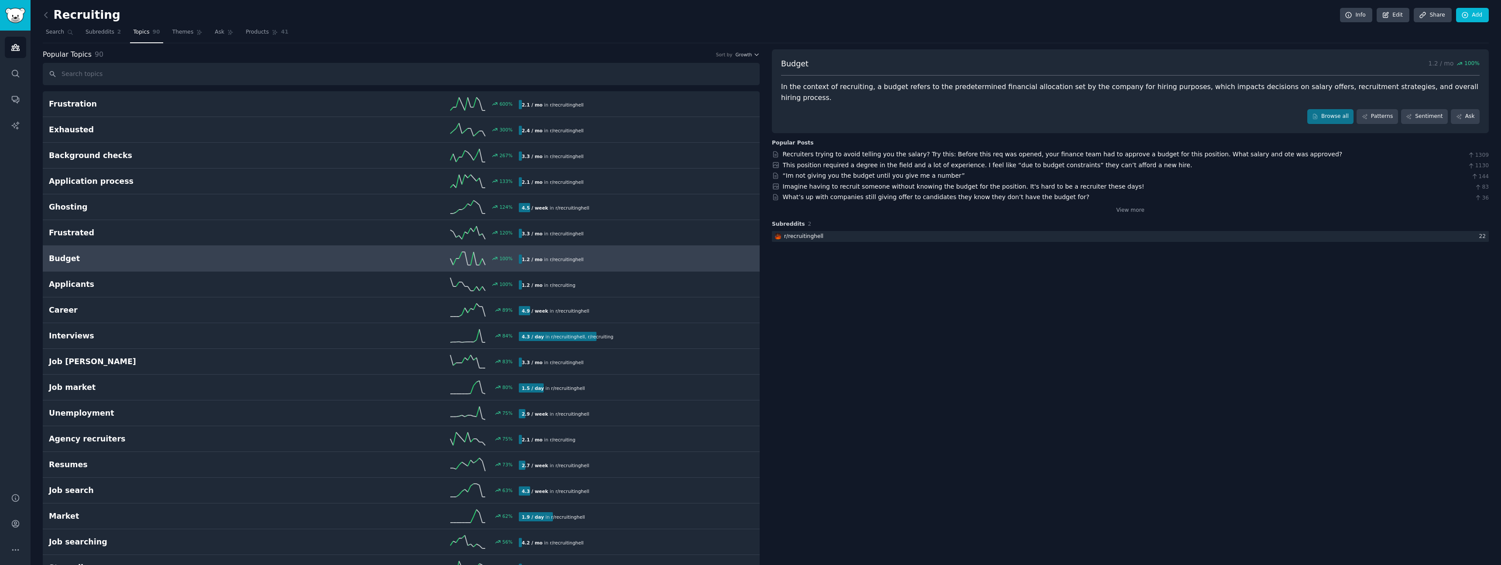
click at [1377, 109] on div "Browse all Patterns Sentiment Ask" at bounding box center [1130, 116] width 699 height 15
click at [1384, 110] on link "Patterns" at bounding box center [1377, 116] width 41 height 15
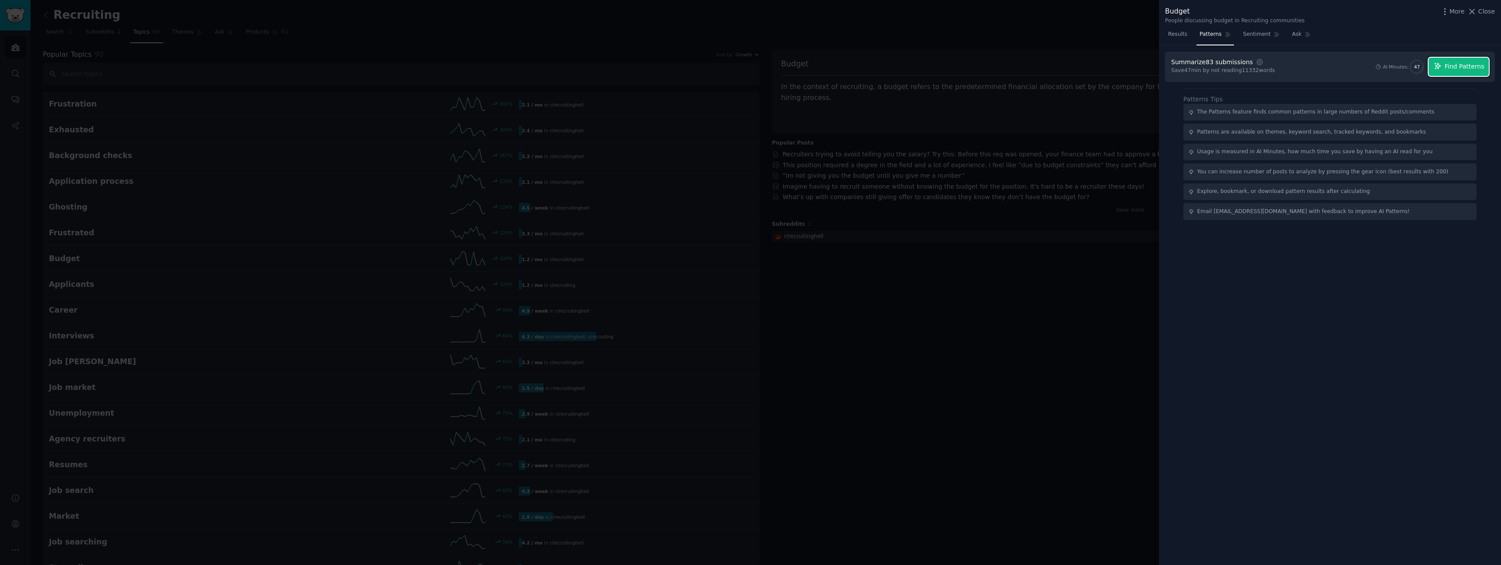
click at [1462, 70] on span "Find Patterns" at bounding box center [1465, 66] width 40 height 9
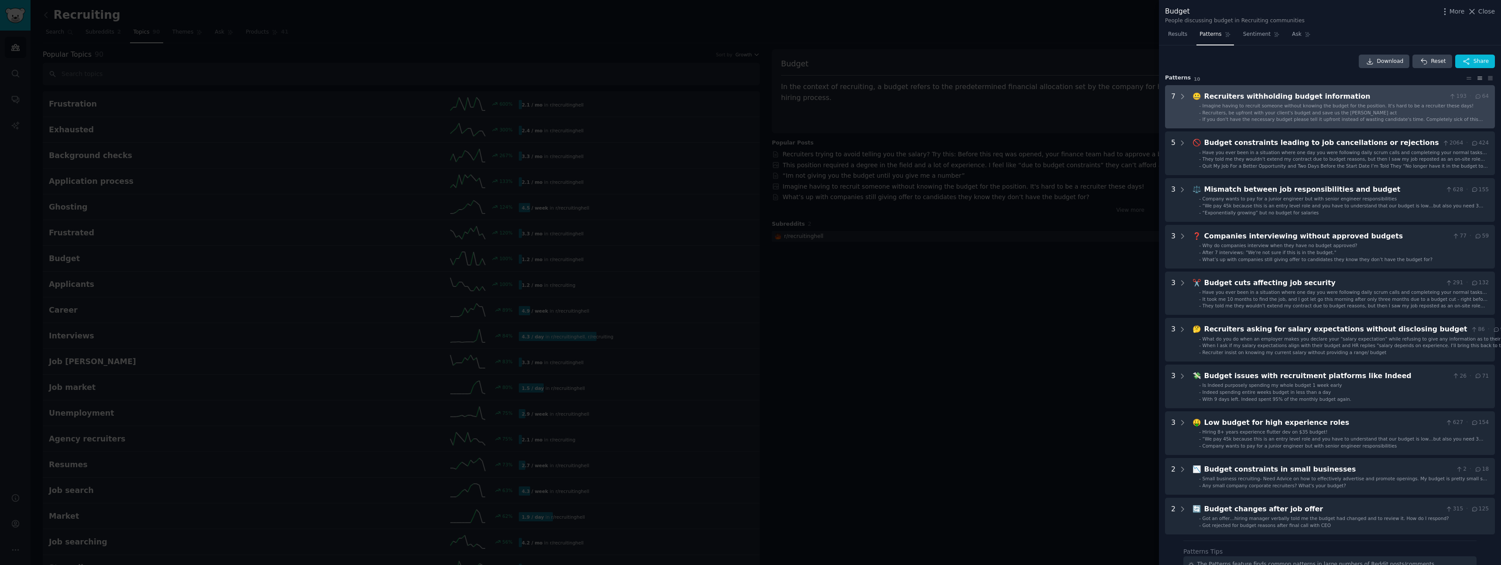
drag, startPoint x: 1186, startPoint y: 110, endPoint x: 1189, endPoint y: 129, distance: 19.5
click at [1186, 110] on information "7 🤐 Recruiters withholding budget information 193 · 64 - Imagine having to recr…" at bounding box center [1330, 107] width 330 height 44
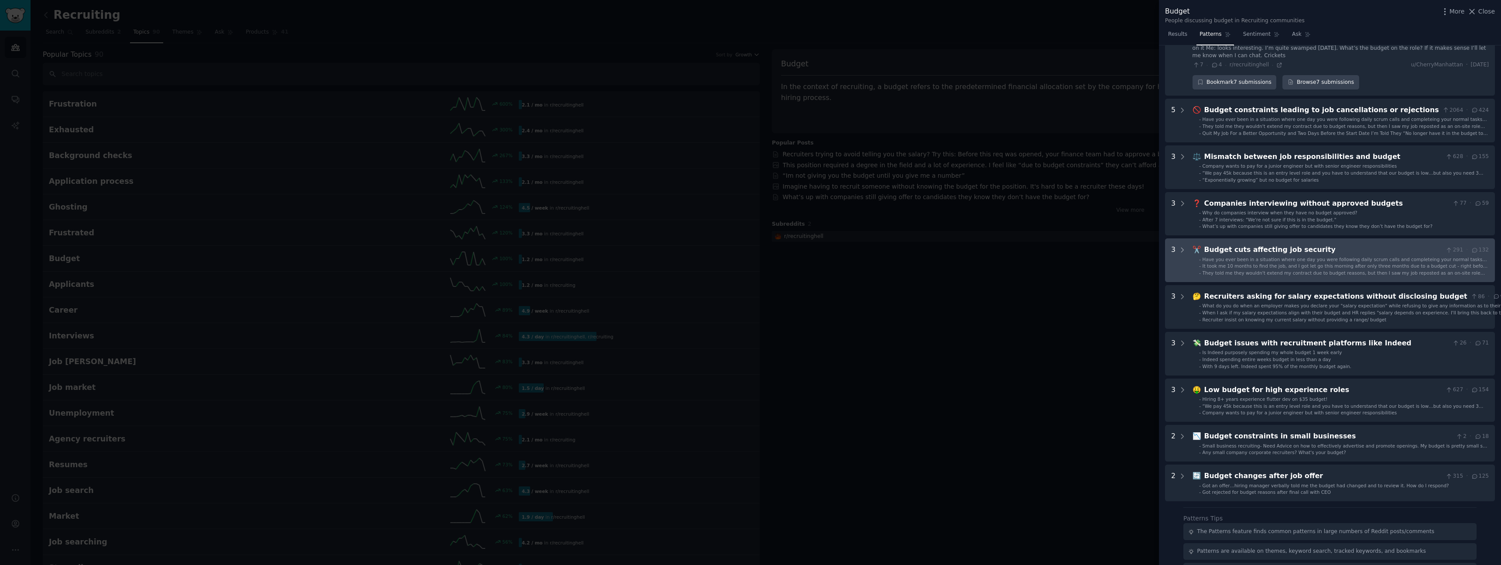
scroll to position [296, 0]
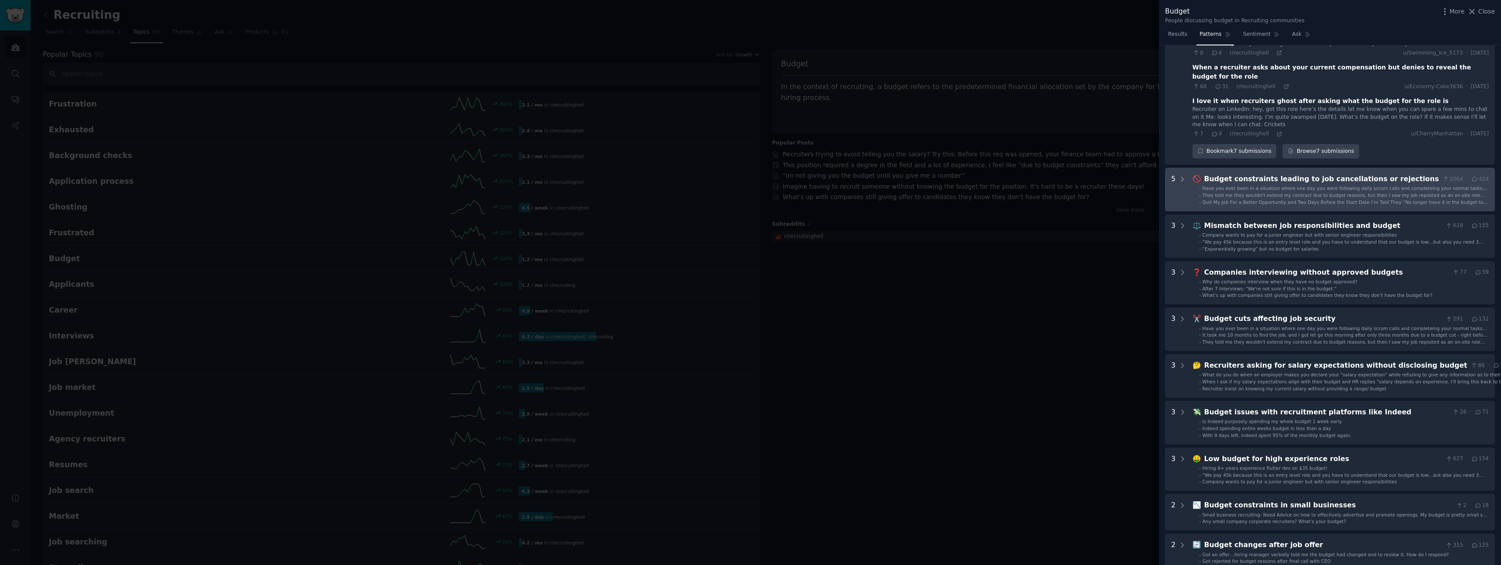
click at [1189, 171] on rejections "5 🚫 Budget constraints leading to job cancellations or rejections 2064 · 424 - …" at bounding box center [1330, 190] width 330 height 44
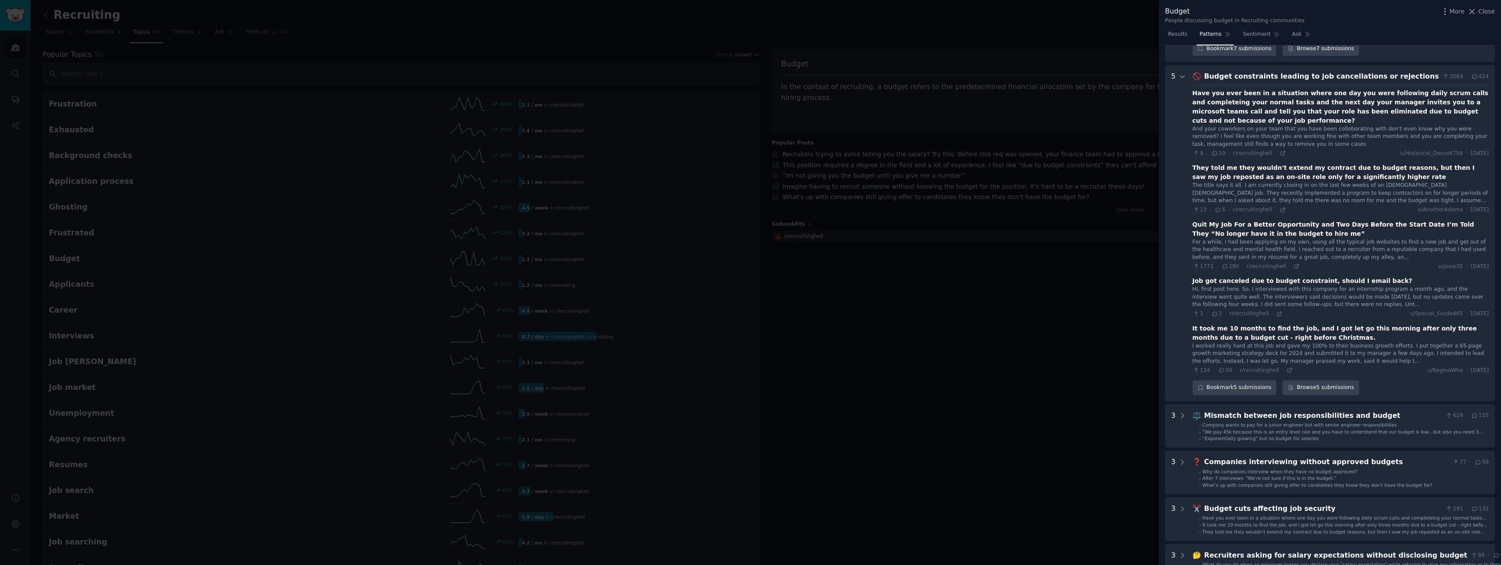
scroll to position [400, 0]
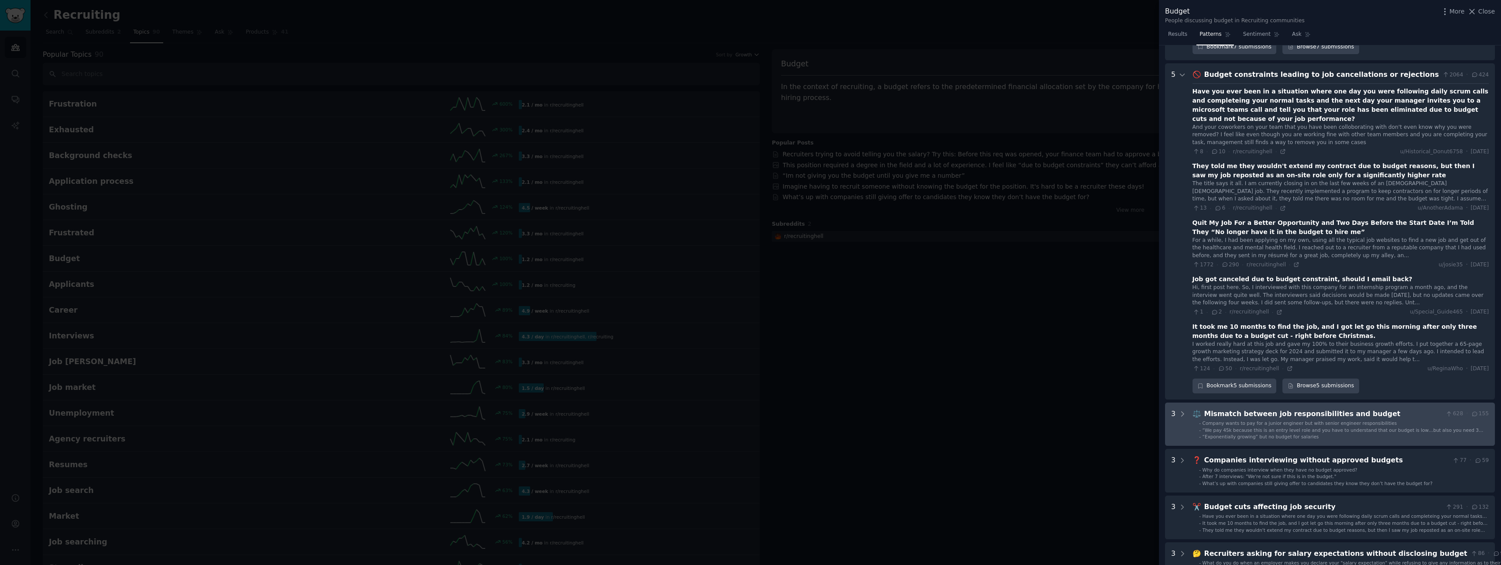
click at [1187, 403] on budget "3 ⚖️ Mismatch between job responsibilities and budget 628 · 155 - Company wants…" at bounding box center [1330, 424] width 330 height 44
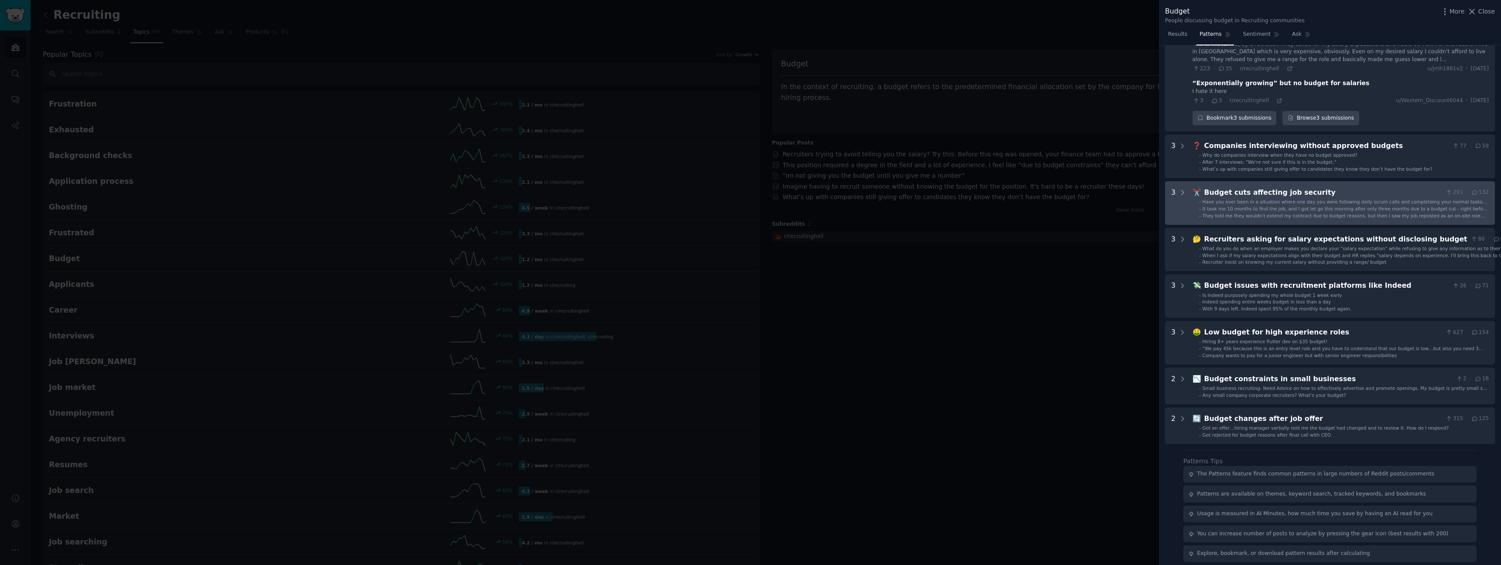
scroll to position [858, 0]
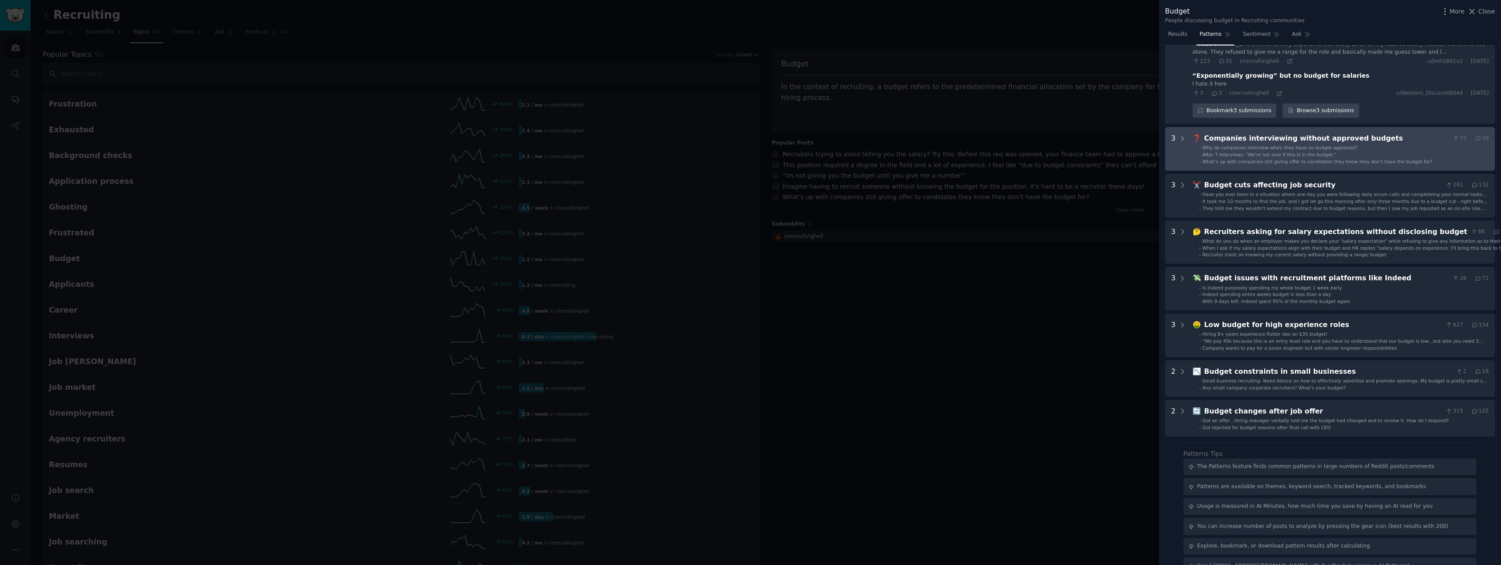
click at [1193, 144] on div "- Why do companies interview when they have no budget approved? - After 7 inter…" at bounding box center [1341, 154] width 296 height 20
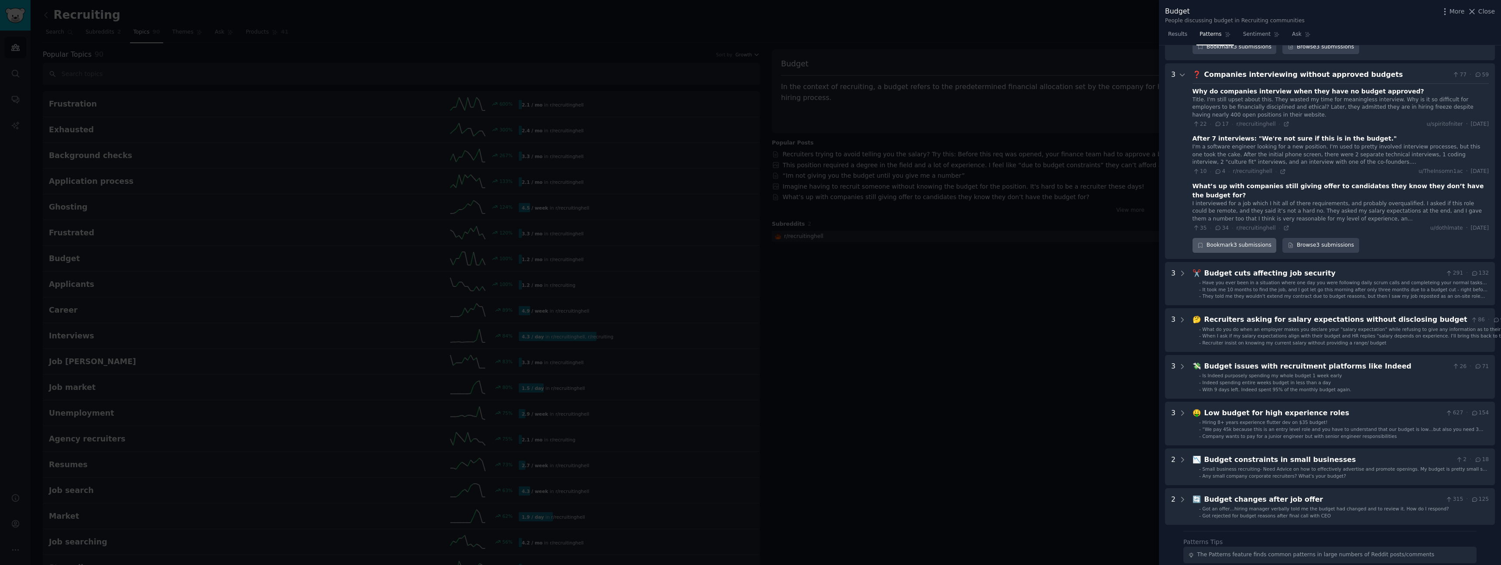
scroll to position [1001, 0]
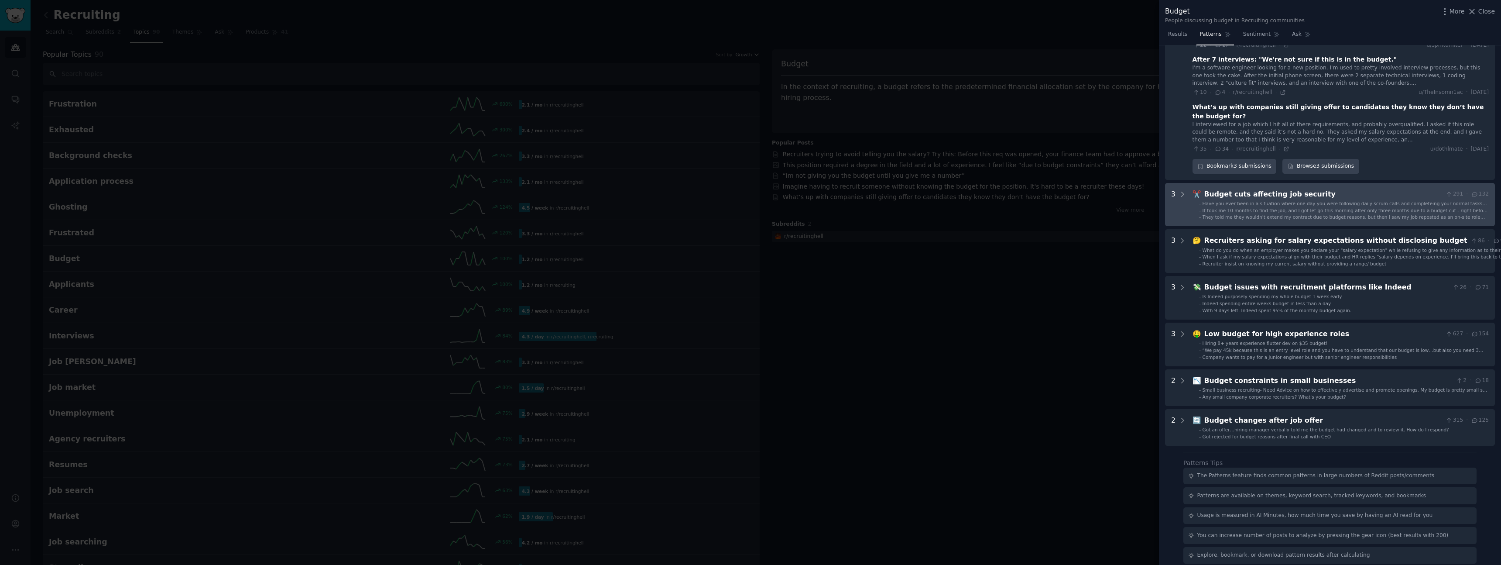
click at [1198, 200] on ul "- Have you ever been in a situation where one day you were following daily scru…" at bounding box center [1341, 210] width 296 height 20
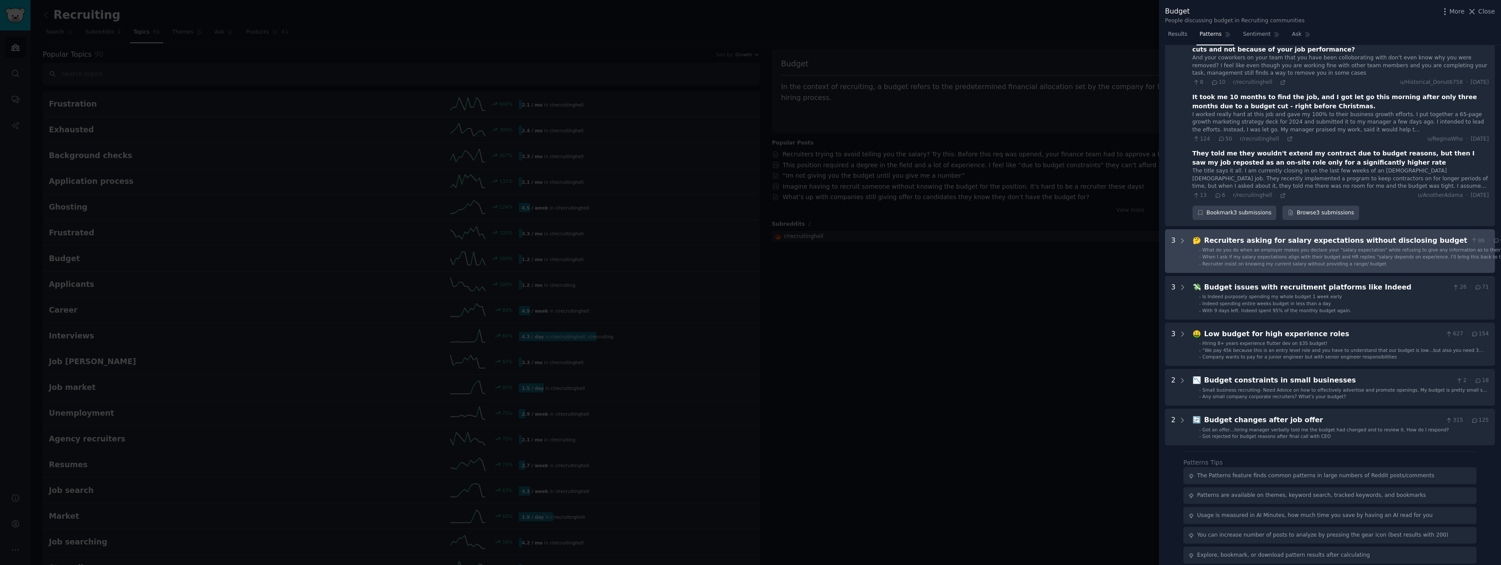
click at [1222, 235] on div "Recruiters asking for salary expectations without disclosing budget" at bounding box center [1336, 240] width 263 height 11
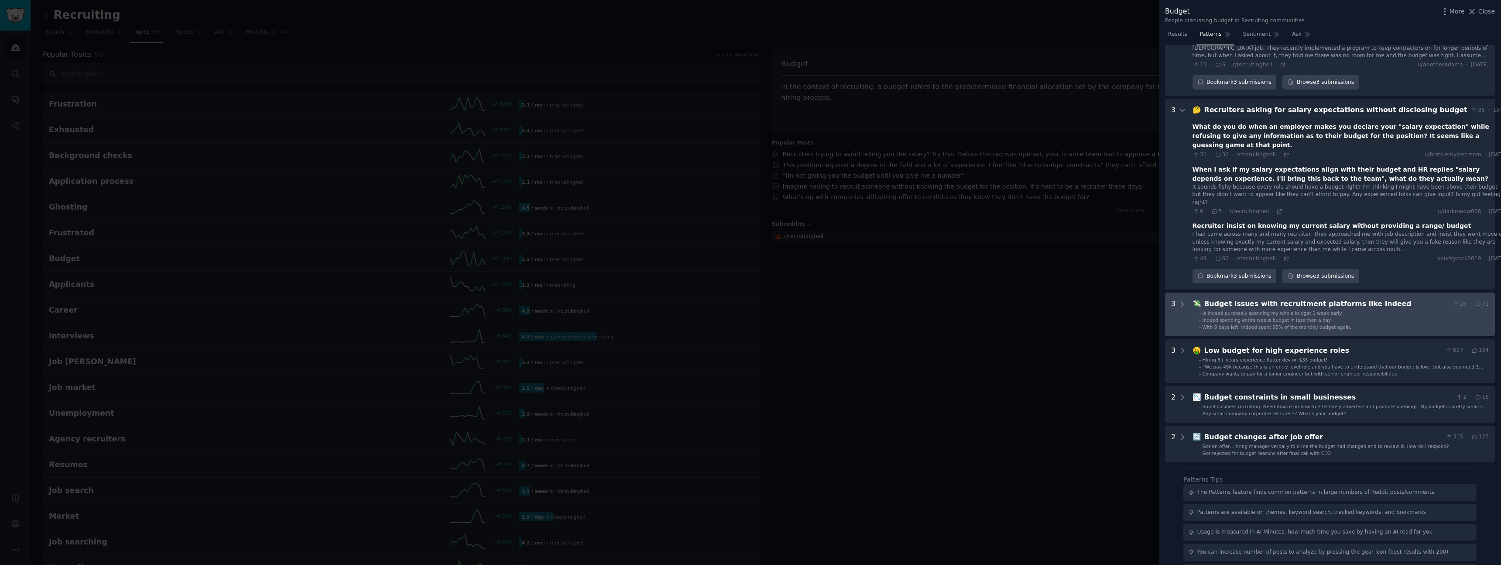
click at [1222, 324] on span "With 9 days left. Indeed spent 95% of the monthly budget again." at bounding box center [1277, 326] width 149 height 5
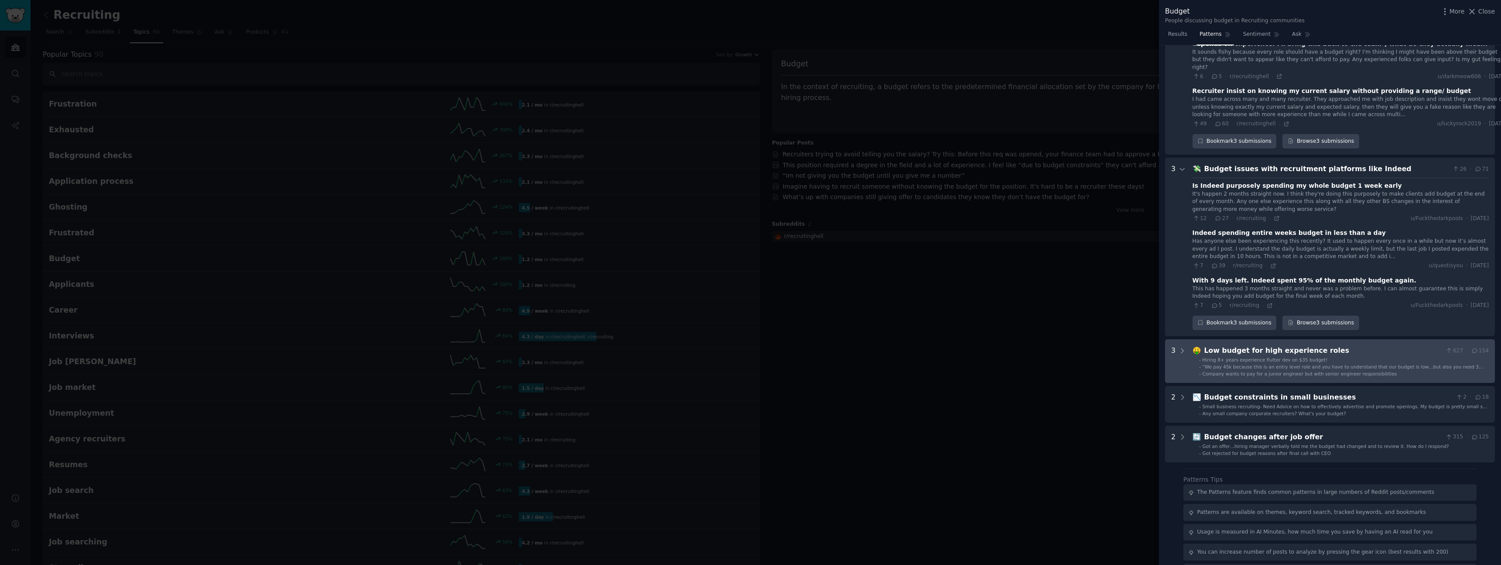
click at [1227, 345] on div "Low budget for high experience roles" at bounding box center [1324, 350] width 238 height 11
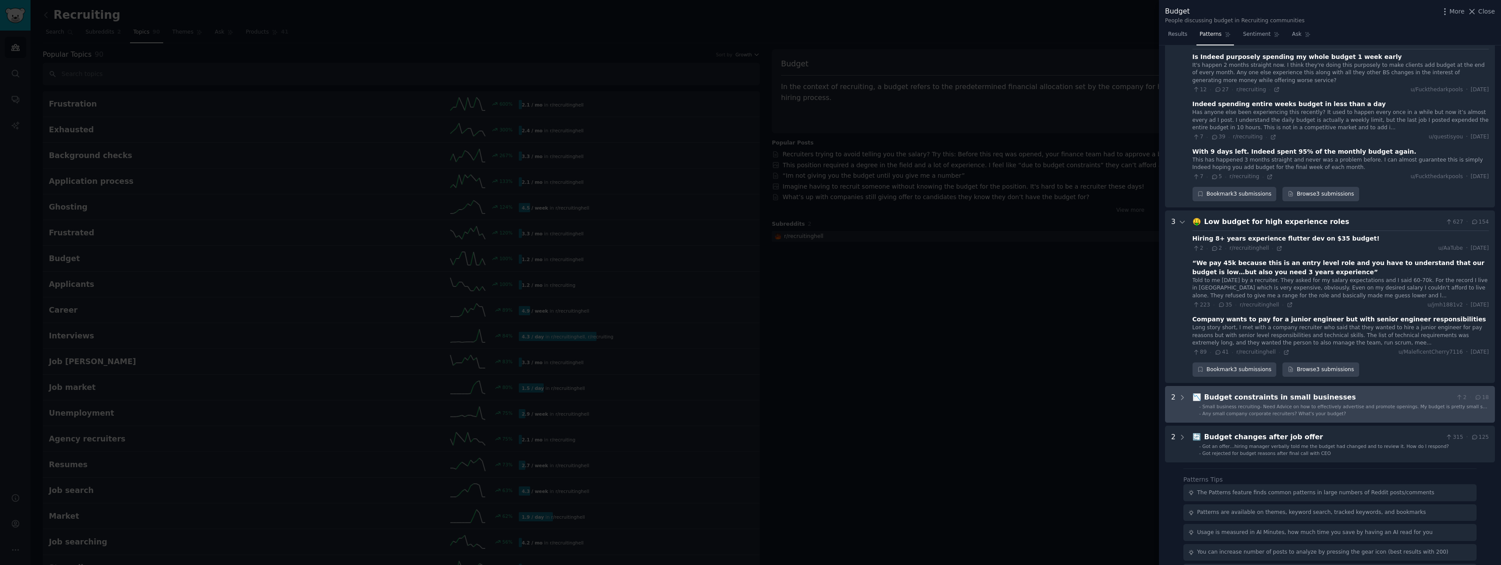
click at [1229, 392] on div "Budget constraints in small businesses" at bounding box center [1329, 397] width 248 height 11
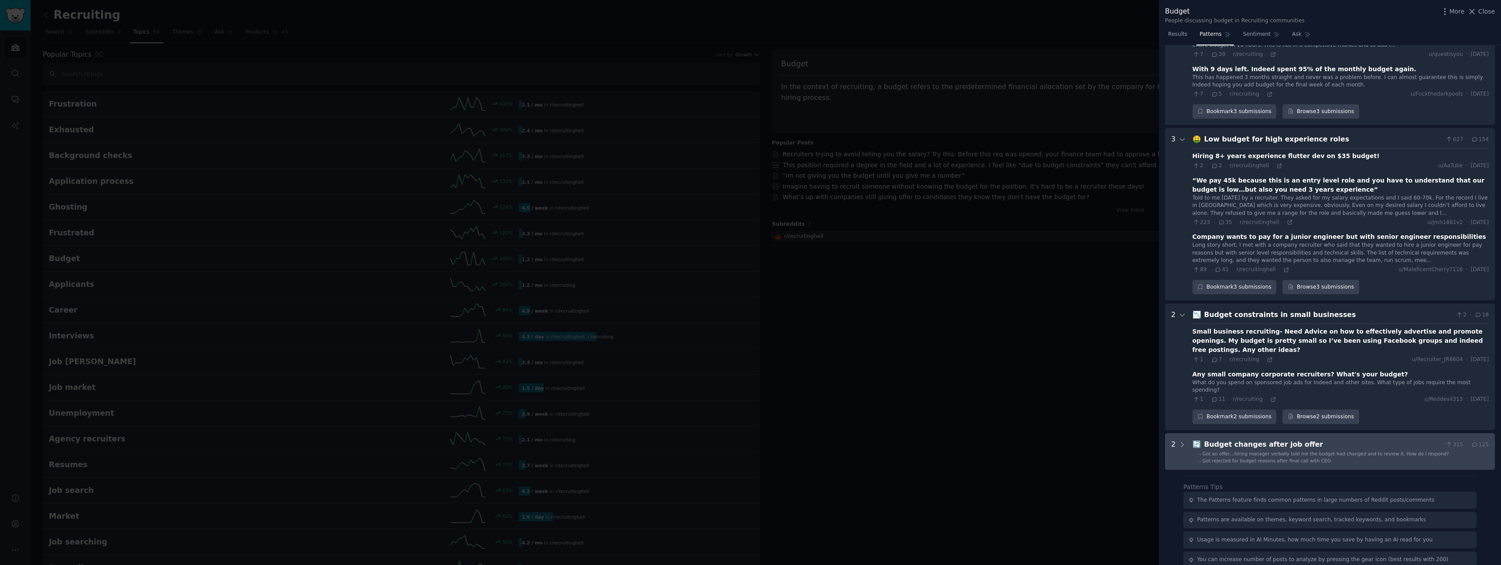
drag, startPoint x: 1229, startPoint y: 394, endPoint x: 1240, endPoint y: 390, distance: 12.0
click at [1229, 439] on div "Budget changes after job offer" at bounding box center [1324, 444] width 238 height 11
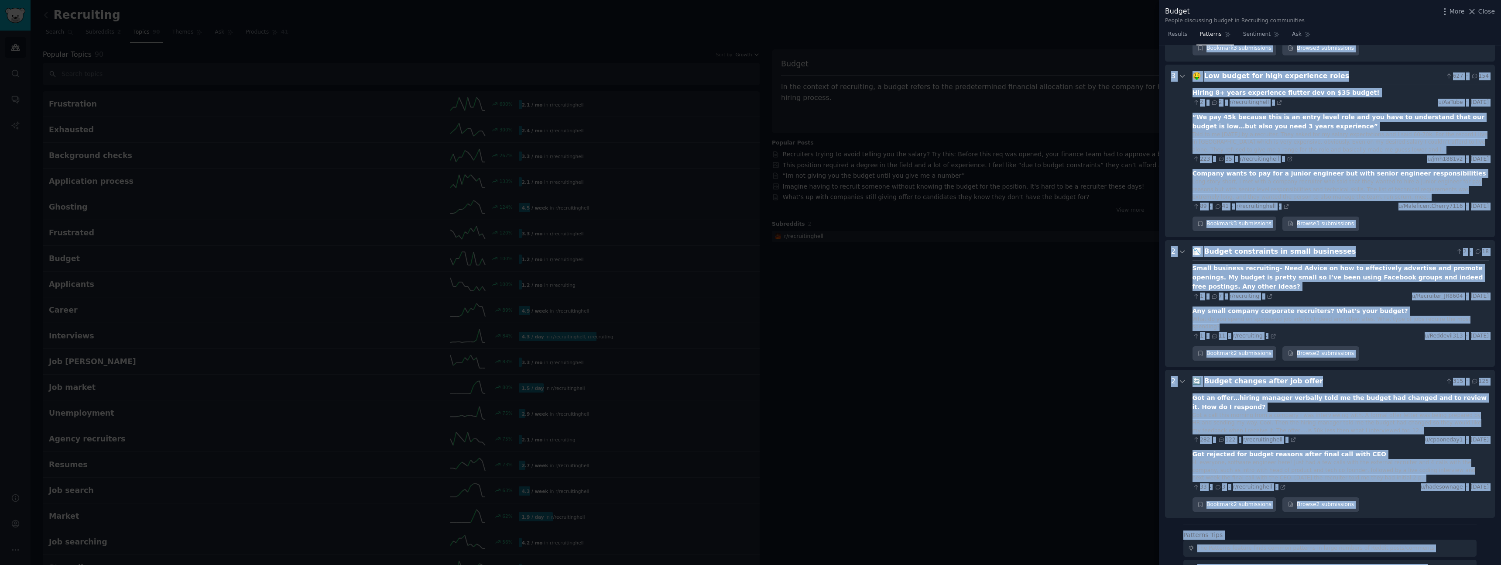
scroll to position [1778, 0]
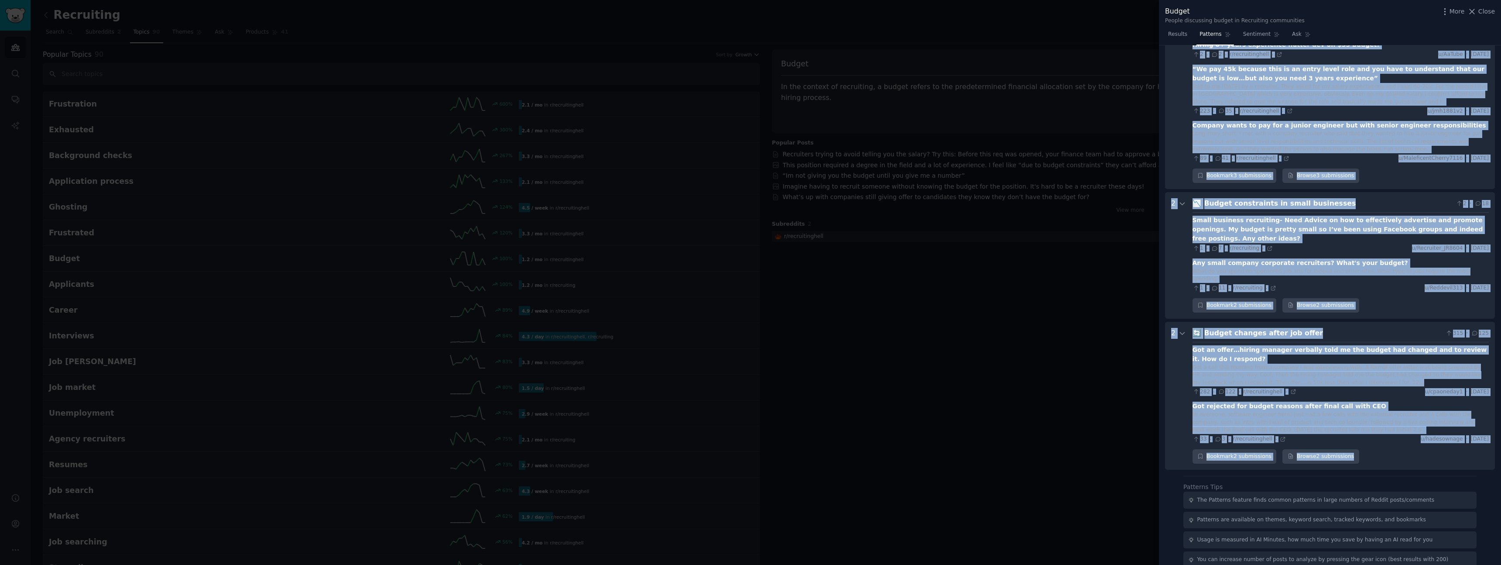
drag, startPoint x: 1191, startPoint y: 96, endPoint x: 1374, endPoint y: 412, distance: 364.9
copy div "🤐 Loremipsum dolorsitame consec adipiscinge 006 · 66 Seddoei tempor in utlabor …"
click at [1267, 36] on span "Sentiment" at bounding box center [1256, 35] width 27 height 8
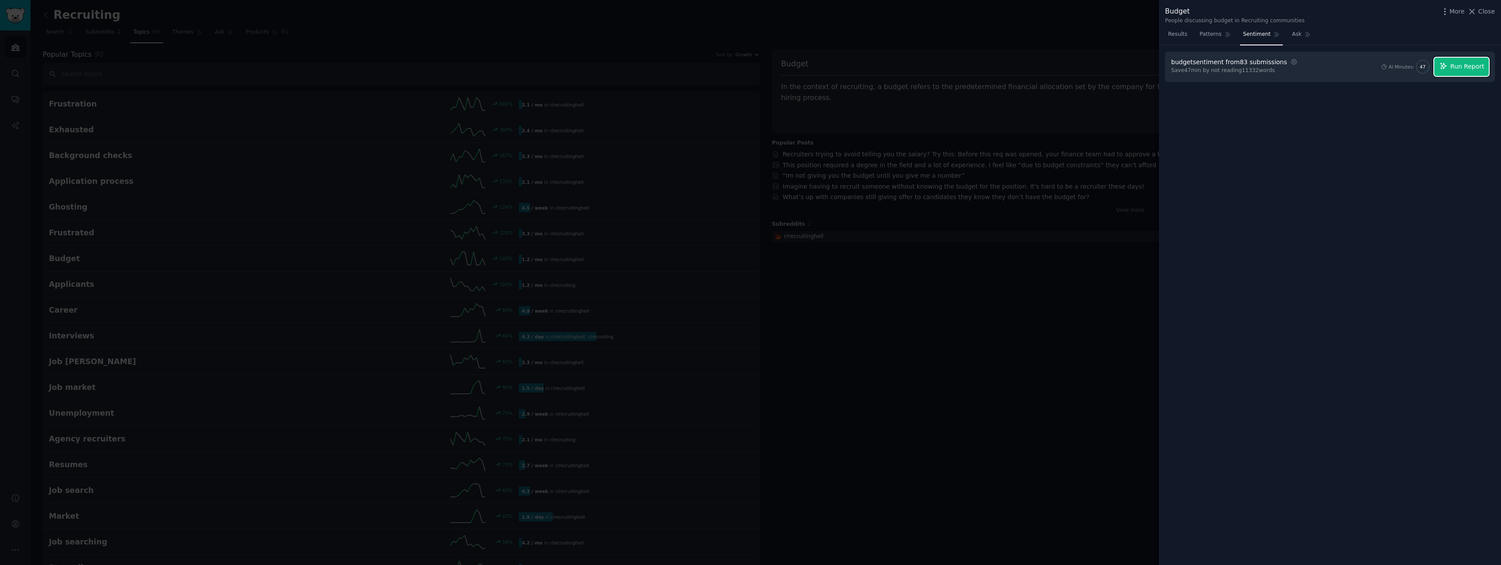
click at [1473, 67] on span "Run Report" at bounding box center [1468, 66] width 34 height 9
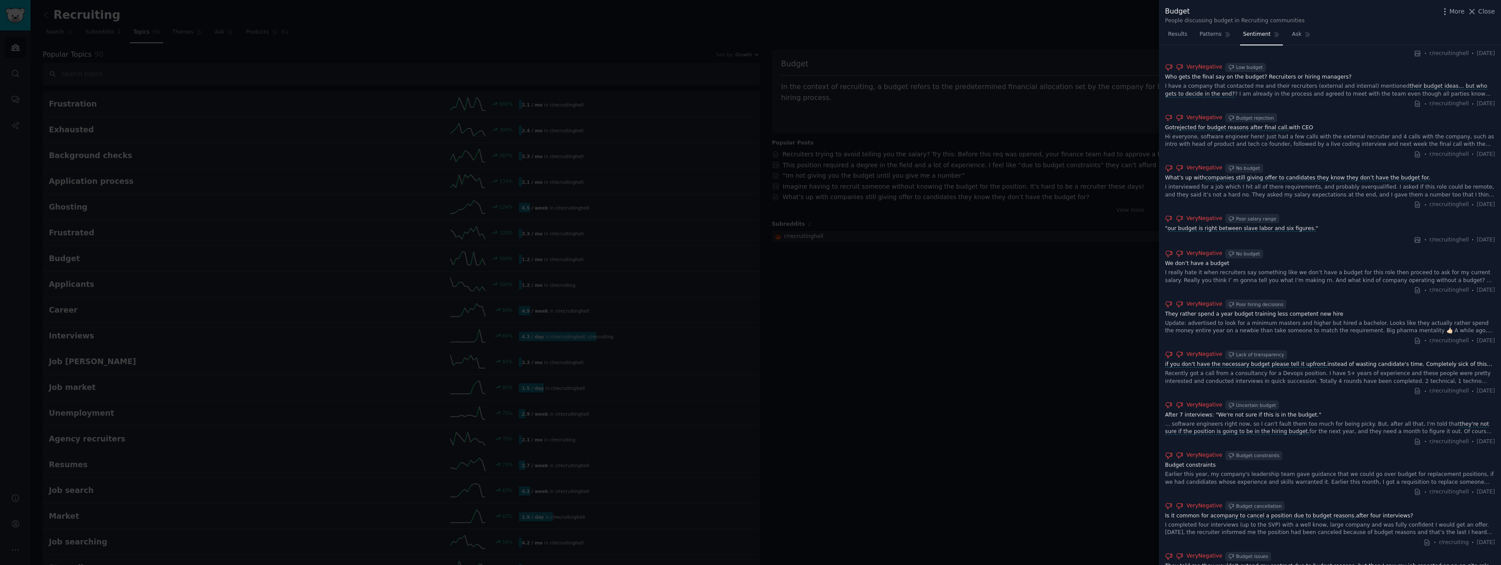
scroll to position [683, 0]
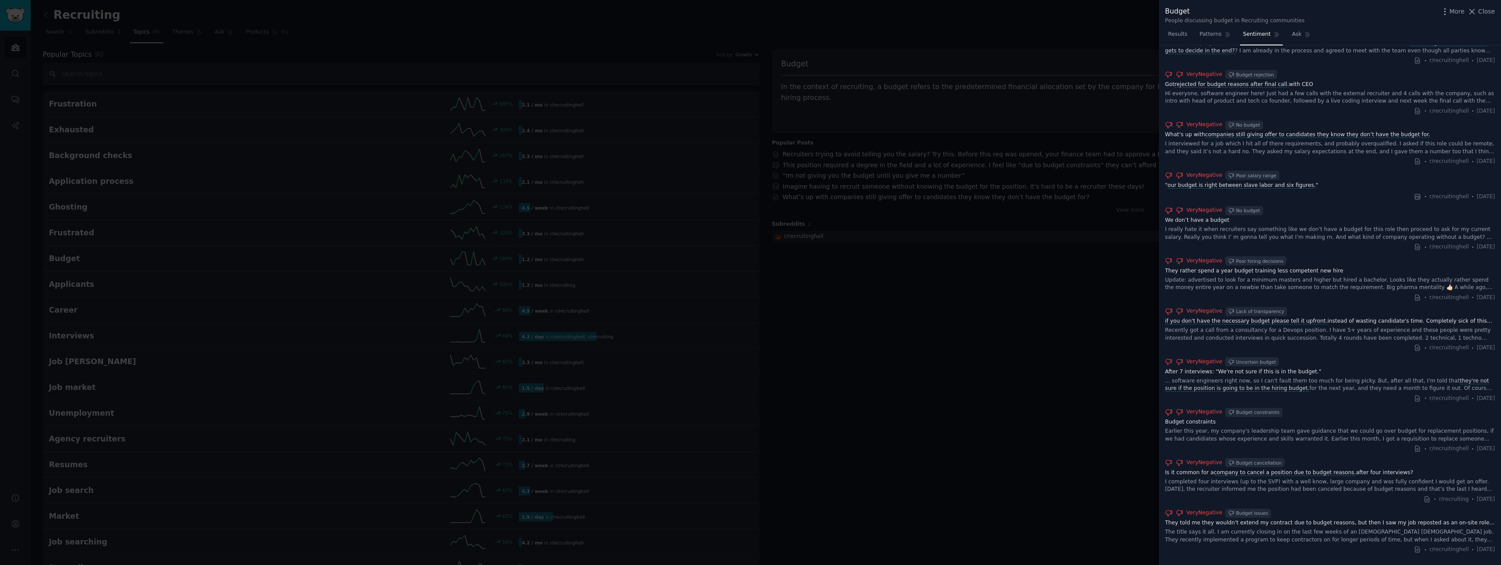
drag, startPoint x: 1175, startPoint y: 68, endPoint x: 1501, endPoint y: 564, distance: 593.9
click at [1500, 564] on div "budget sentiment Reset Download Share Overall, the posts reveal a predominantly…" at bounding box center [1330, 305] width 342 height 520
copy div "loremi dolorsita Conse Adipisci Elits Doeiusm, tem incid utlabo e doloremagnaal…"
click at [875, 285] on div at bounding box center [750, 282] width 1501 height 565
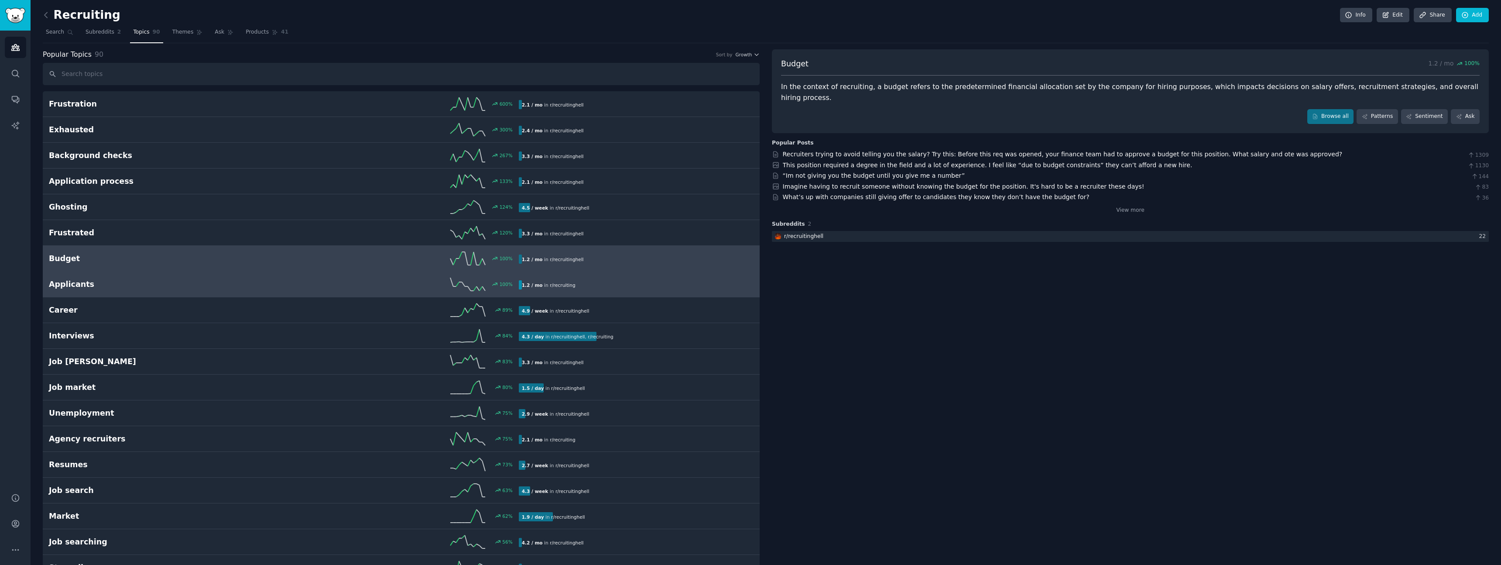
click at [217, 286] on h2 "Applicants" at bounding box center [166, 284] width 235 height 11
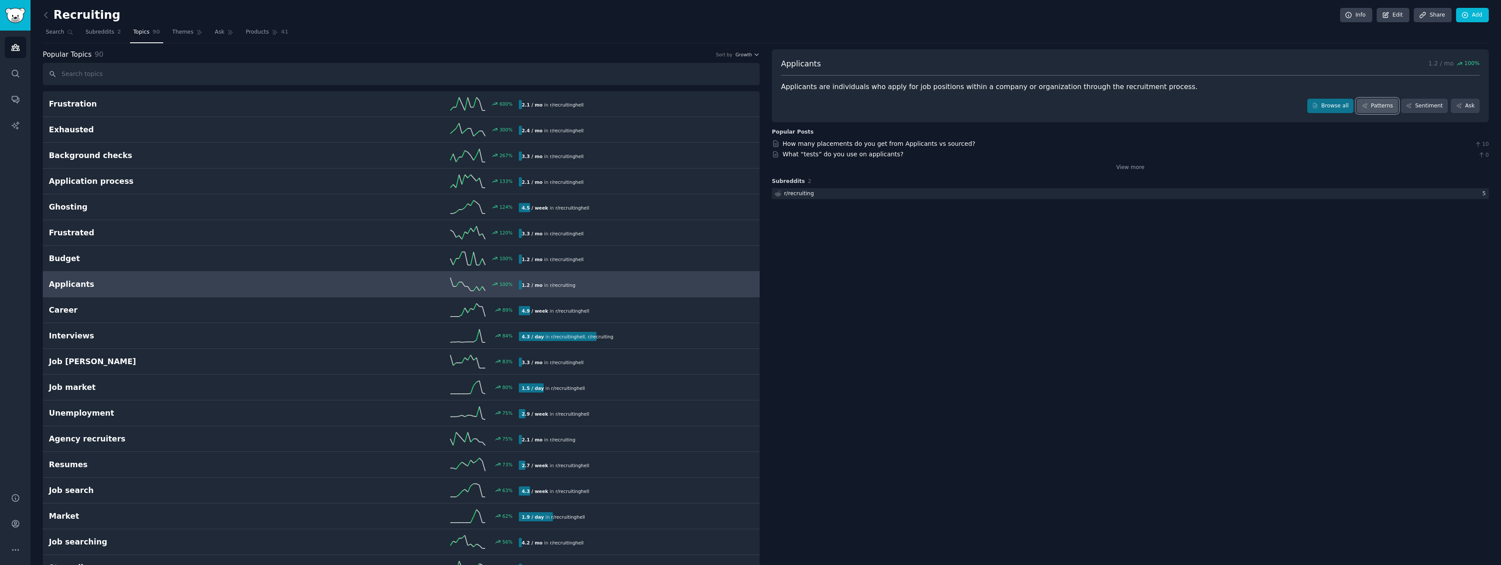
click at [1387, 108] on link "Patterns" at bounding box center [1377, 106] width 41 height 15
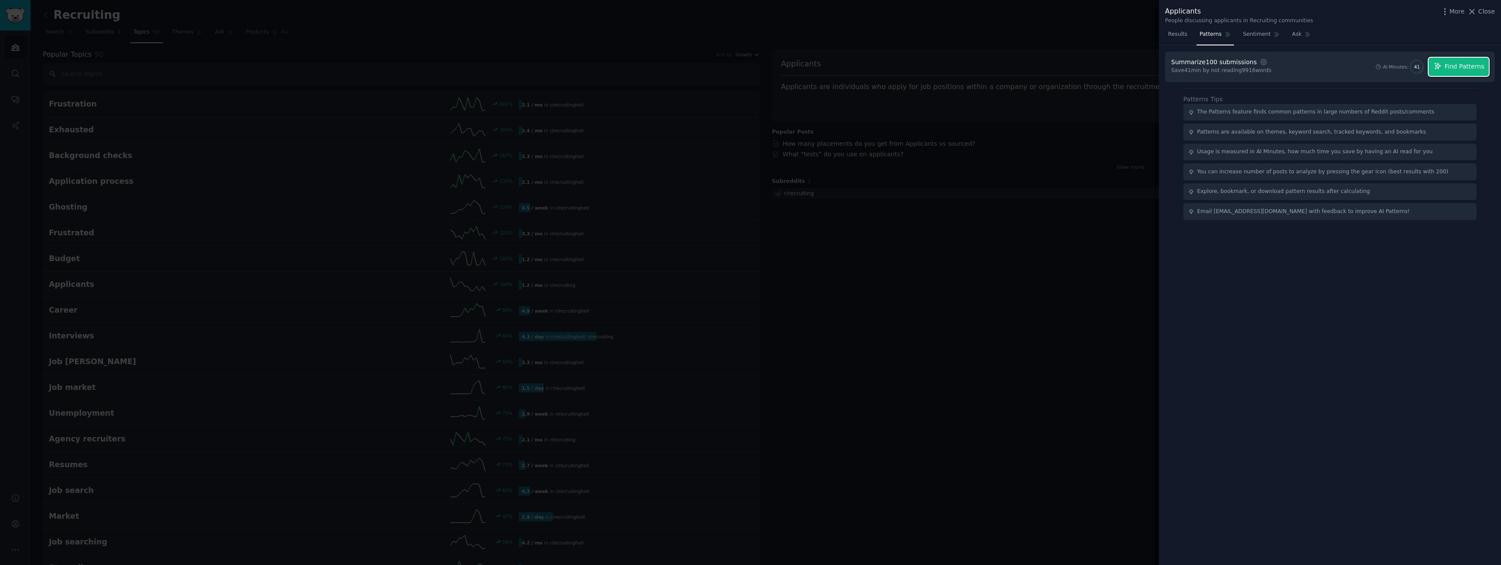
click at [1462, 72] on button "Find Patterns" at bounding box center [1459, 67] width 60 height 18
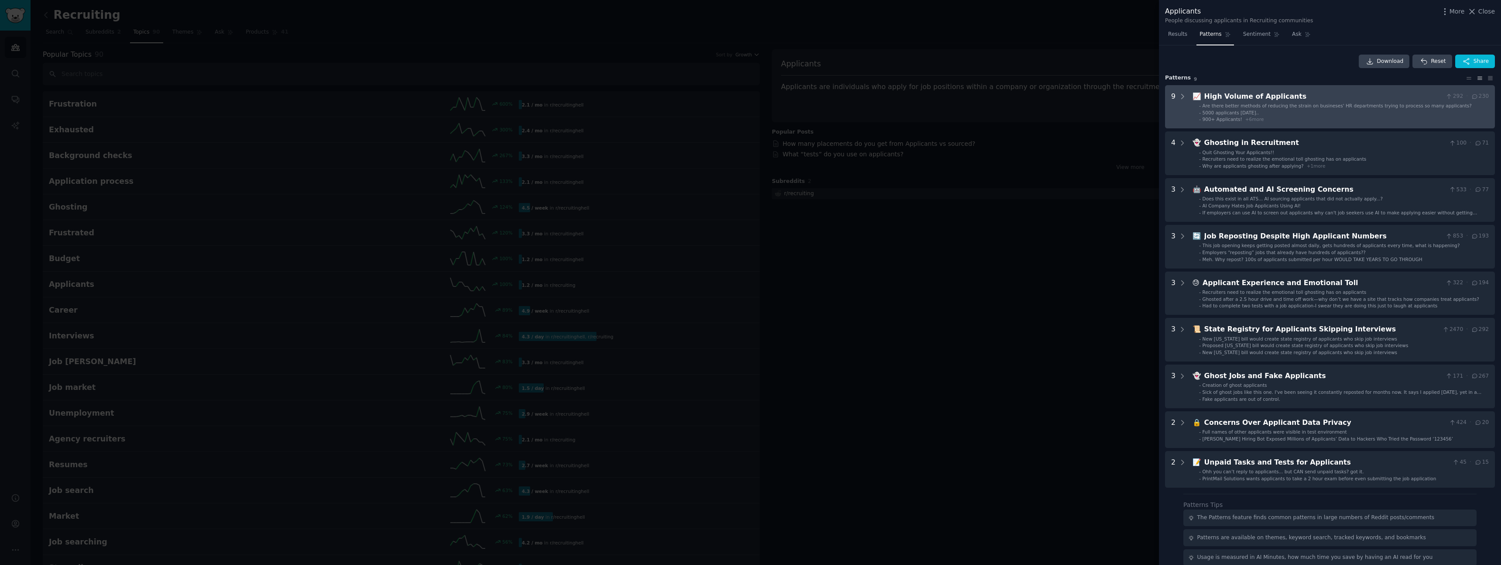
click at [1220, 97] on div "High Volume of Applicants" at bounding box center [1324, 96] width 238 height 11
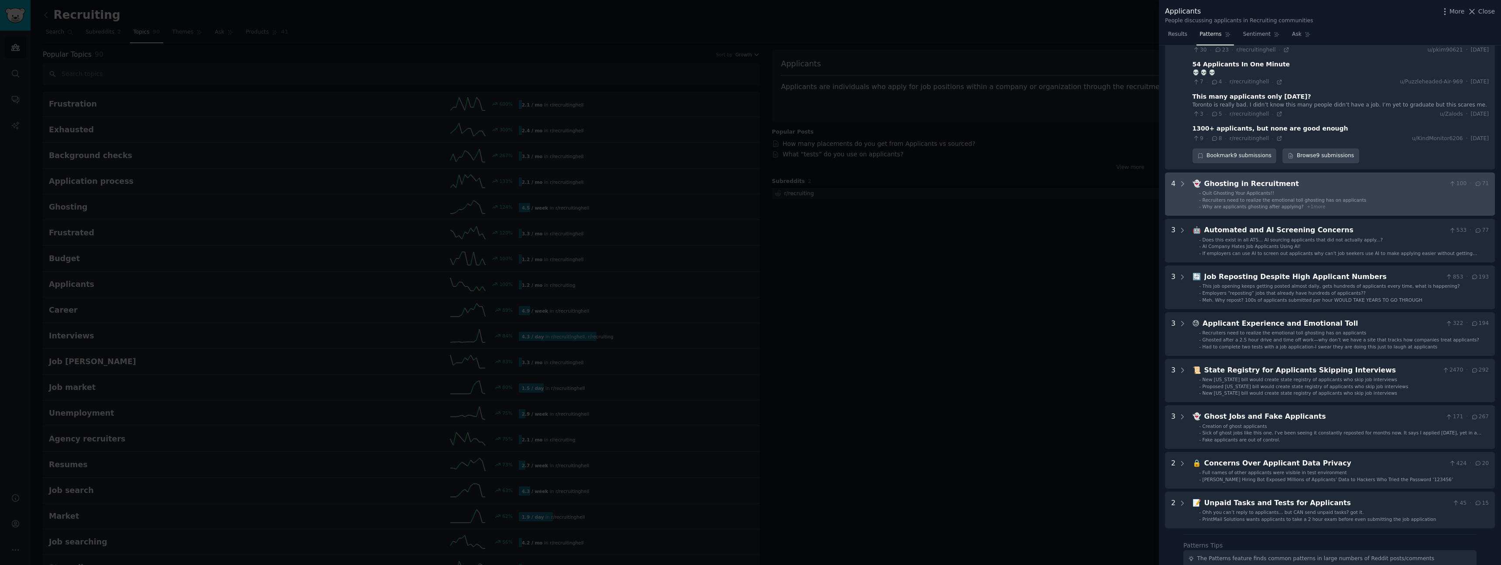
click at [1222, 179] on div "Ghosting in Recruitment" at bounding box center [1326, 184] width 242 height 11
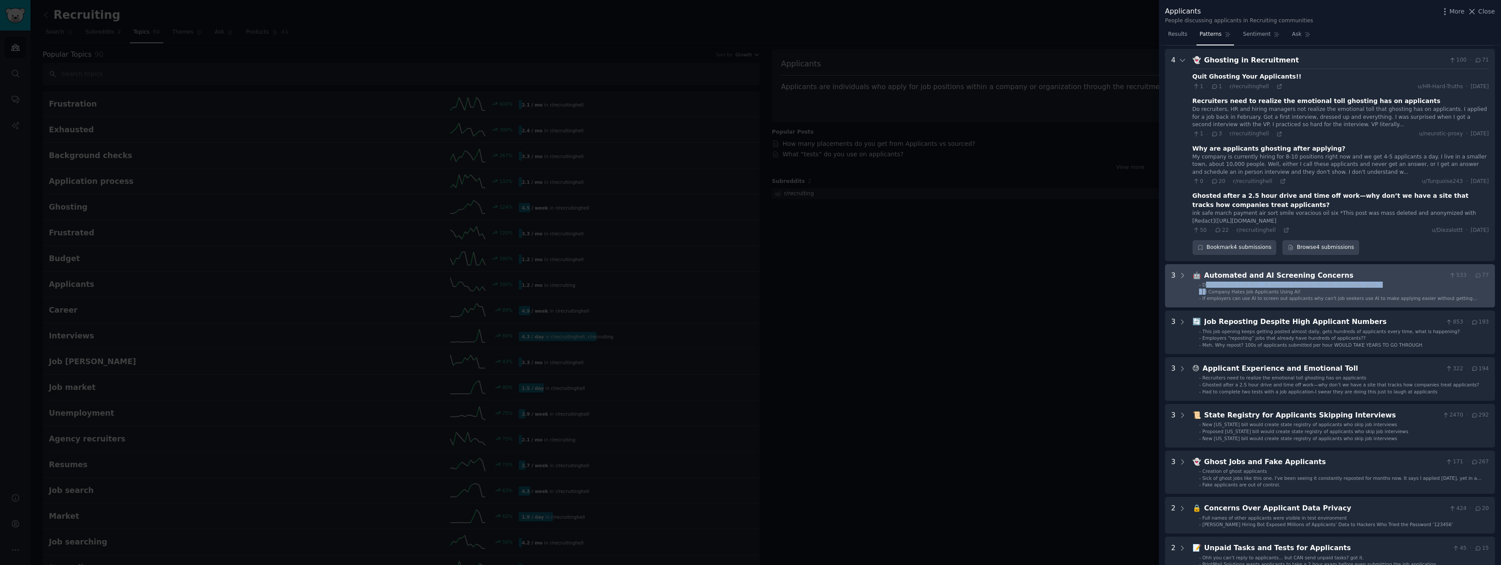
click at [1207, 282] on ul "- Does this exist in all ATS... AI sourcing applicants that did not actually ap…" at bounding box center [1341, 292] width 296 height 20
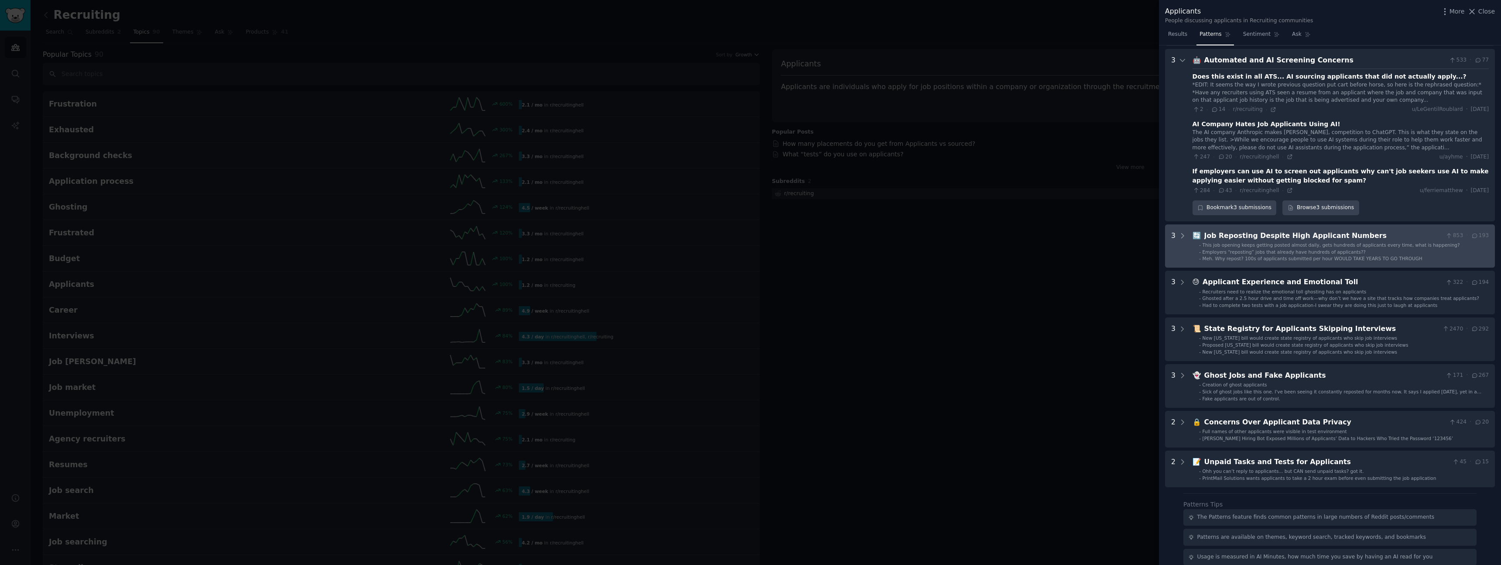
click at [1213, 249] on div "Employers “reposting” jobs that already have hundreds of applicants??" at bounding box center [1284, 252] width 163 height 6
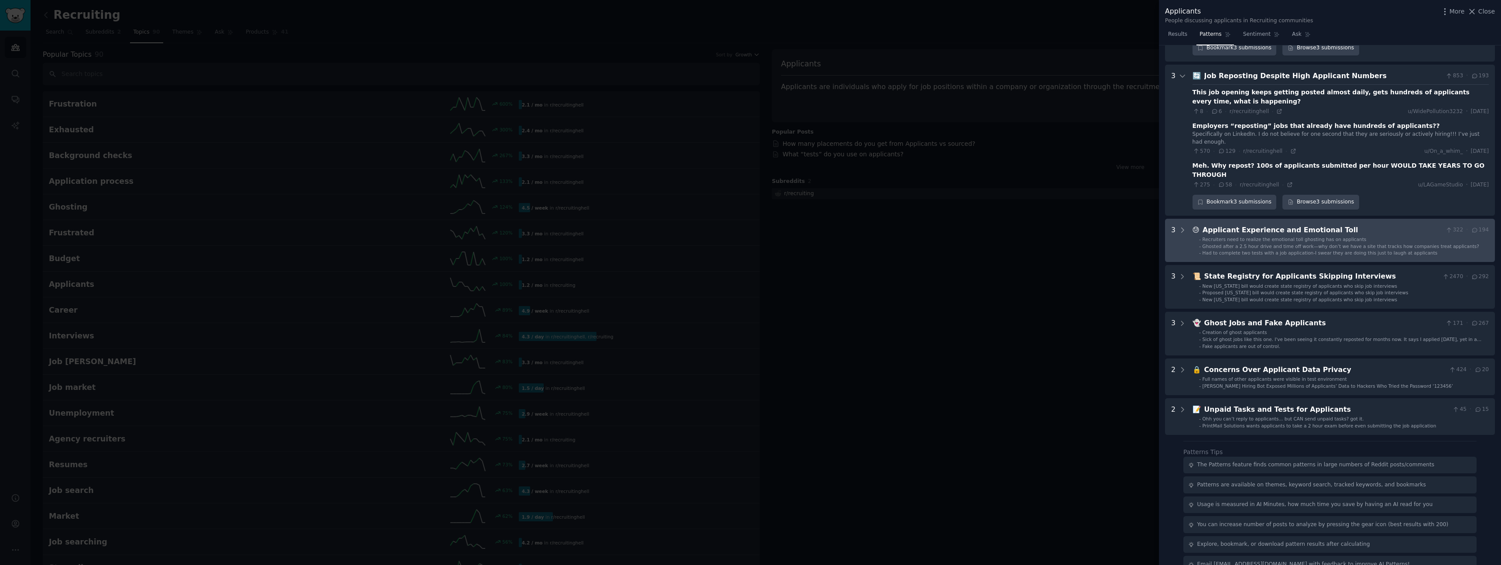
click at [1216, 250] on span "Had to complete two tests with a job application-I swear they are doing this ju…" at bounding box center [1320, 252] width 235 height 5
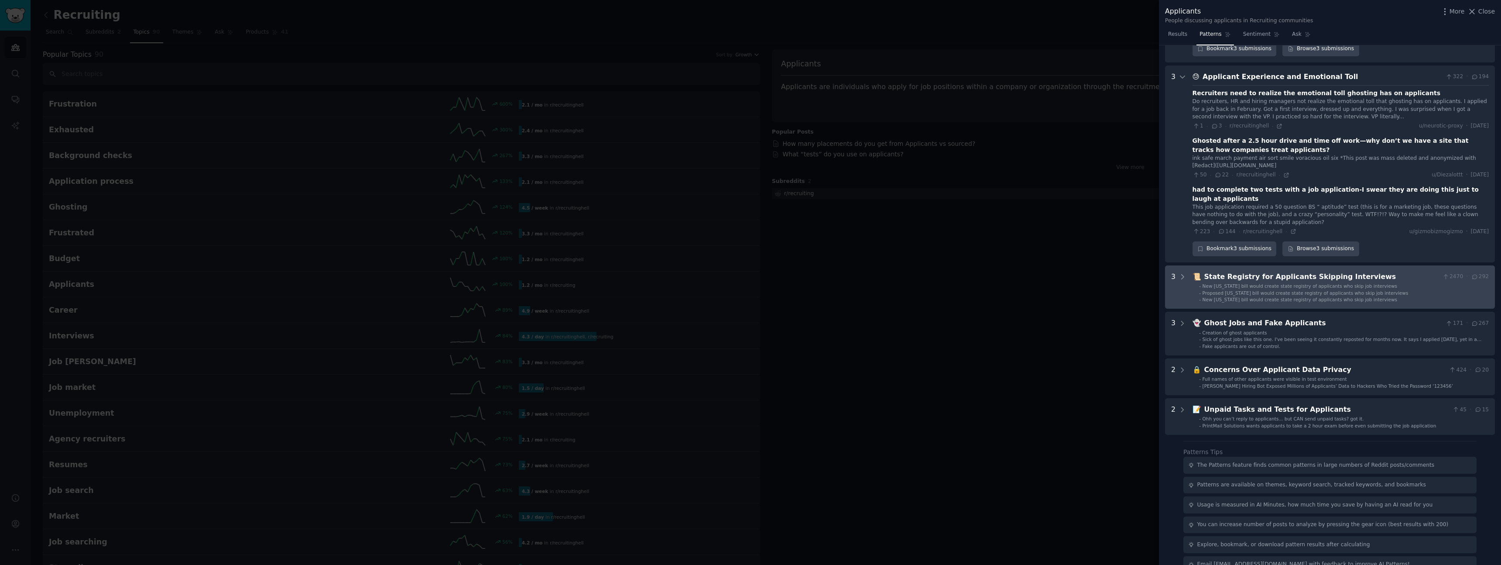
click at [1218, 283] on span "New [US_STATE] bill would create state registry of applicants who skip job inte…" at bounding box center [1300, 285] width 195 height 5
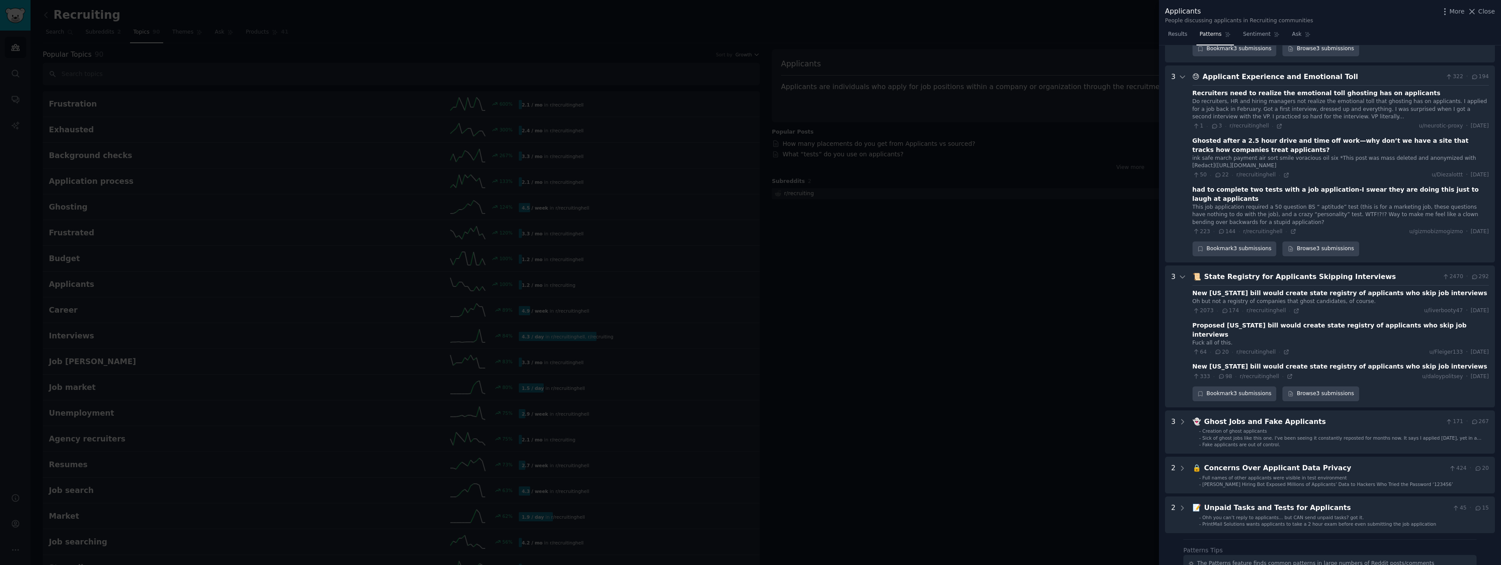
scroll to position [1021, 0]
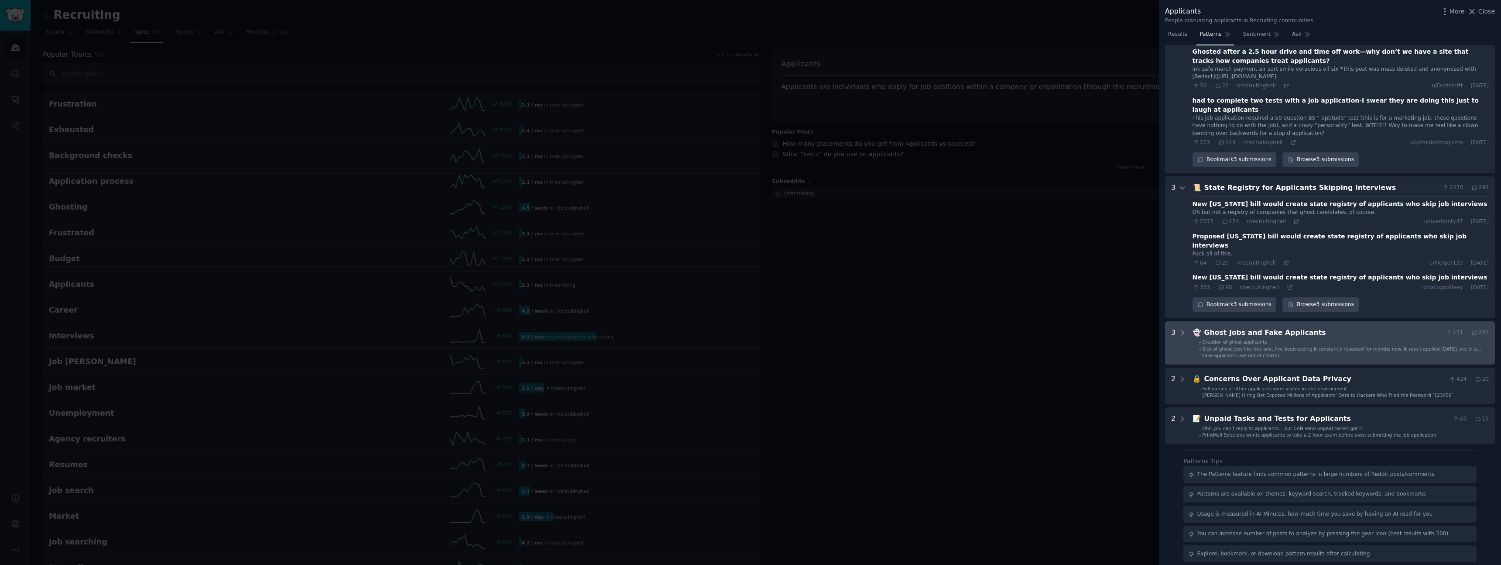
click at [1220, 339] on ul "- Creation of ghost applicants - Sick of ghost jobs like this one. I've been se…" at bounding box center [1341, 349] width 296 height 20
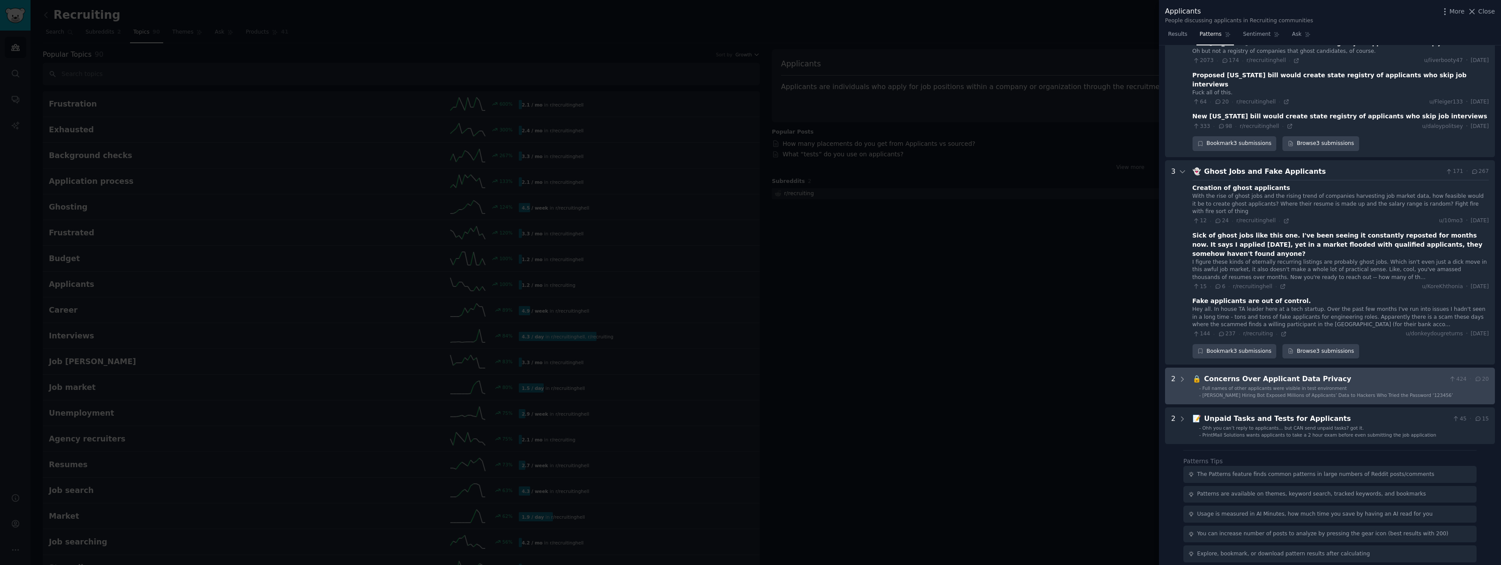
click at [1220, 385] on span "Full names of other applicants were visible in test environment" at bounding box center [1275, 387] width 144 height 5
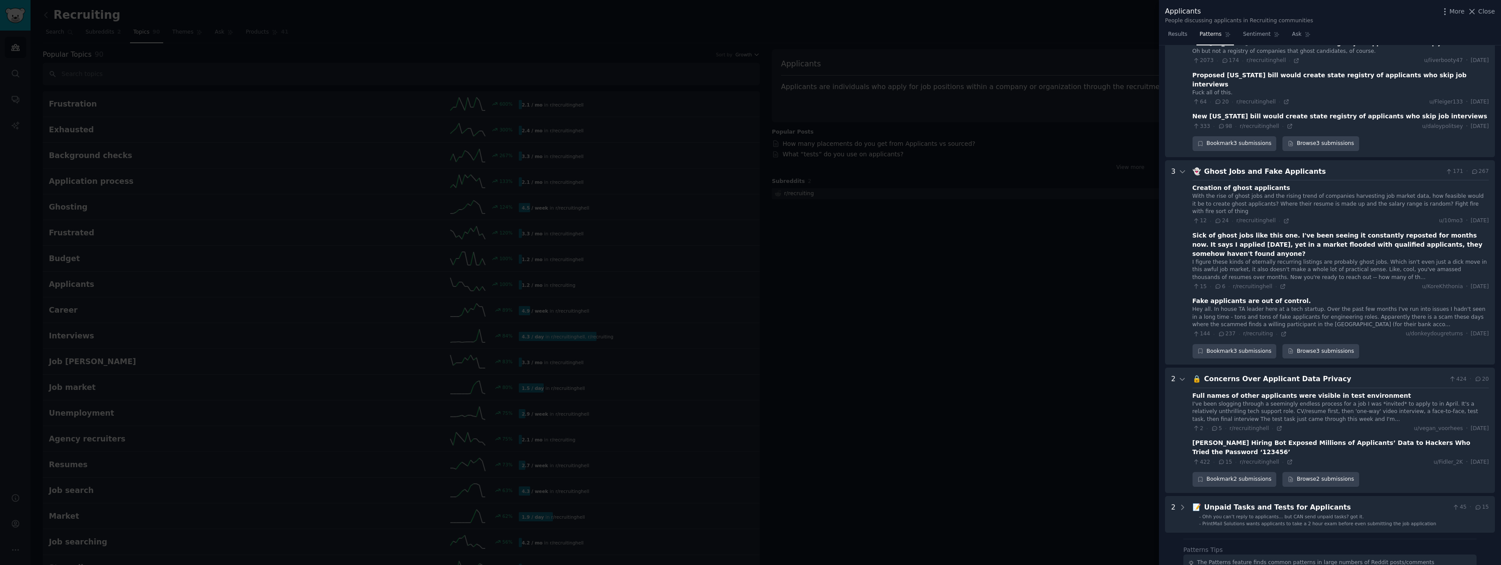
scroll to position [1271, 0]
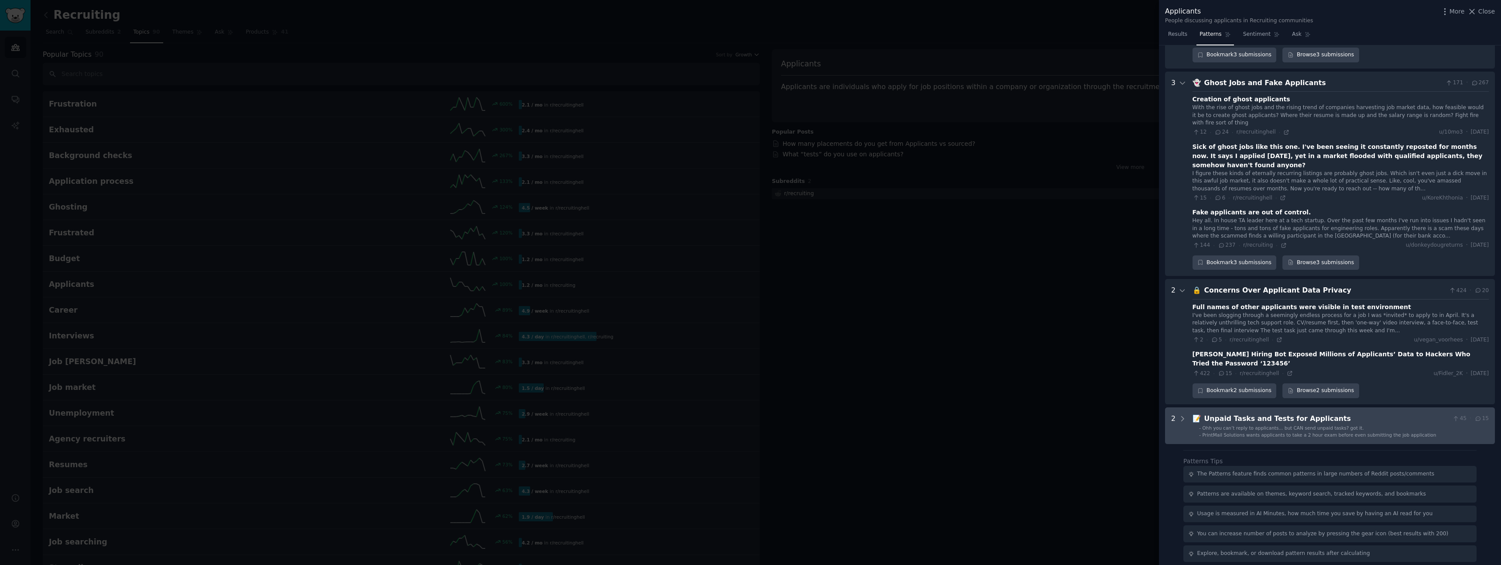
click at [1218, 413] on div "Unpaid Tasks and Tests for Applicants" at bounding box center [1327, 418] width 245 height 11
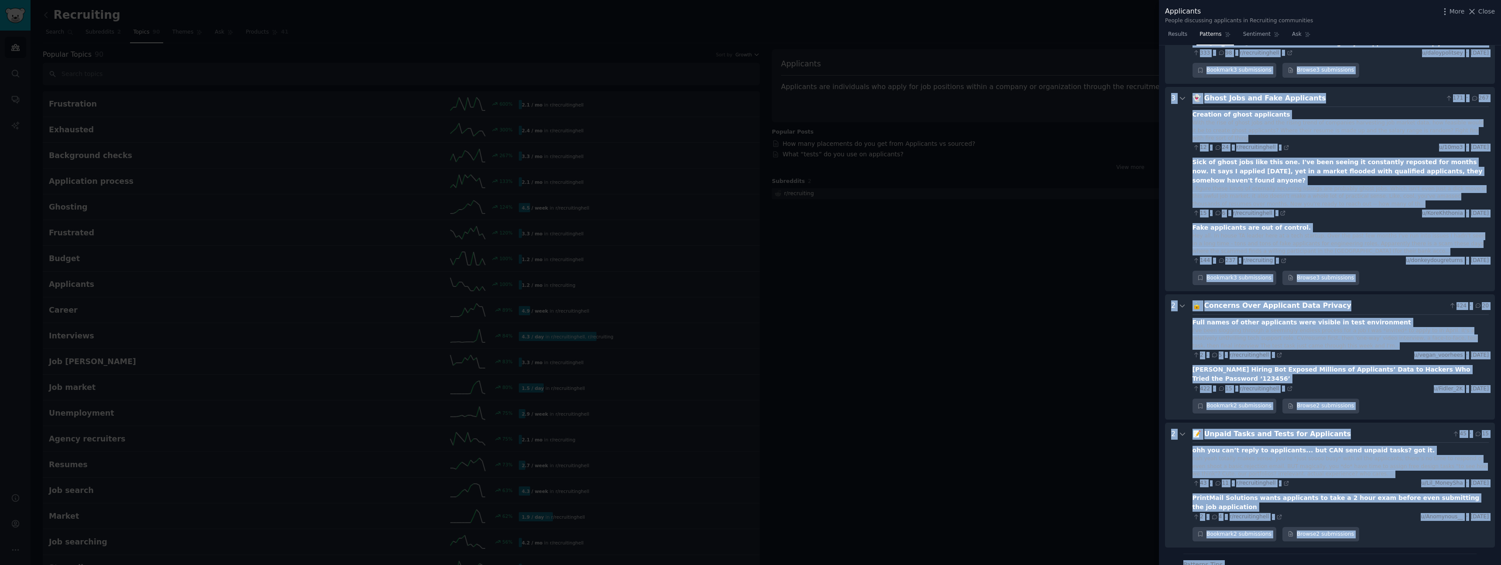
scroll to position [1359, 0]
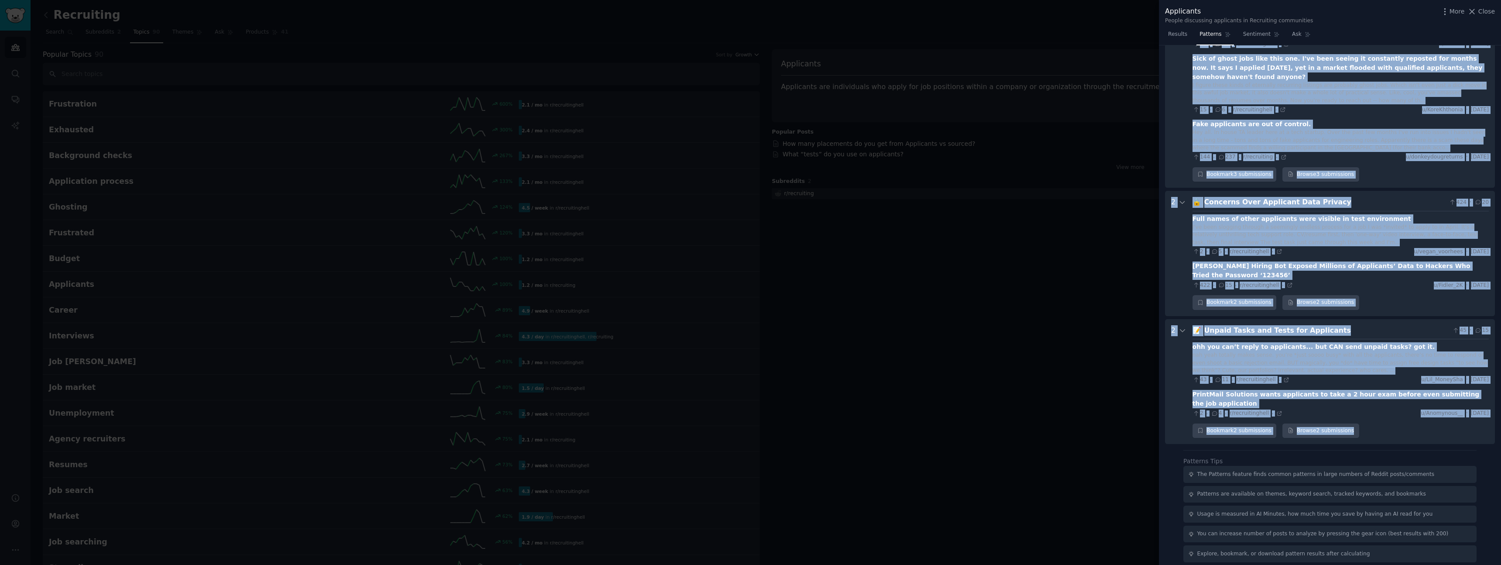
drag, startPoint x: 1191, startPoint y: 91, endPoint x: 1402, endPoint y: 416, distance: 388.1
copy div "📈 Lore Ipsumd si Ametconsec 285 · 561 Adi elits doeius tempori ut laboreet dol …"
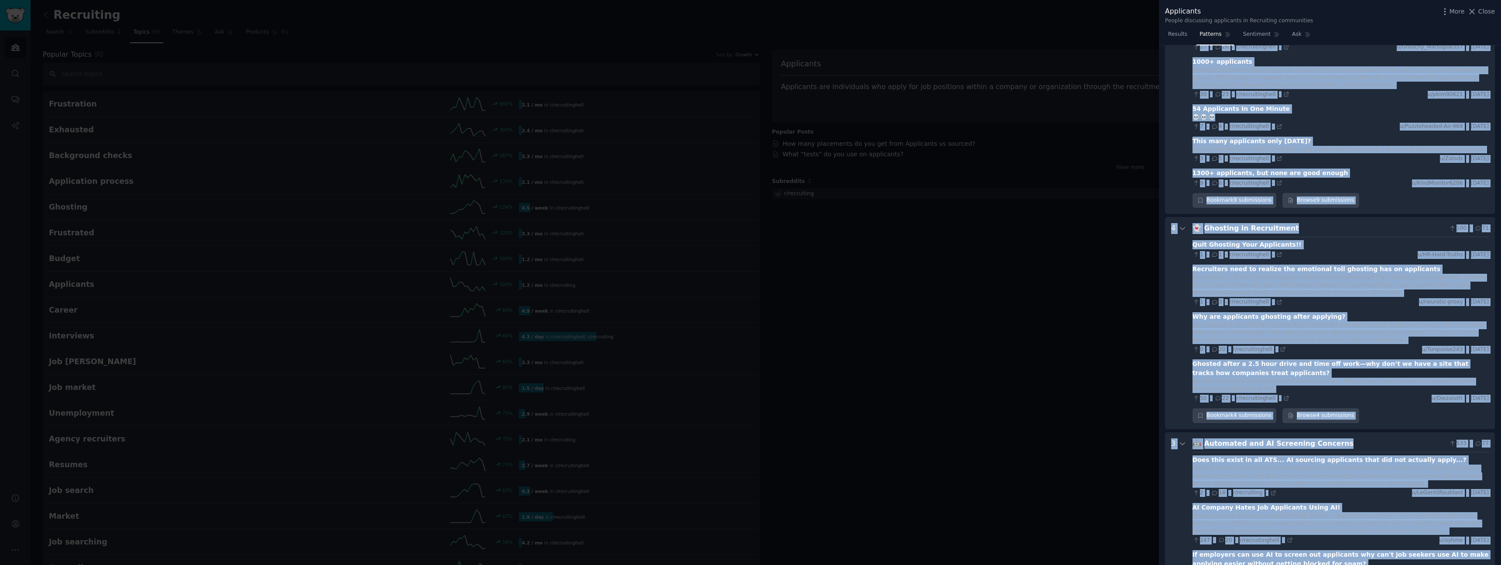
scroll to position [0, 0]
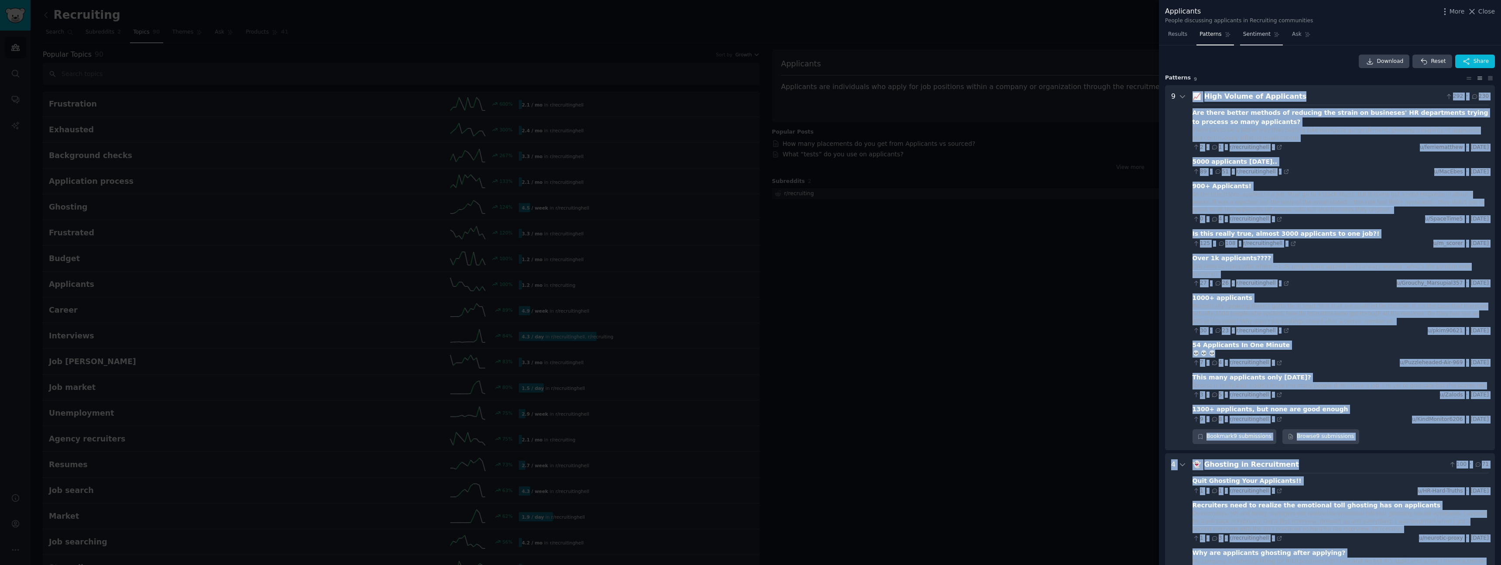
click at [1254, 37] on span "Sentiment" at bounding box center [1256, 35] width 27 height 8
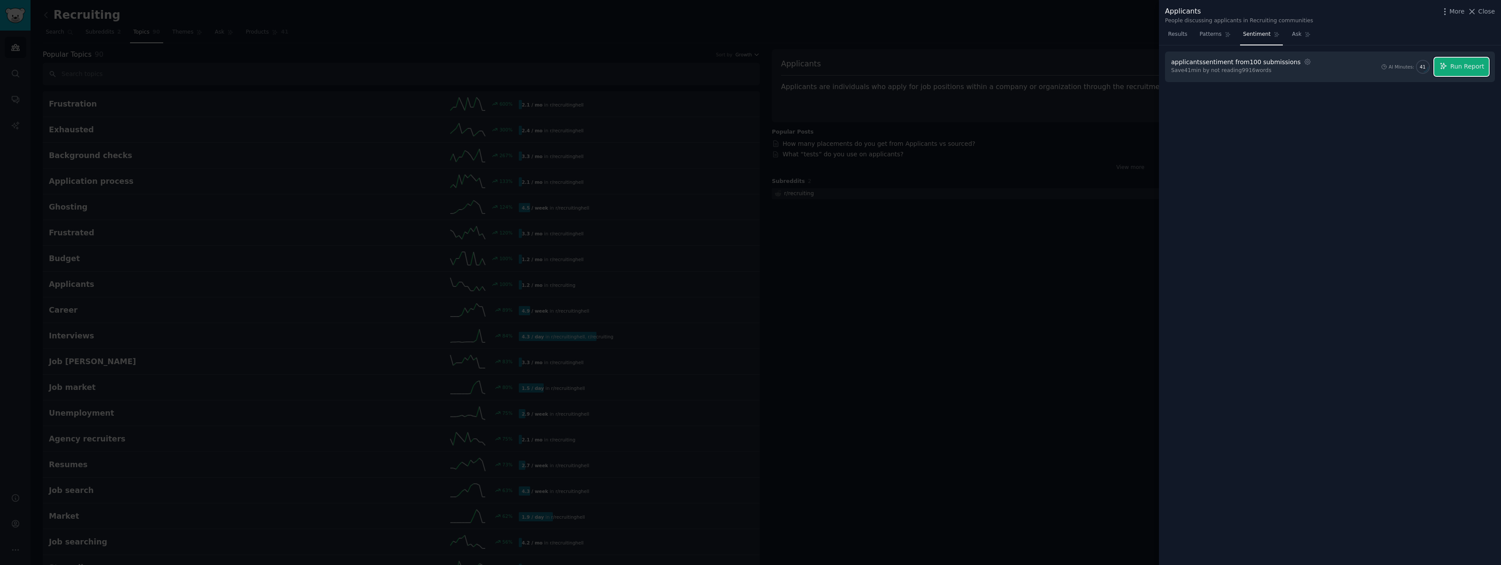
click at [1461, 69] on span "Run Report" at bounding box center [1468, 66] width 34 height 9
